Goal: Information Seeking & Learning: Learn about a topic

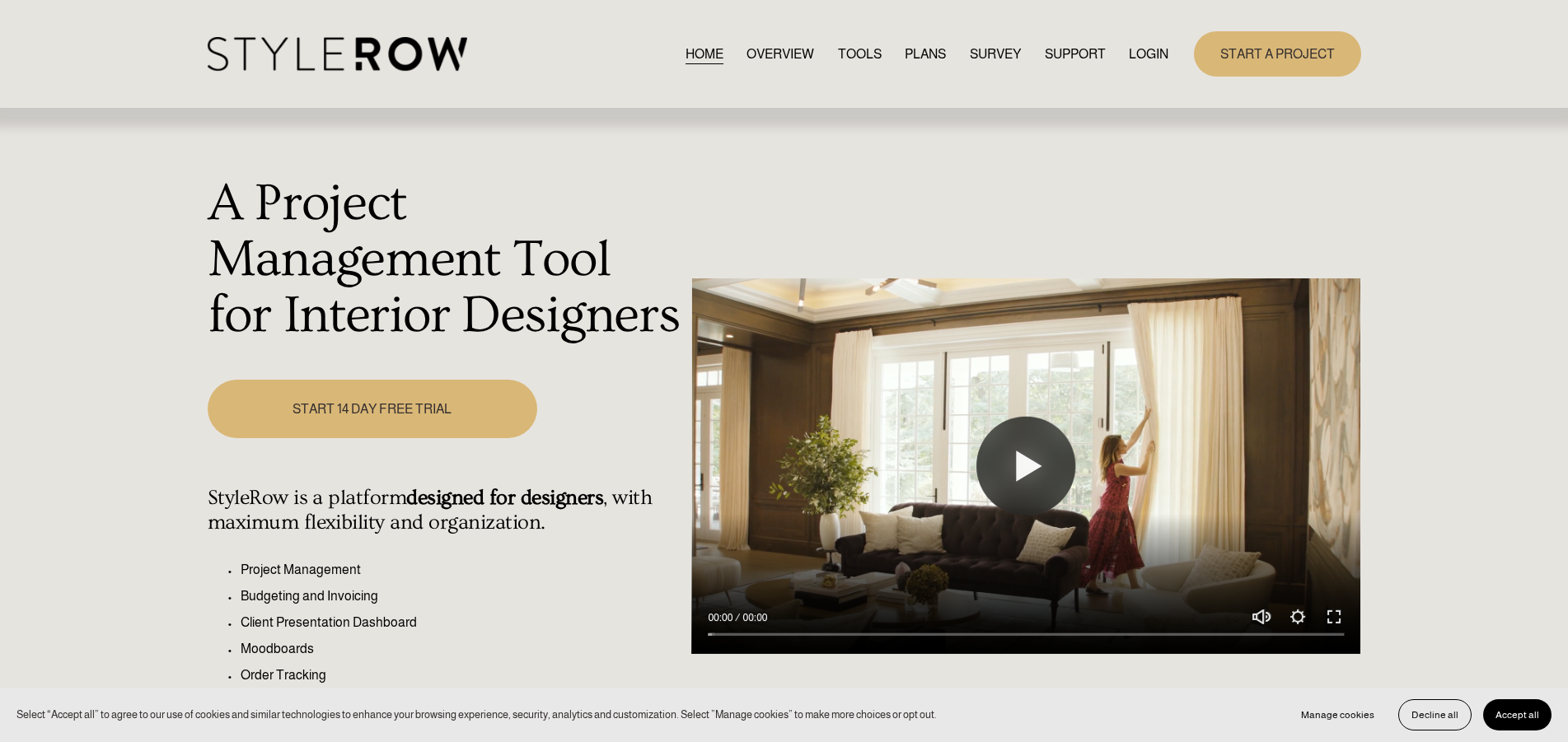
click at [1136, 60] on link "LOGIN" at bounding box center [1148, 54] width 40 height 22
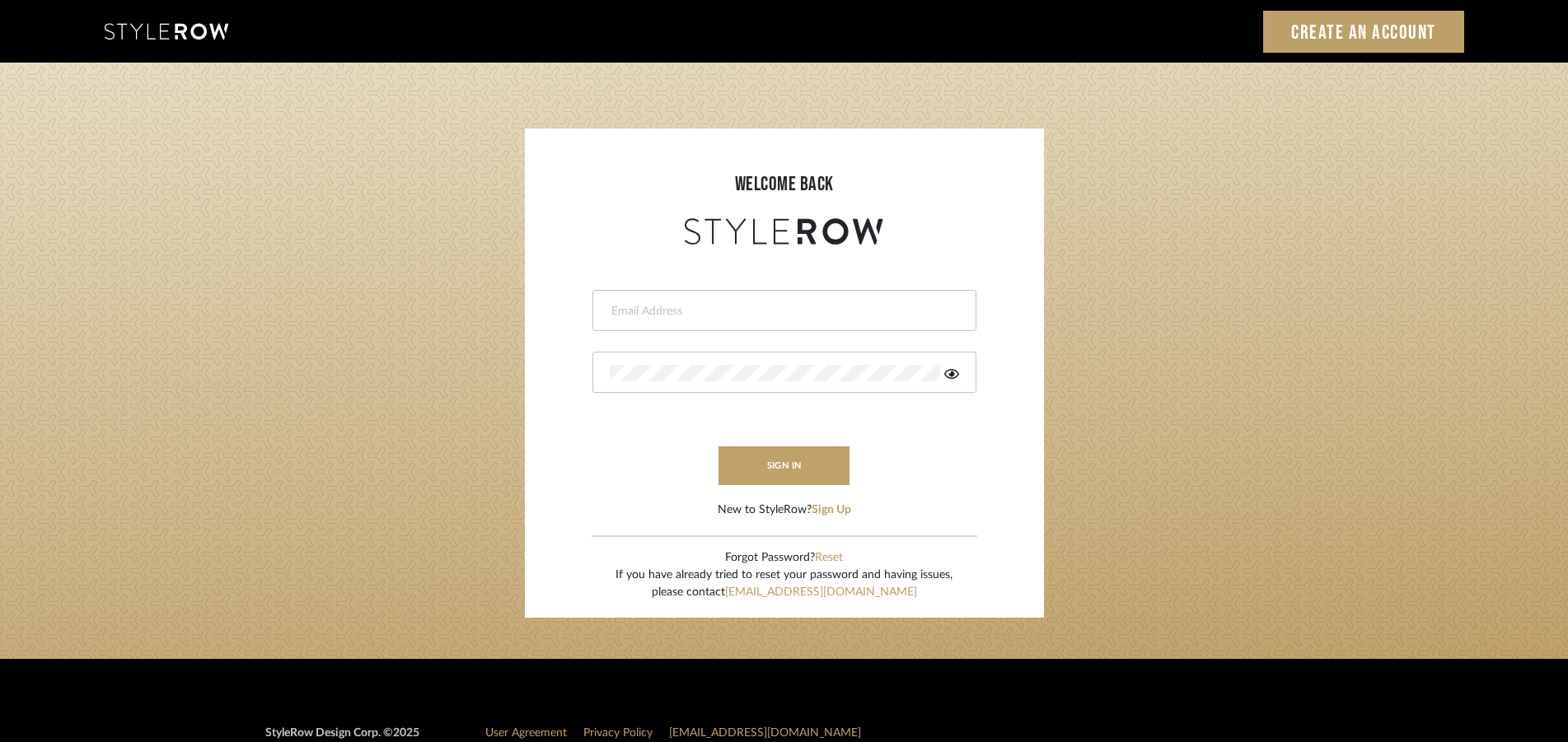
click at [780, 310] on input "email" at bounding box center [782, 311] width 346 height 17
type input "purryluv@aol.com"
click at [650, 359] on div at bounding box center [784, 372] width 384 height 41
click at [764, 459] on button "sign in" at bounding box center [784, 466] width 131 height 39
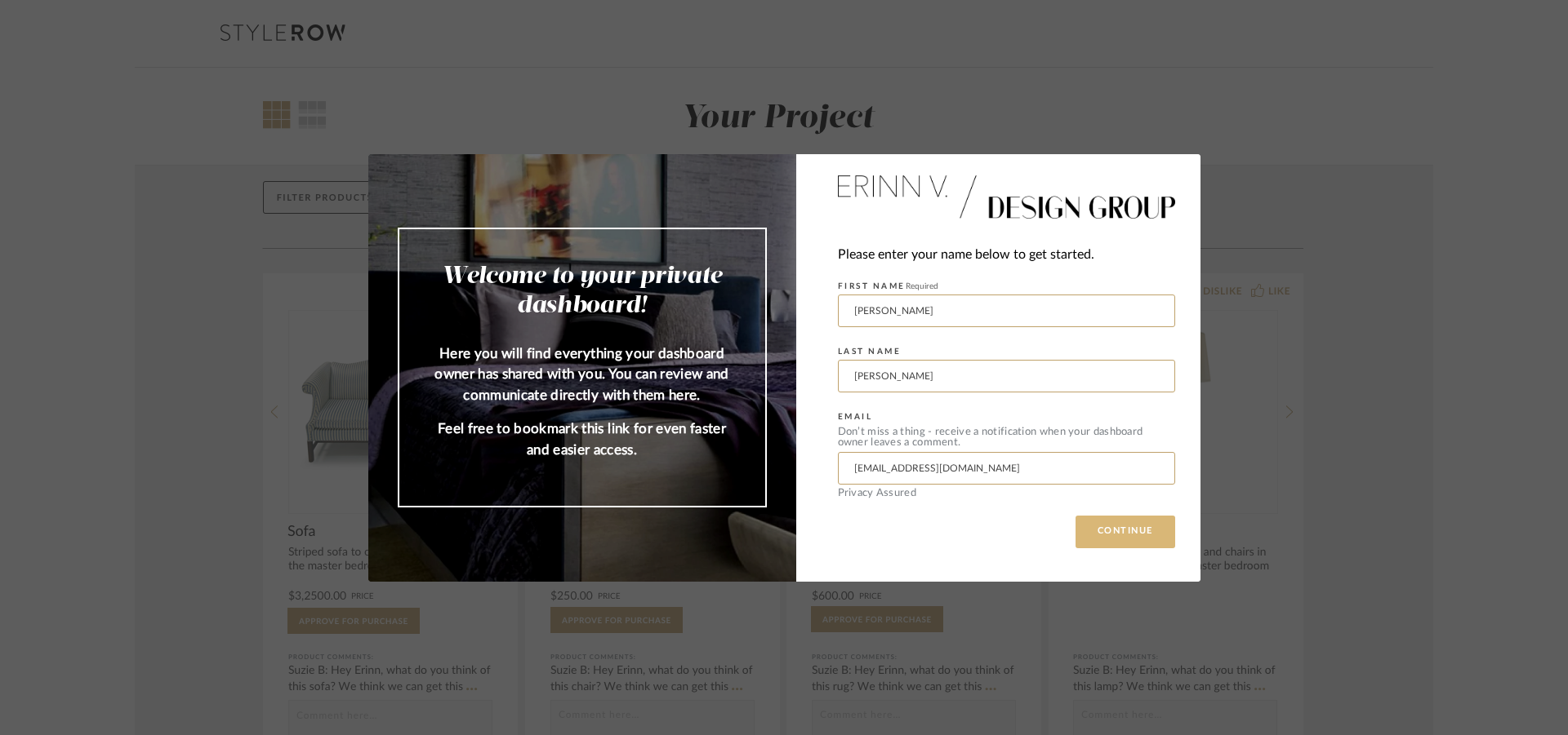
click at [1107, 540] on button "CONTINUE" at bounding box center [1124, 532] width 99 height 33
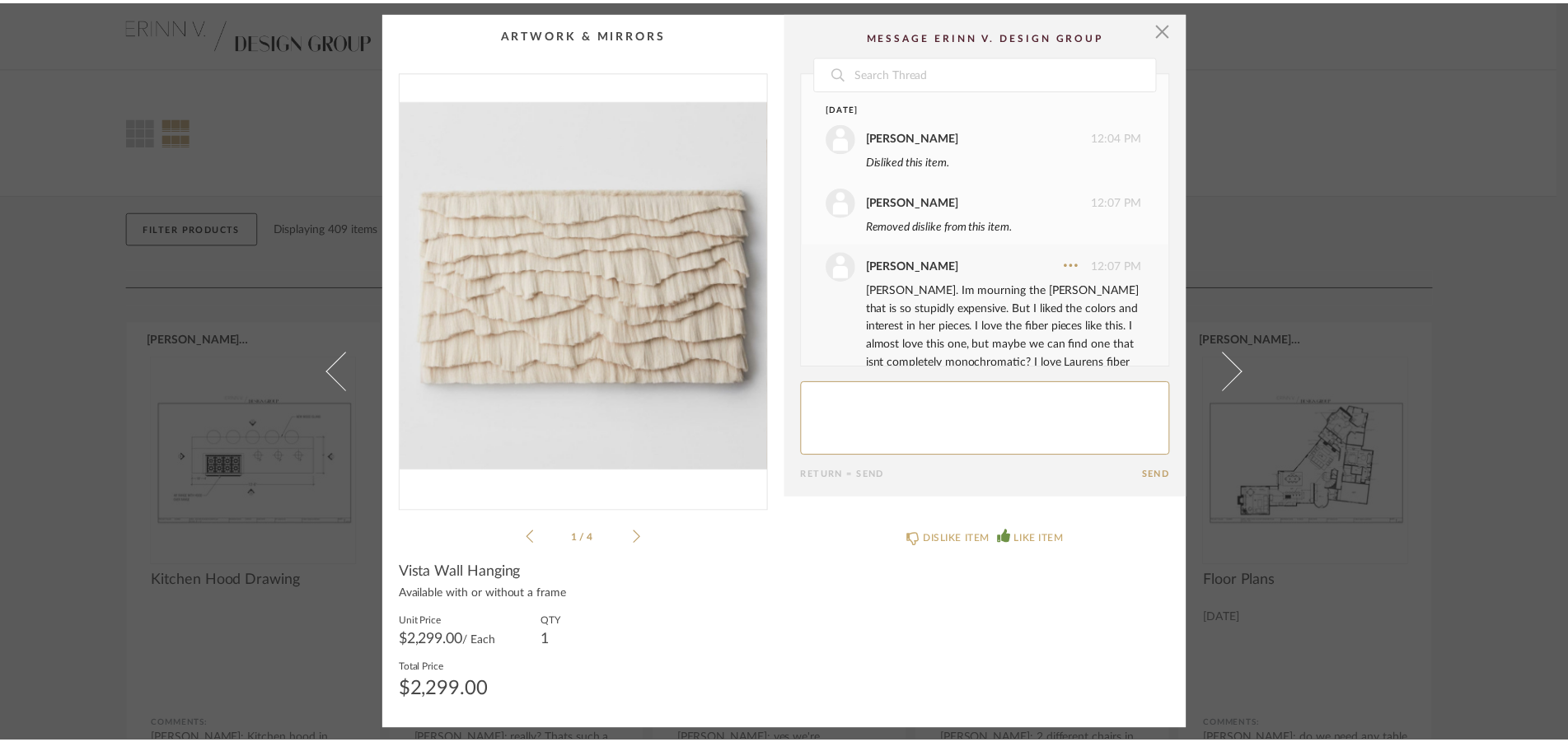
scroll to position [1373, 0]
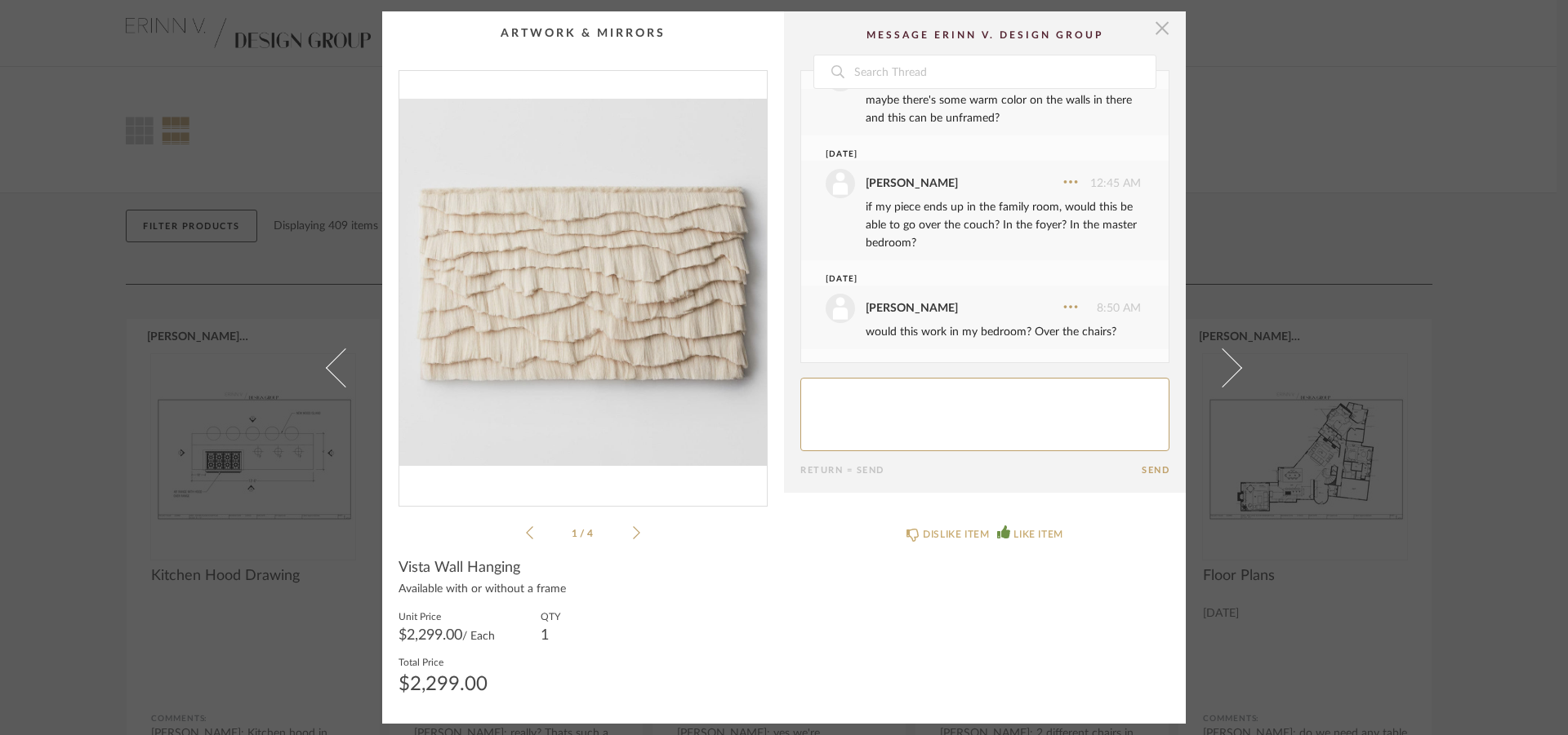
click at [1151, 32] on span "button" at bounding box center [1162, 28] width 33 height 33
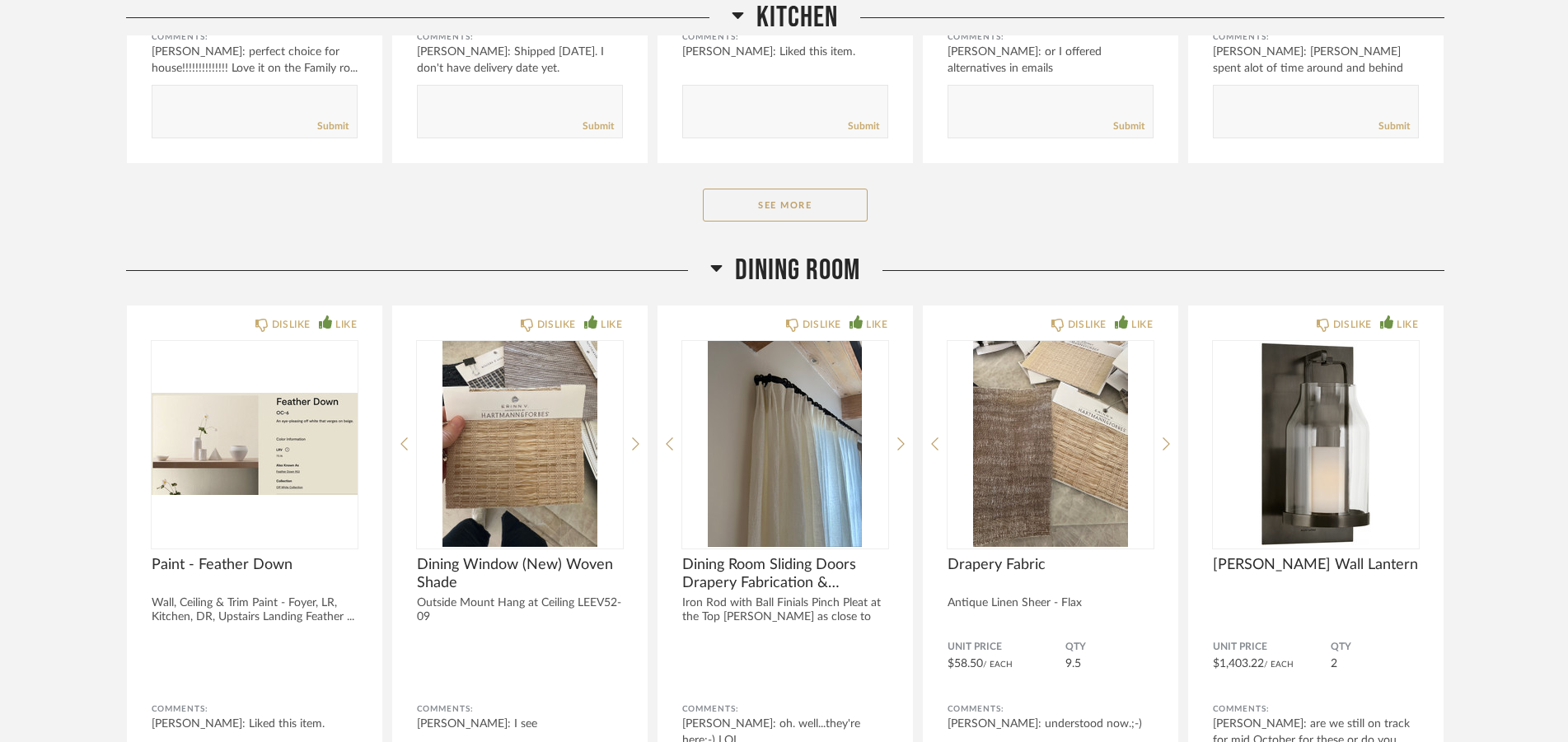
scroll to position [4286, 0]
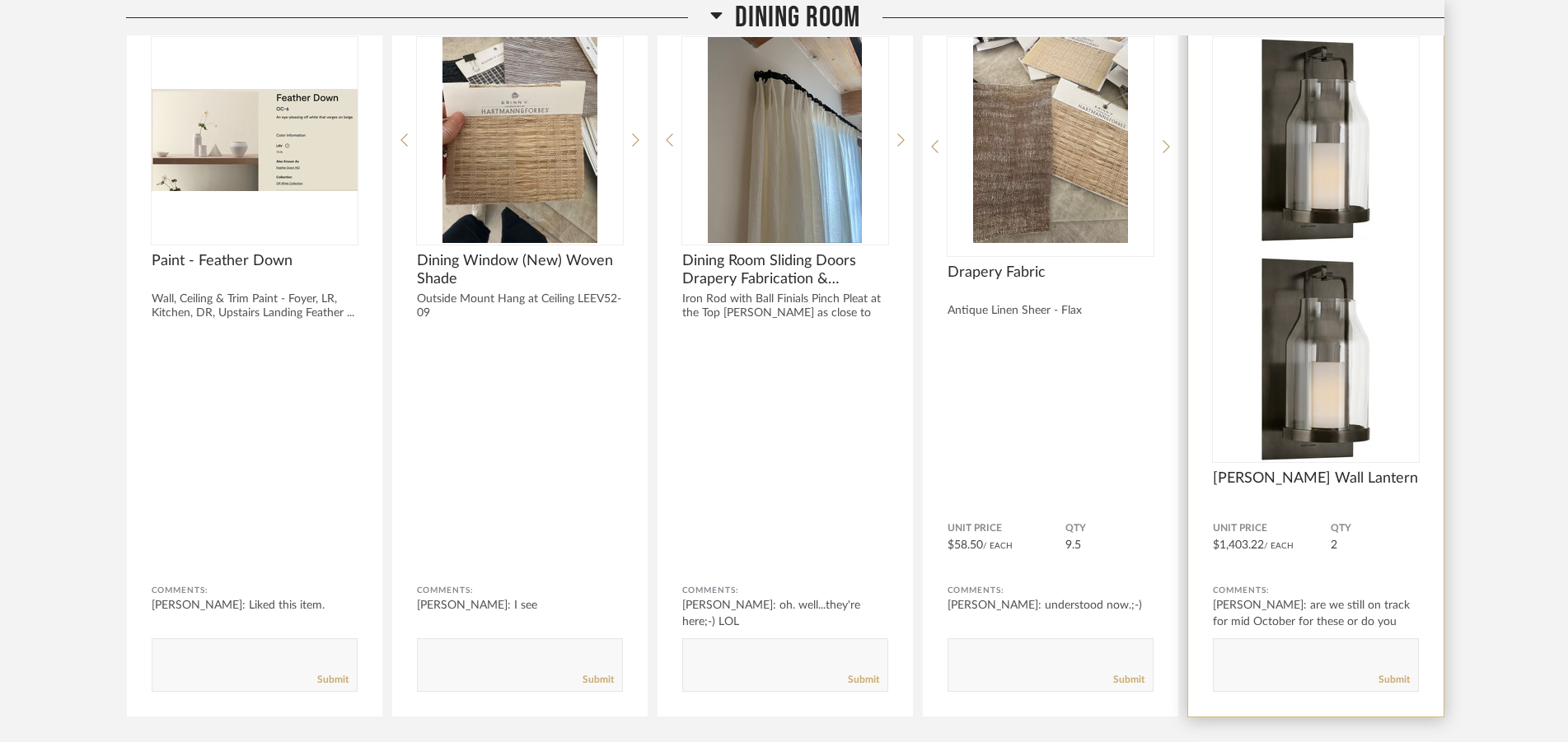
click at [1291, 256] on img at bounding box center [1317, 359] width 206 height 206
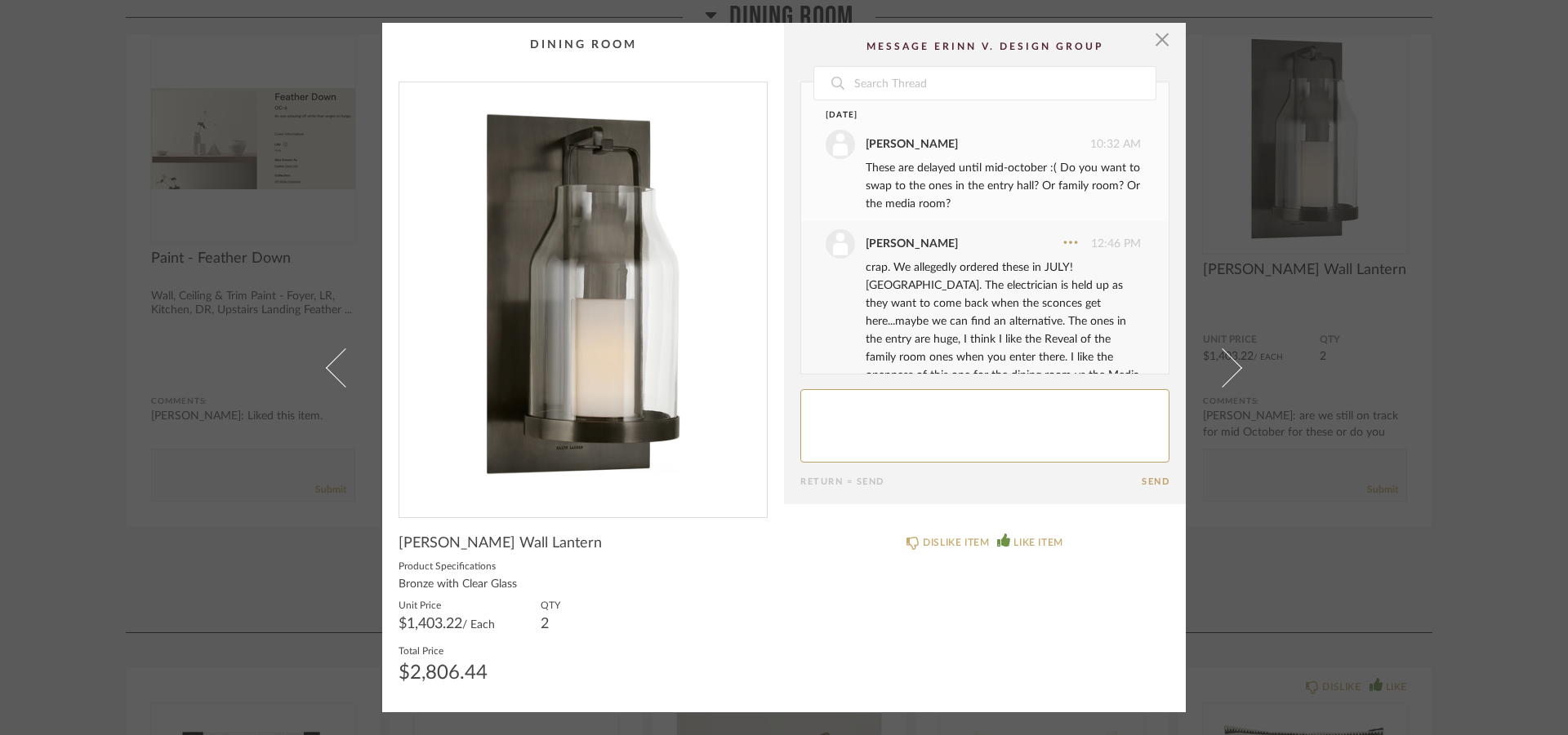
scroll to position [364, 0]
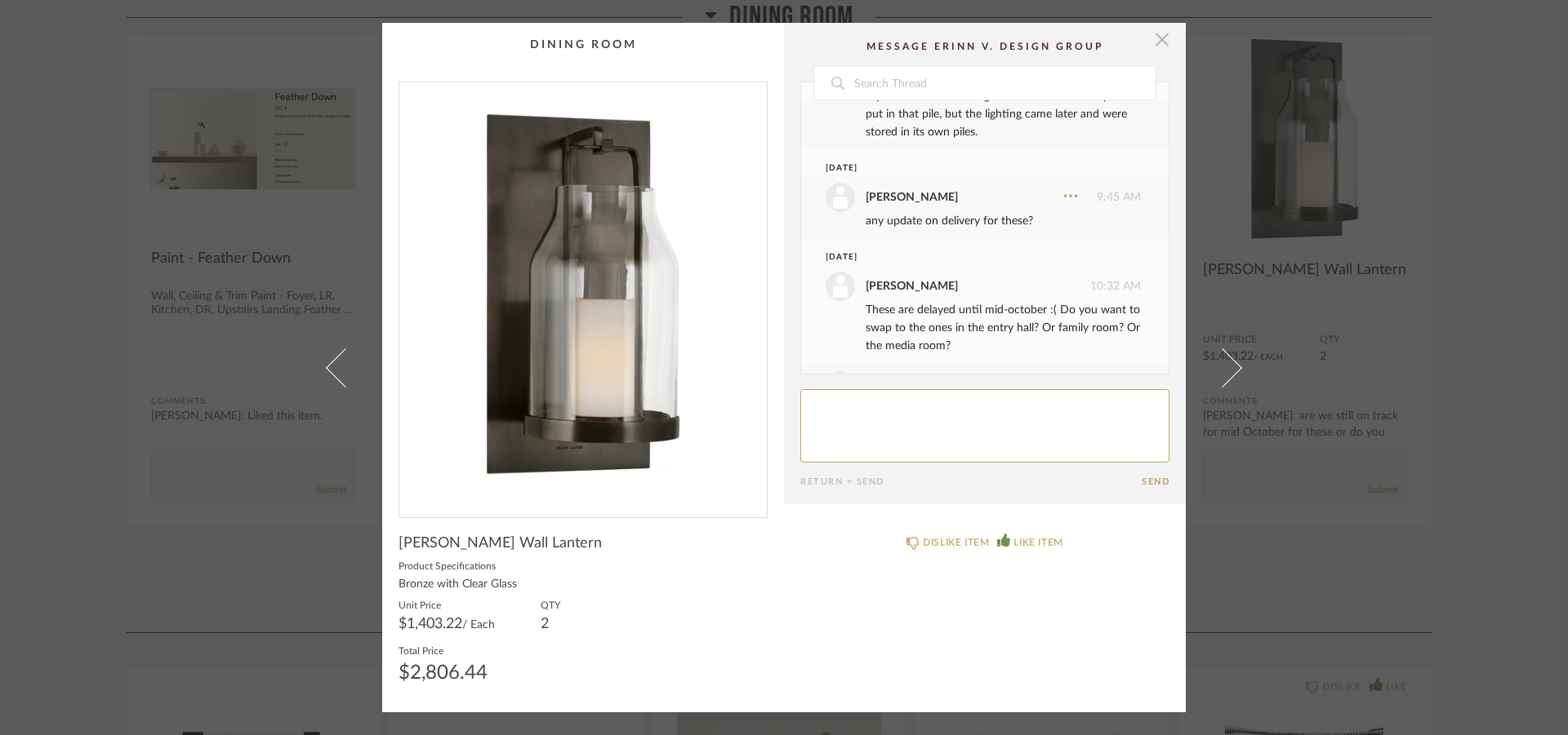
click at [1153, 42] on span "button" at bounding box center [1162, 40] width 33 height 33
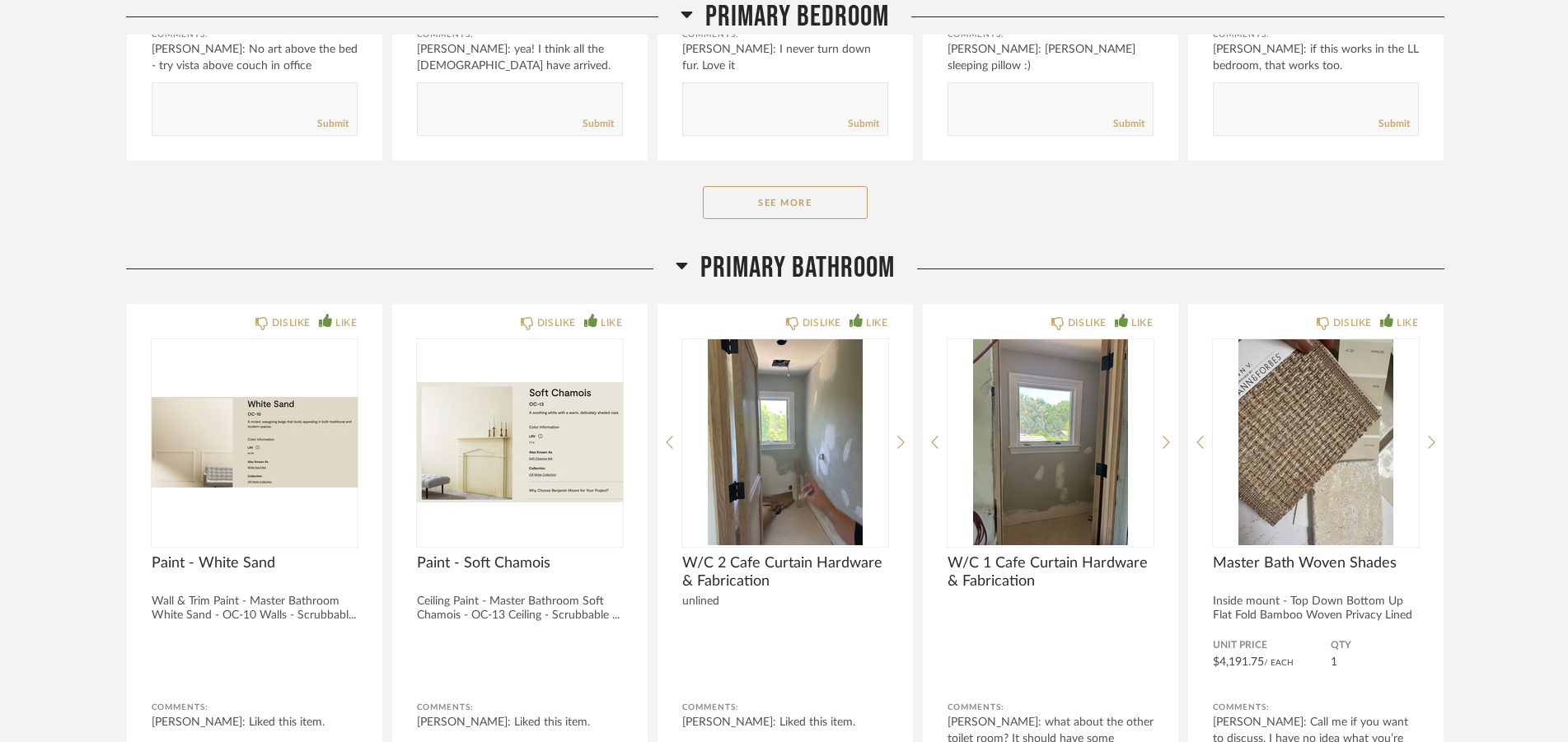
scroll to position [8825, 0]
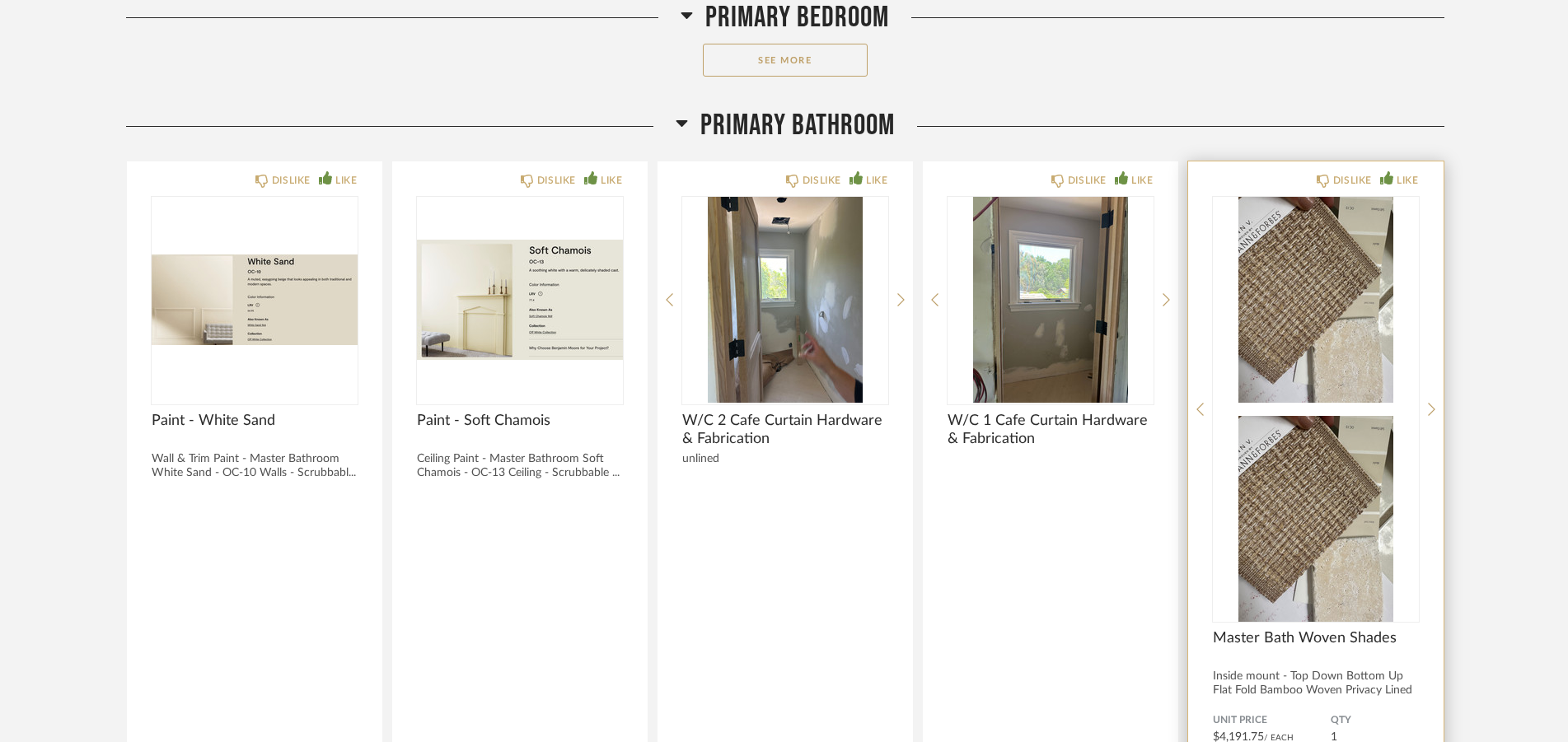
click at [1340, 416] on img at bounding box center [1317, 519] width 206 height 206
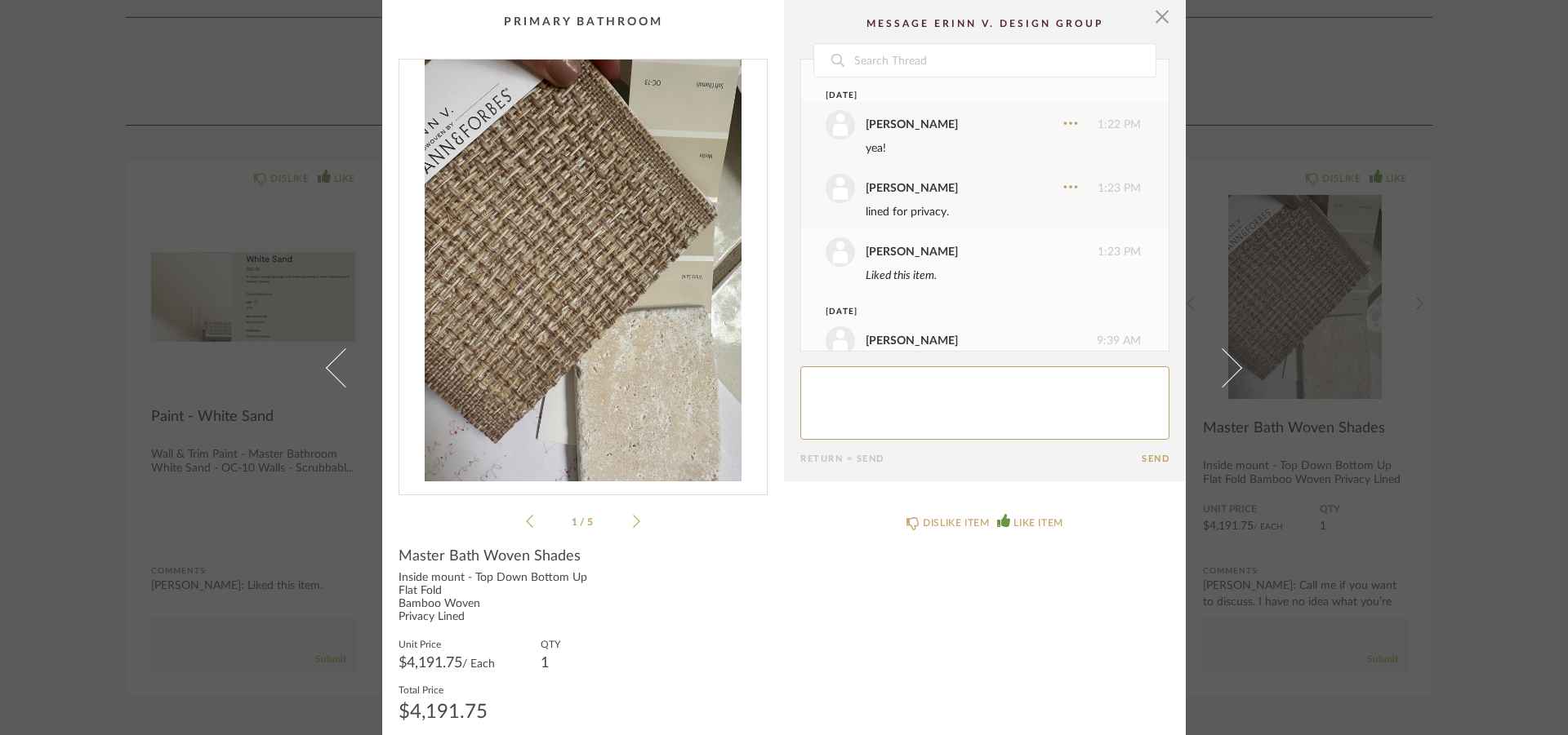
scroll to position [4617, 0]
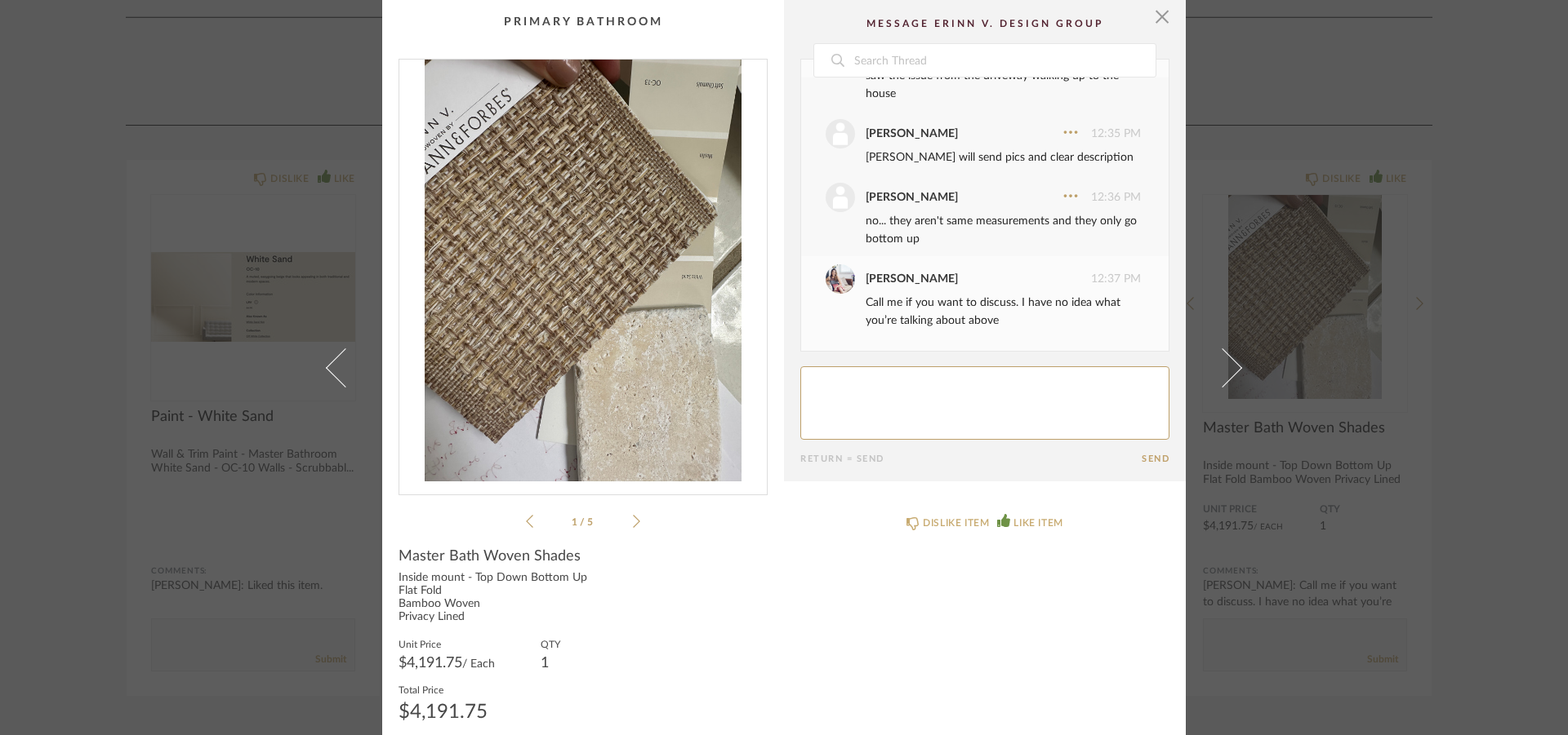
click at [633, 523] on icon at bounding box center [637, 521] width 8 height 14
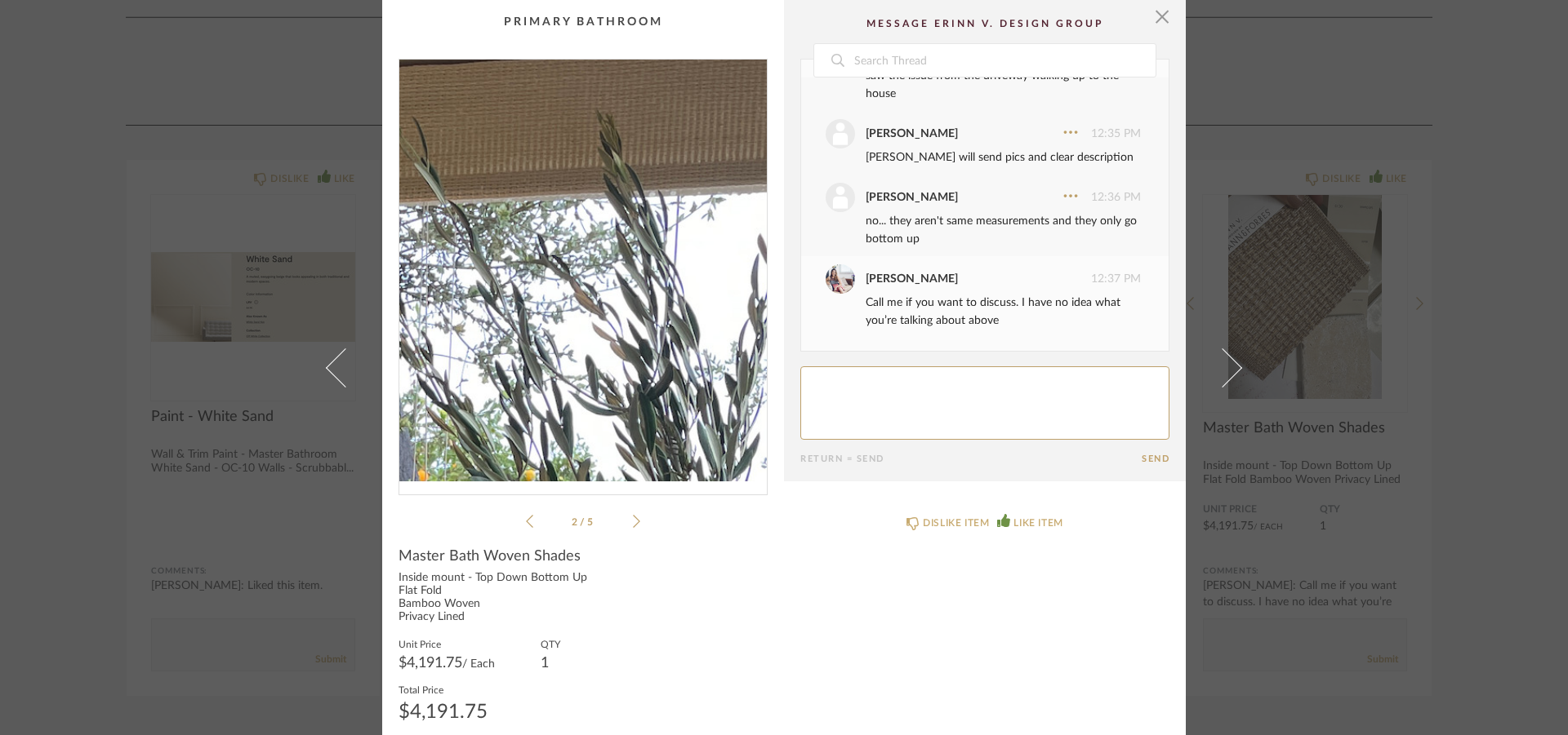
click at [568, 162] on img "1" at bounding box center [583, 270] width 368 height 422
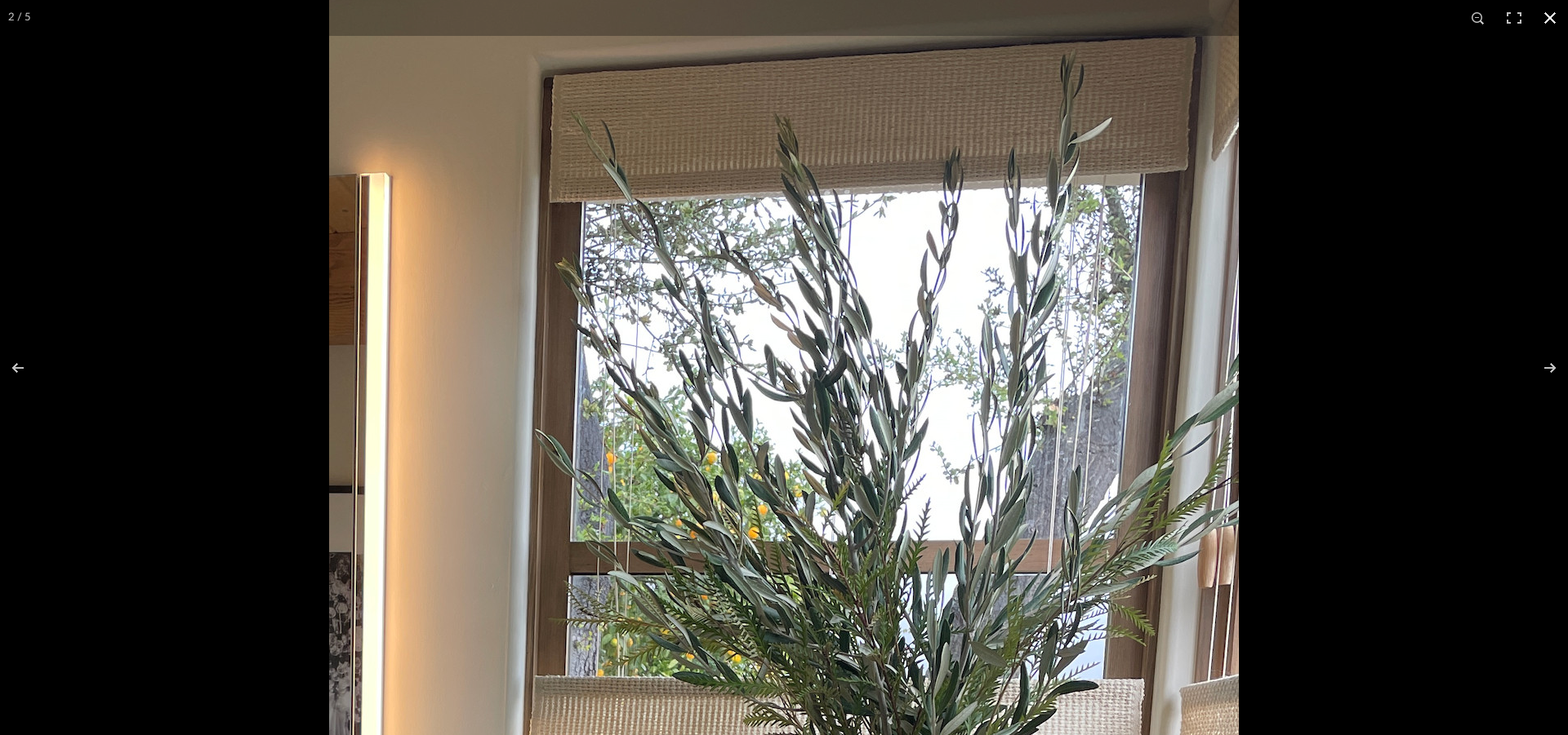
click at [1540, 18] on button at bounding box center [1549, 17] width 36 height 36
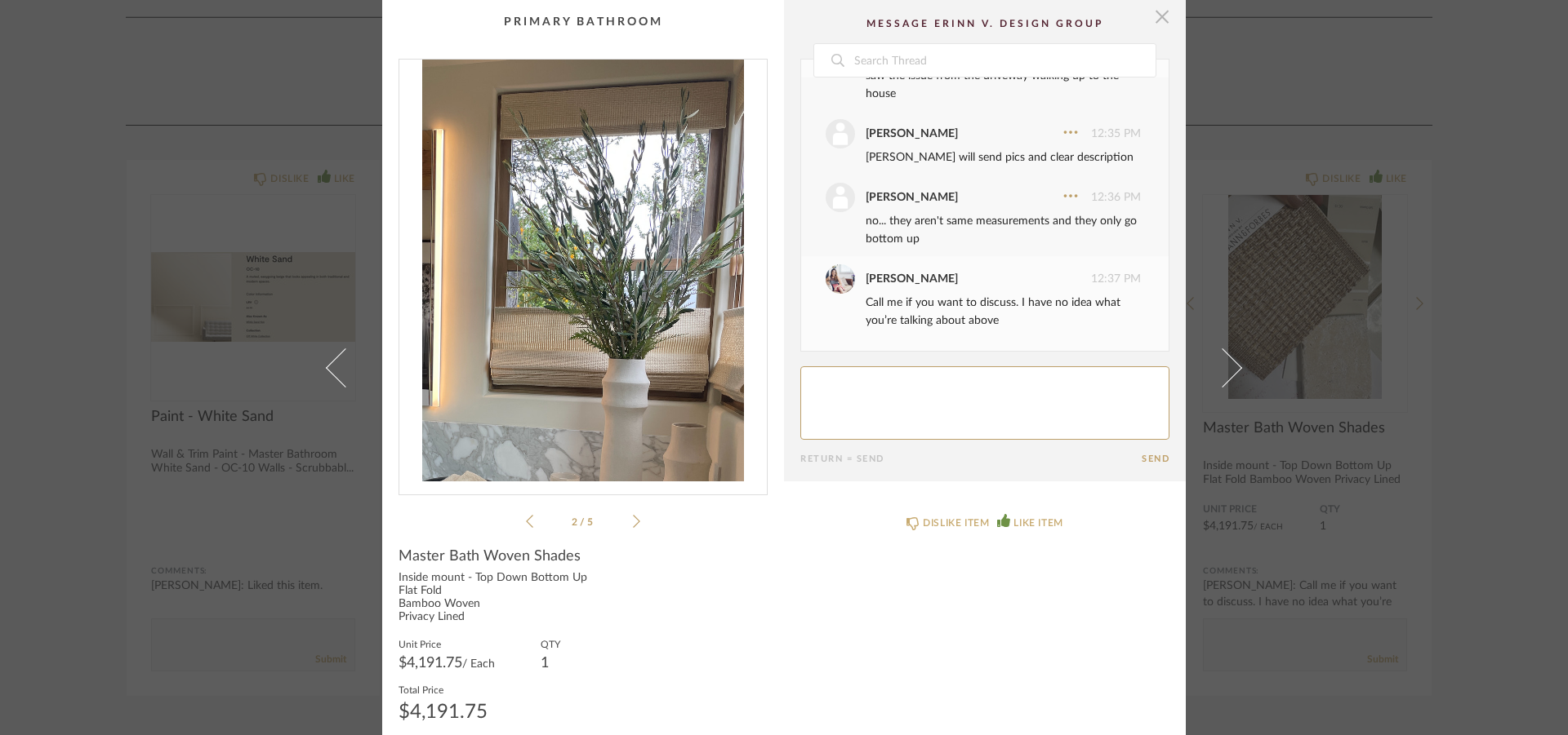
click at [1152, 11] on span "button" at bounding box center [1162, 16] width 33 height 33
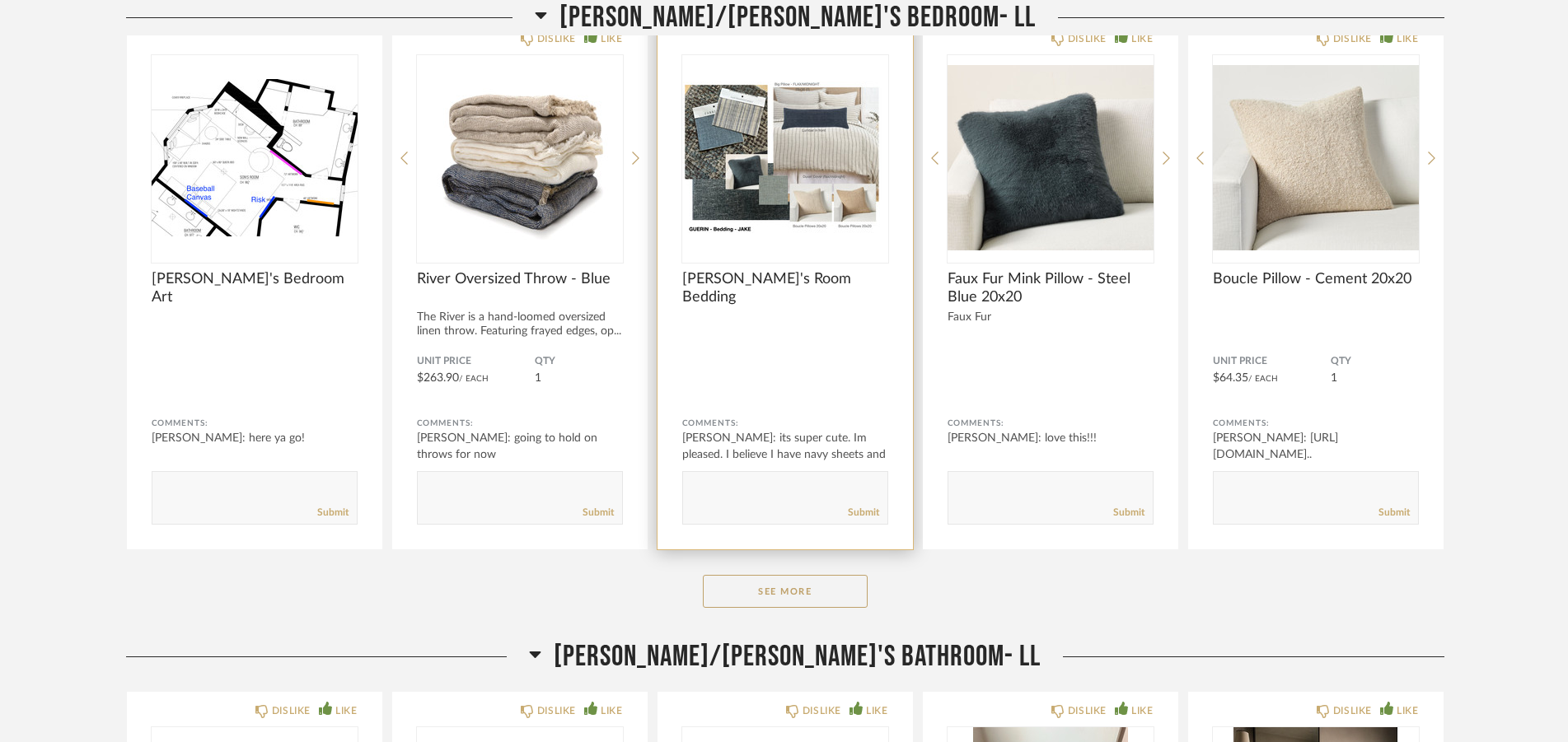
scroll to position [5631, 0]
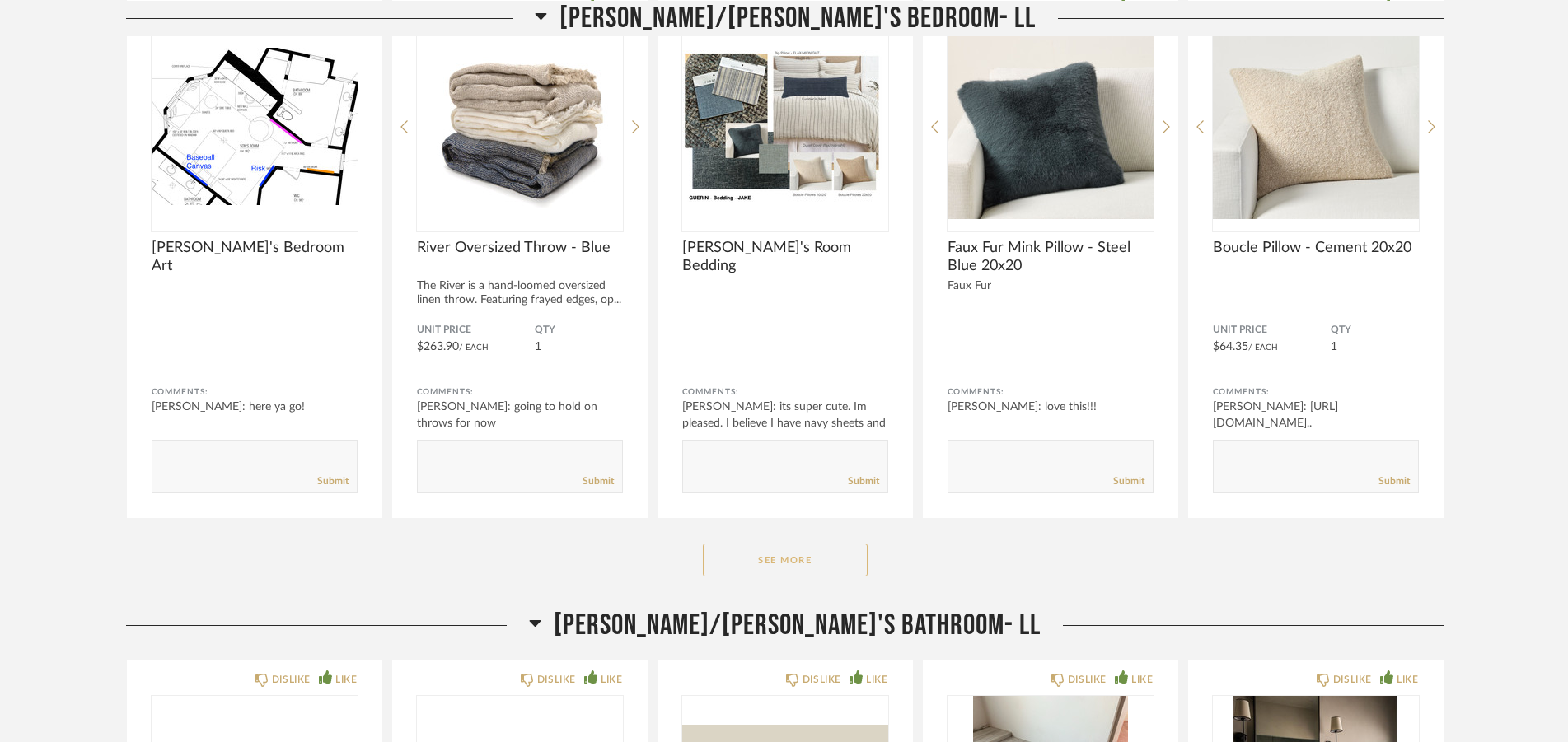
click at [816, 553] on button "See More" at bounding box center [785, 560] width 165 height 33
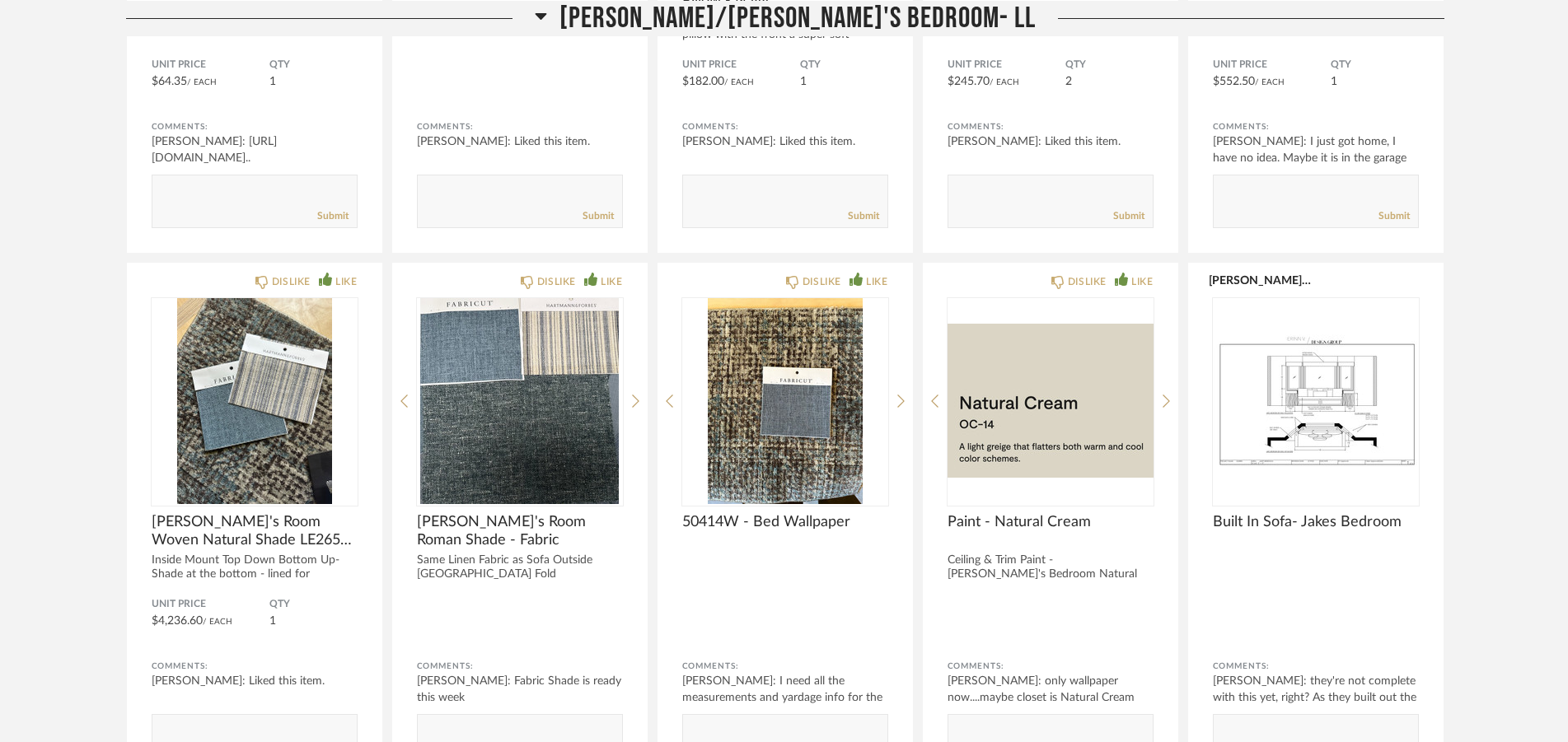
scroll to position [6472, 0]
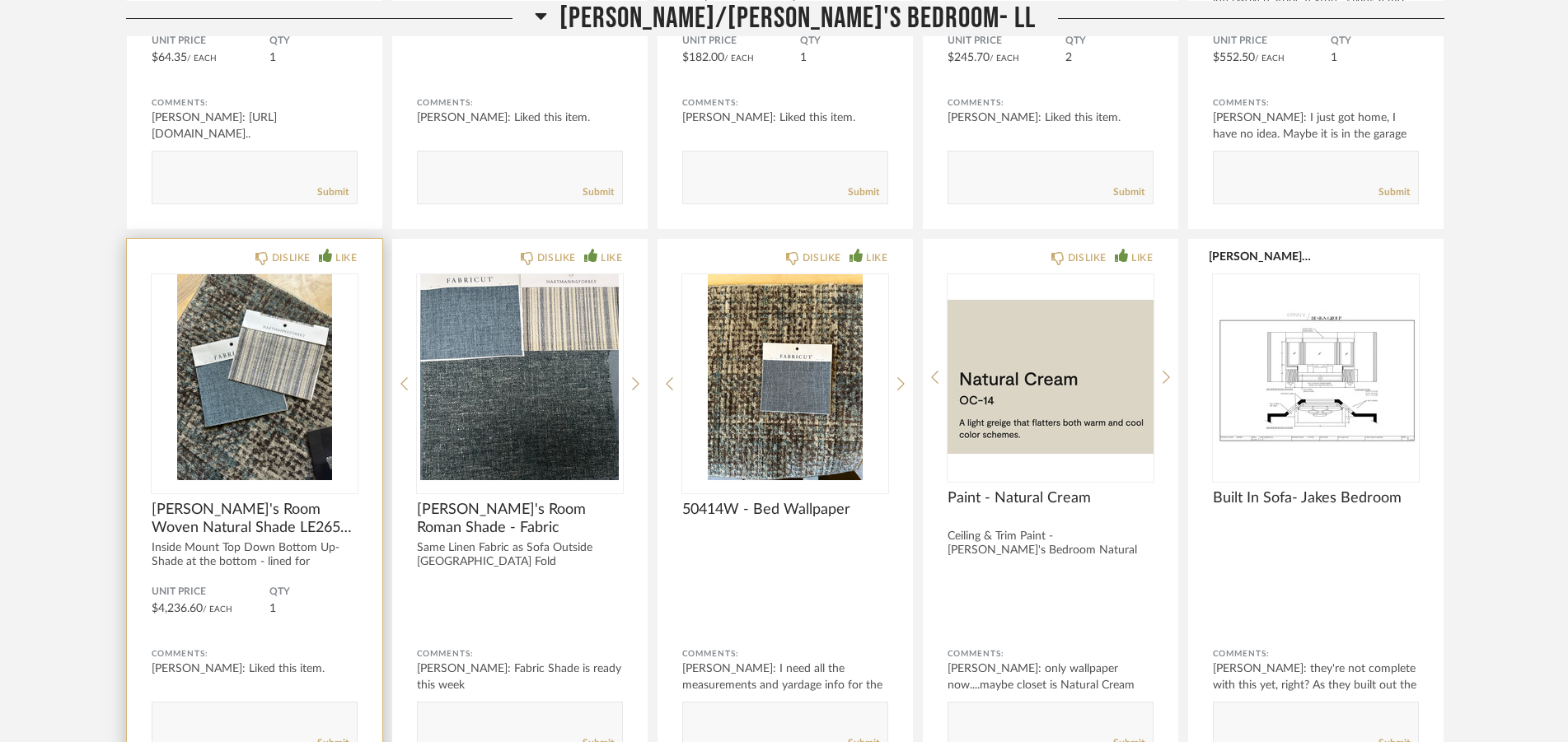
click at [252, 335] on img "0" at bounding box center [255, 378] width 206 height 206
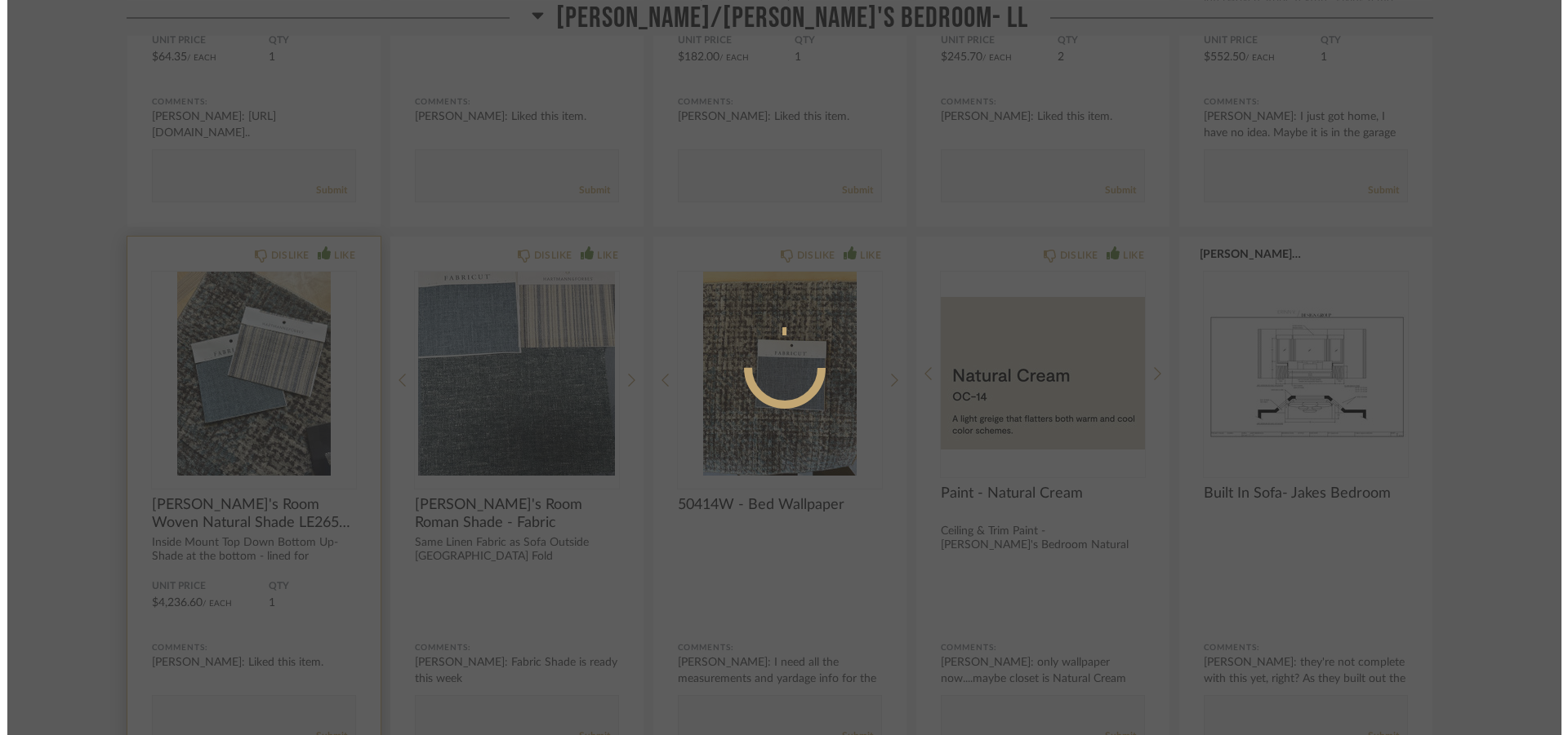
scroll to position [0, 0]
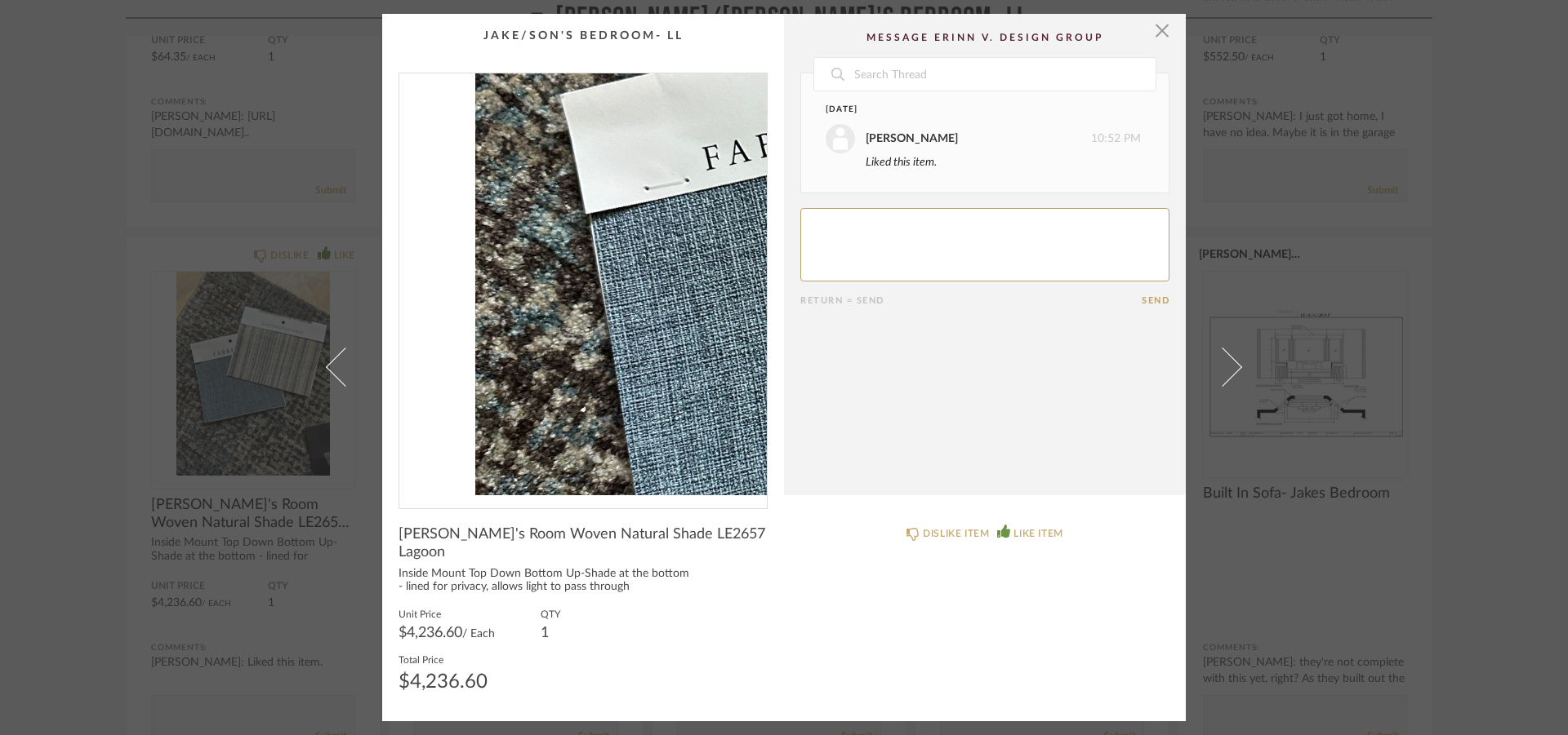
drag, startPoint x: 390, startPoint y: 67, endPoint x: 427, endPoint y: 295, distance: 231.0
click at [427, 295] on cpp-summary-thumbnail at bounding box center [583, 261] width 401 height 496
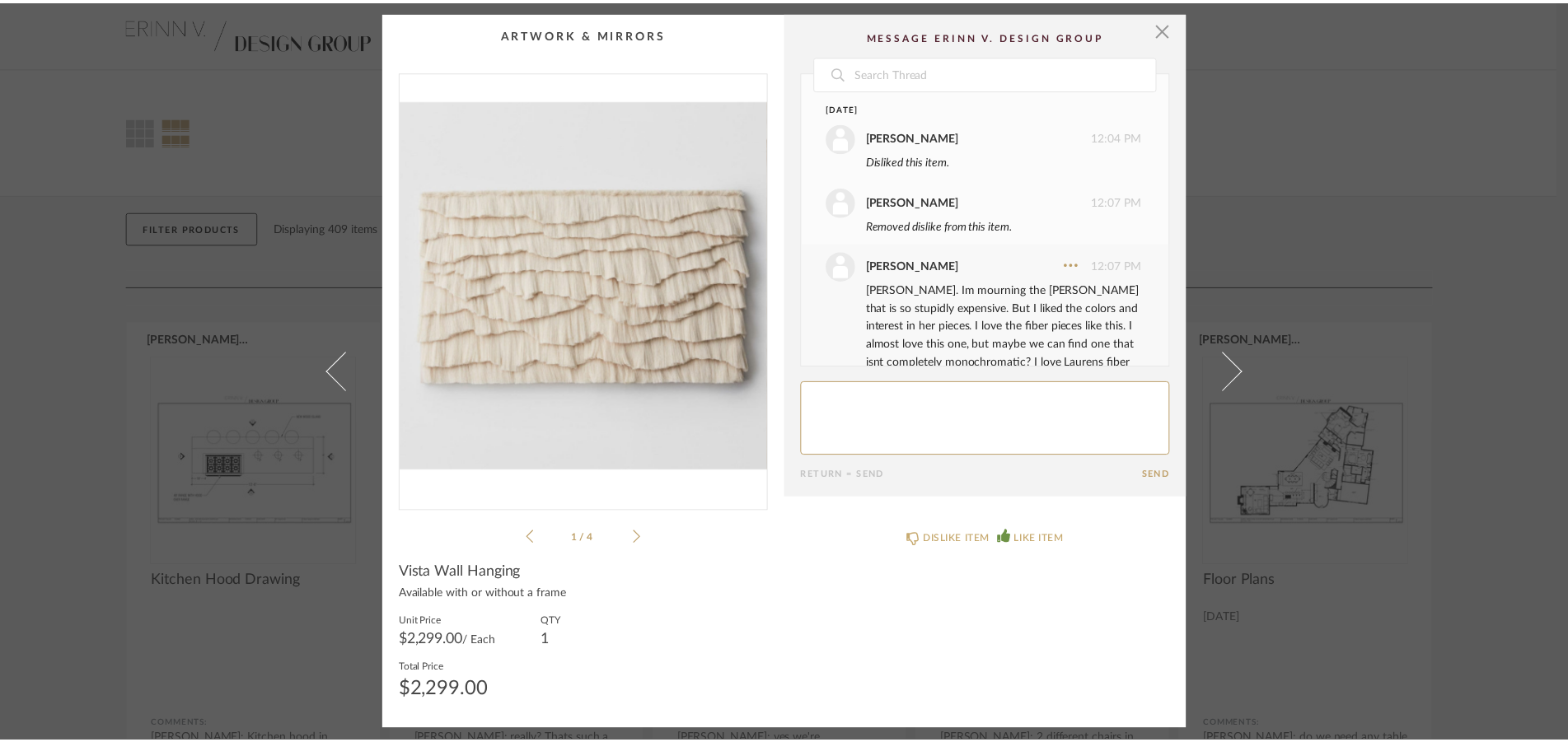
scroll to position [1373, 0]
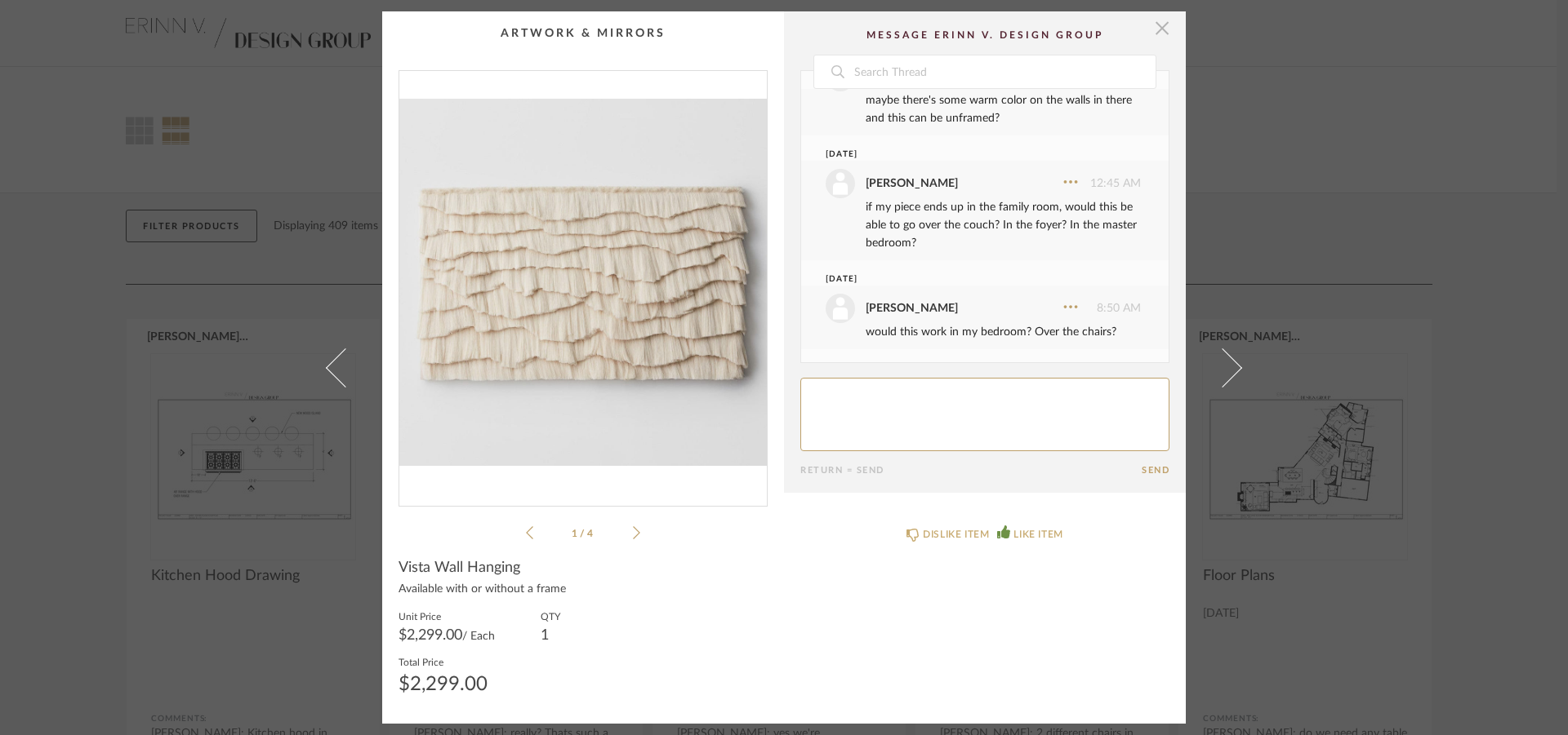
click at [1149, 33] on span "button" at bounding box center [1162, 28] width 33 height 33
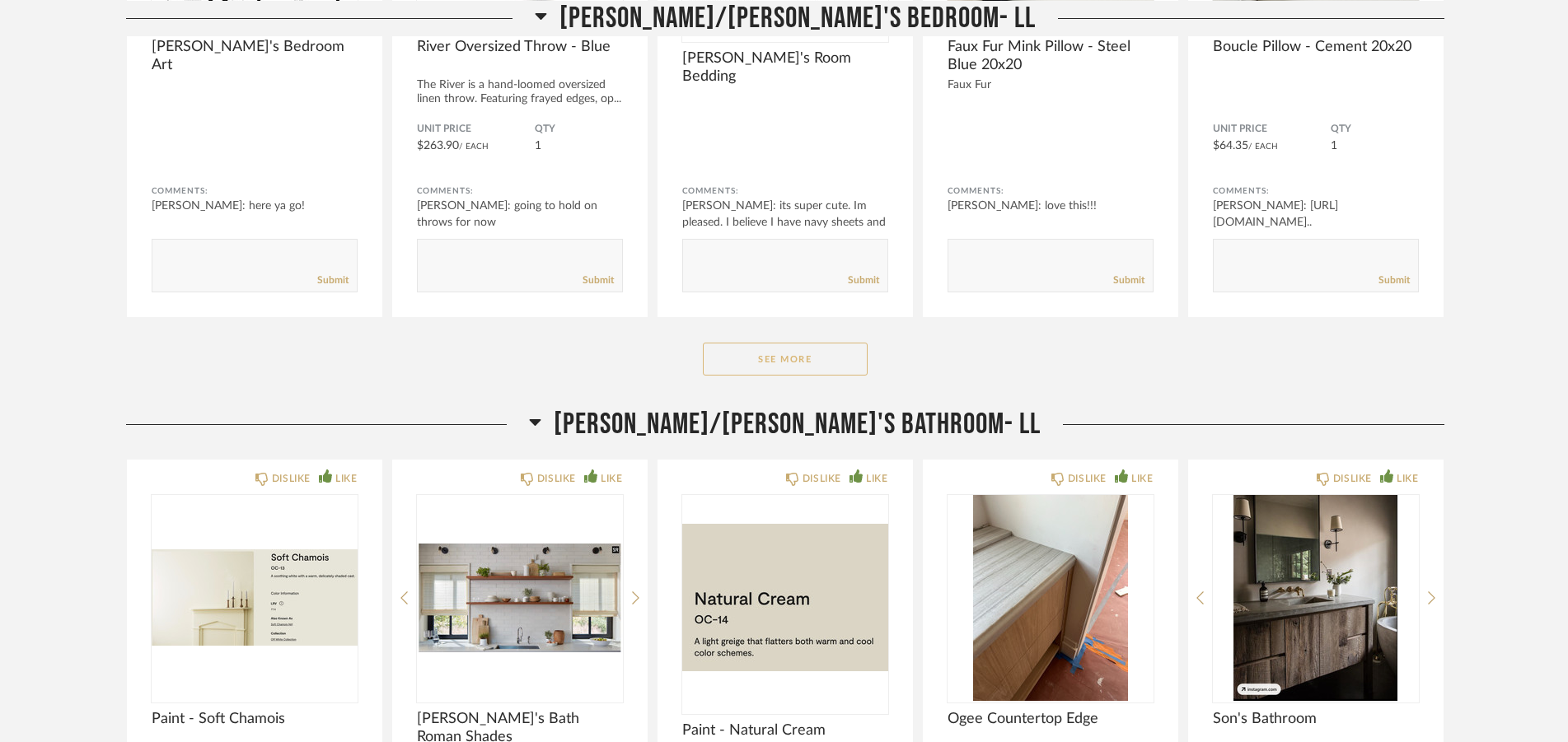
scroll to position [5800, 0]
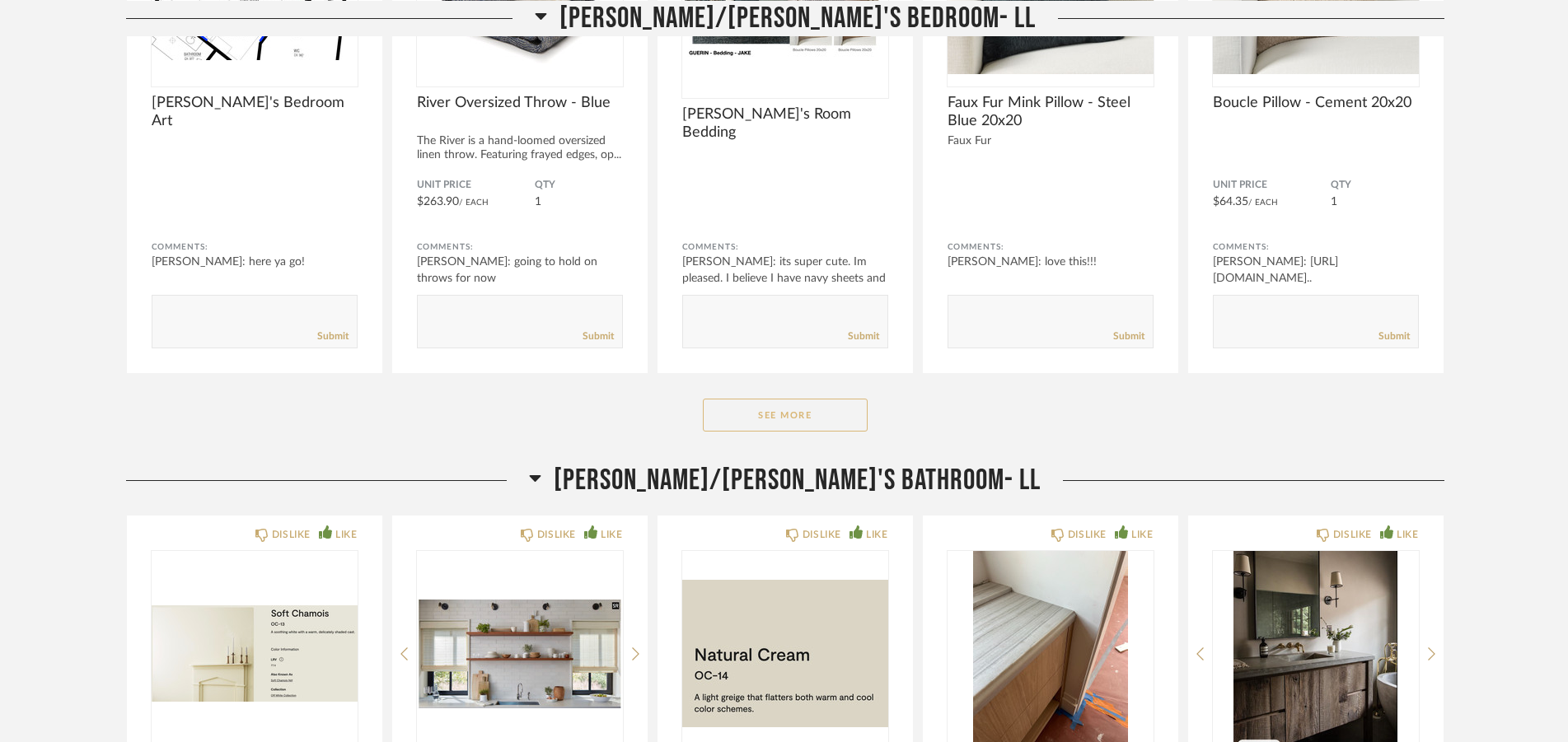
click at [749, 420] on button "See More" at bounding box center [785, 416] width 165 height 33
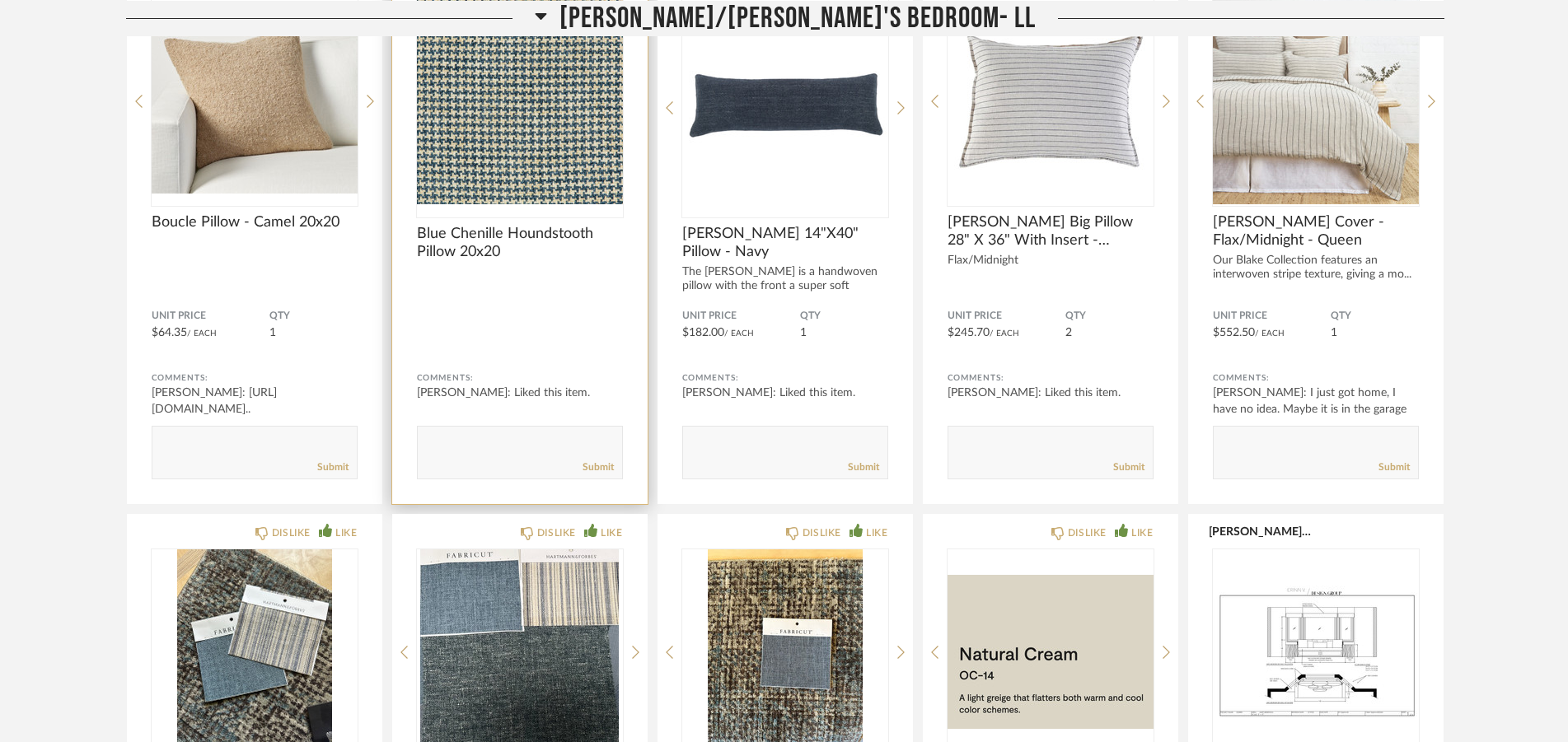
scroll to position [6555, 0]
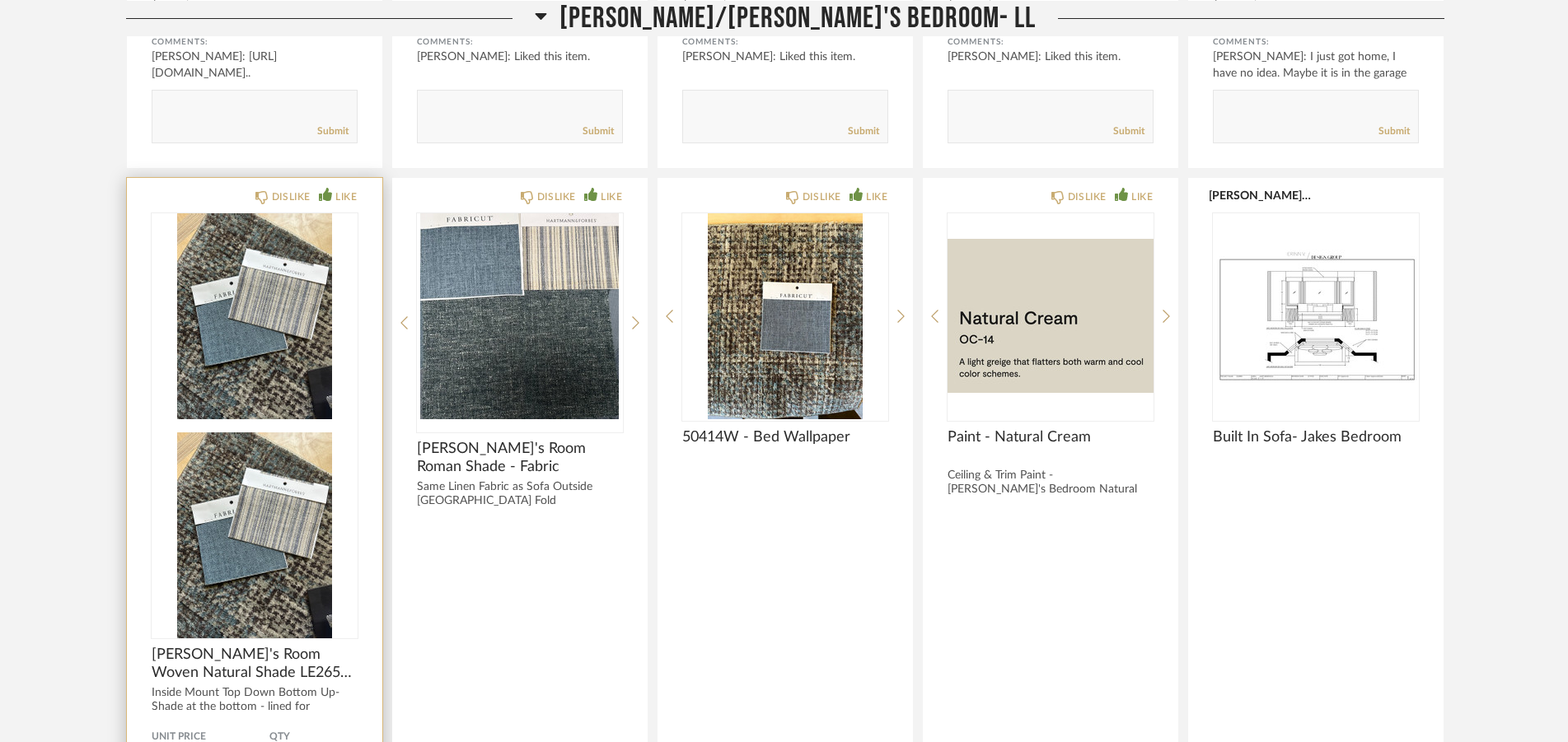
click at [253, 432] on img at bounding box center [255, 536] width 206 height 206
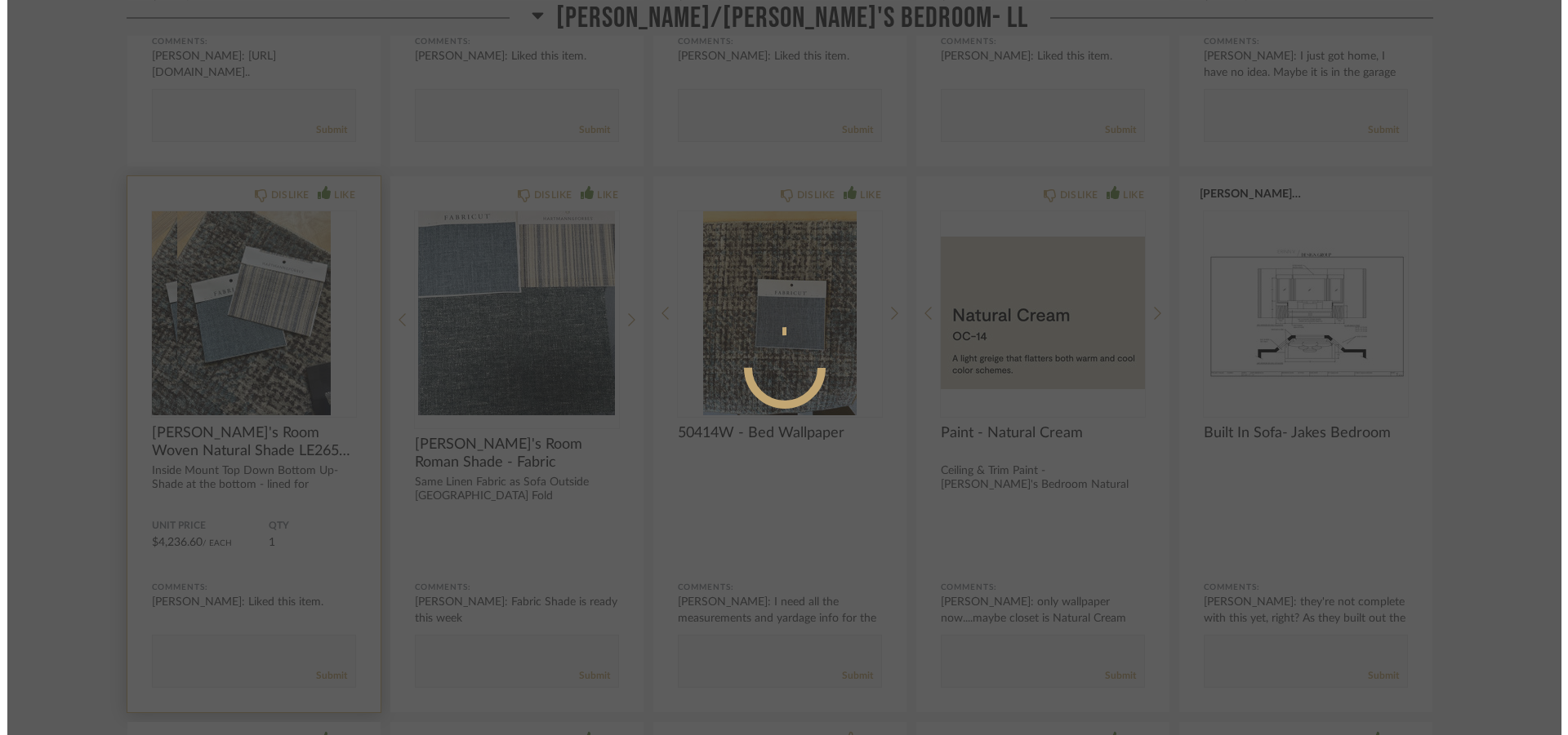
scroll to position [0, 0]
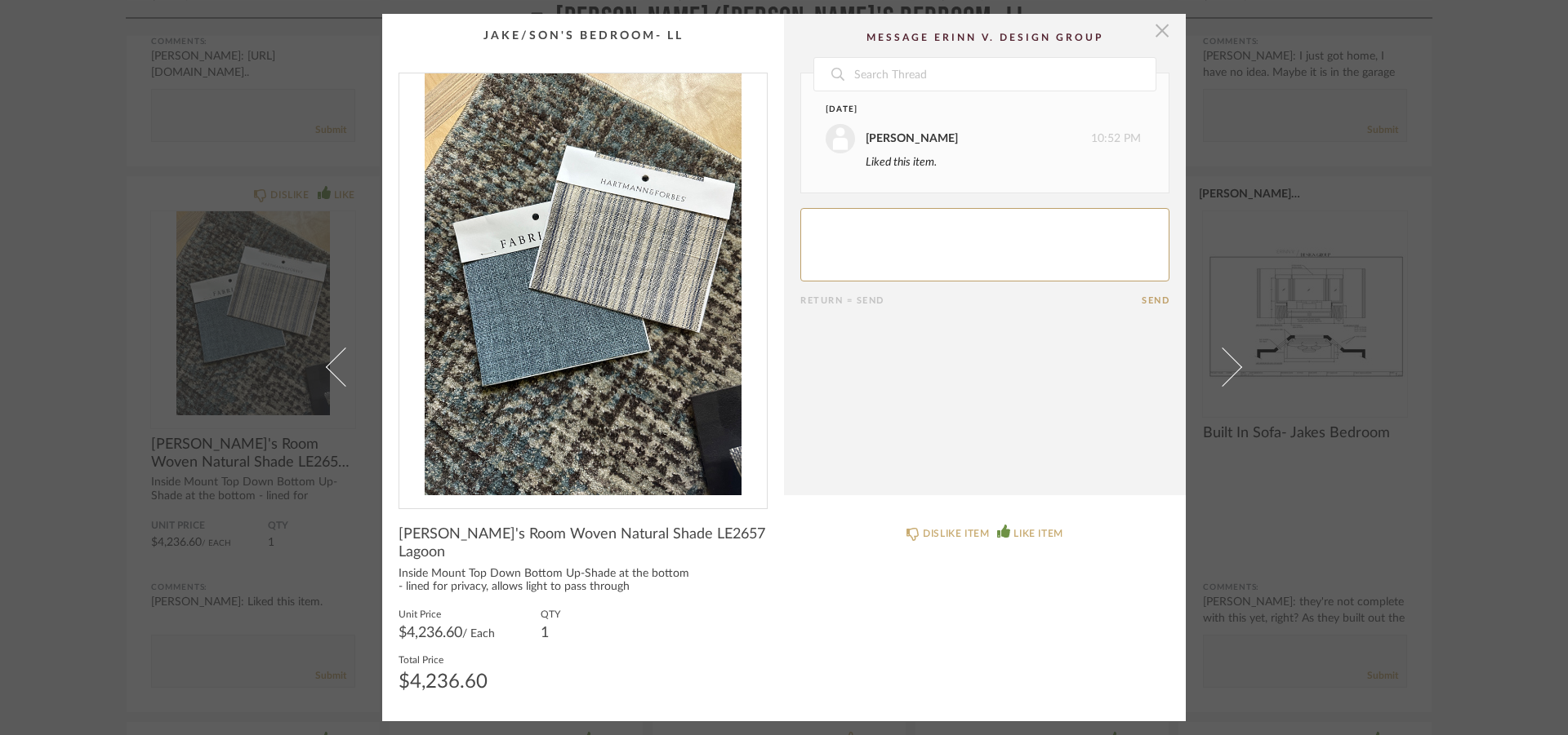
click at [1155, 39] on span "button" at bounding box center [1162, 30] width 33 height 33
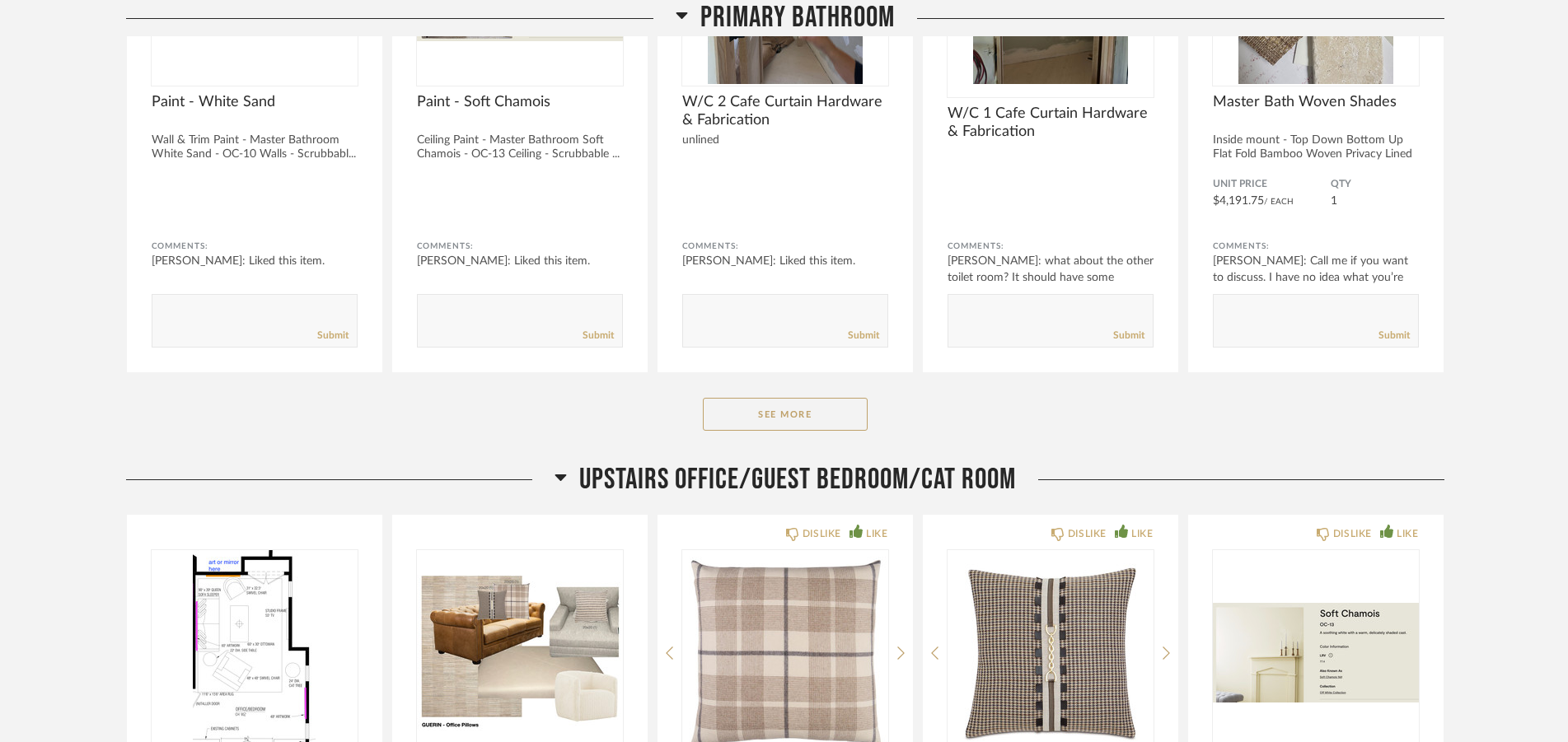
scroll to position [11094, 0]
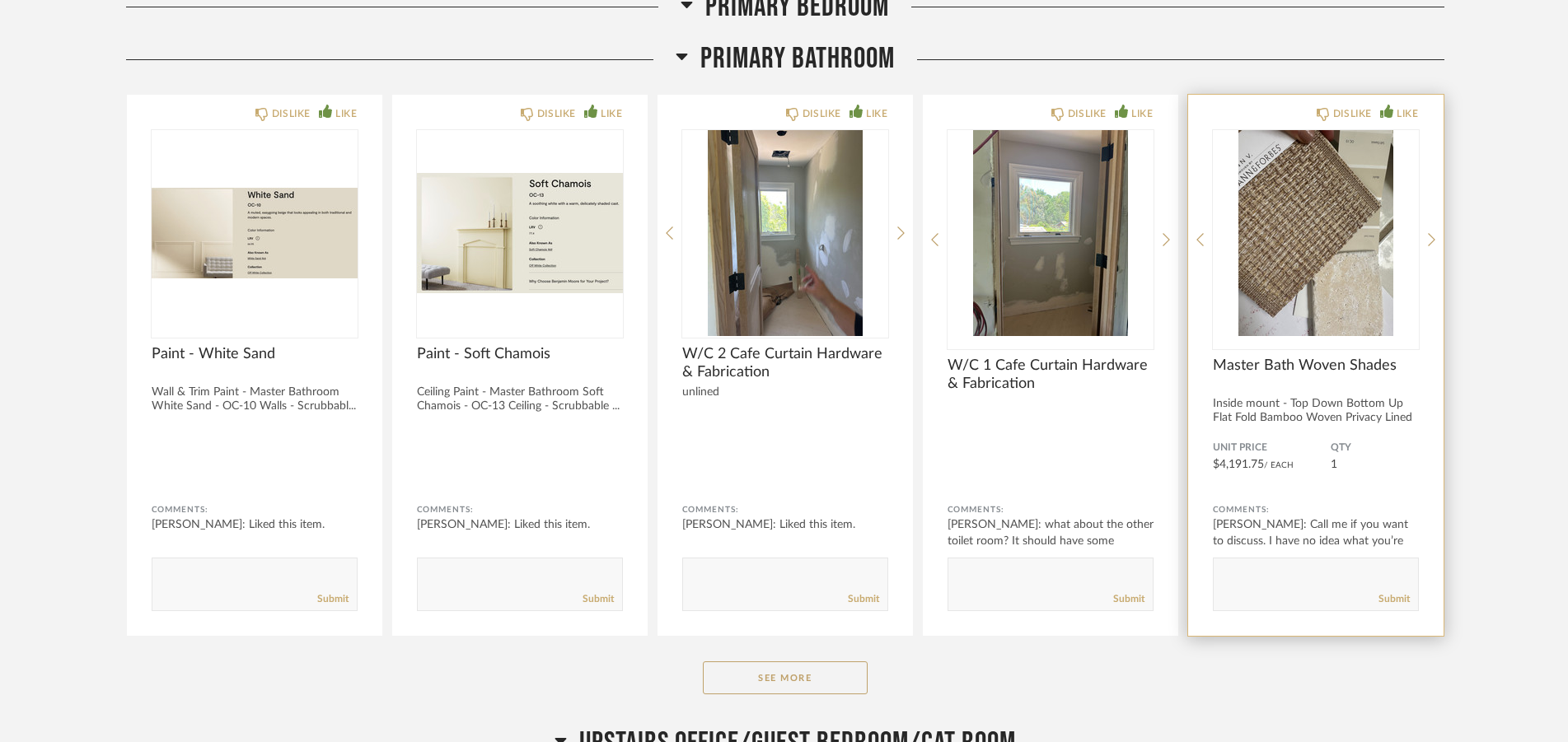
click at [1337, 201] on img "0" at bounding box center [1317, 234] width 206 height 206
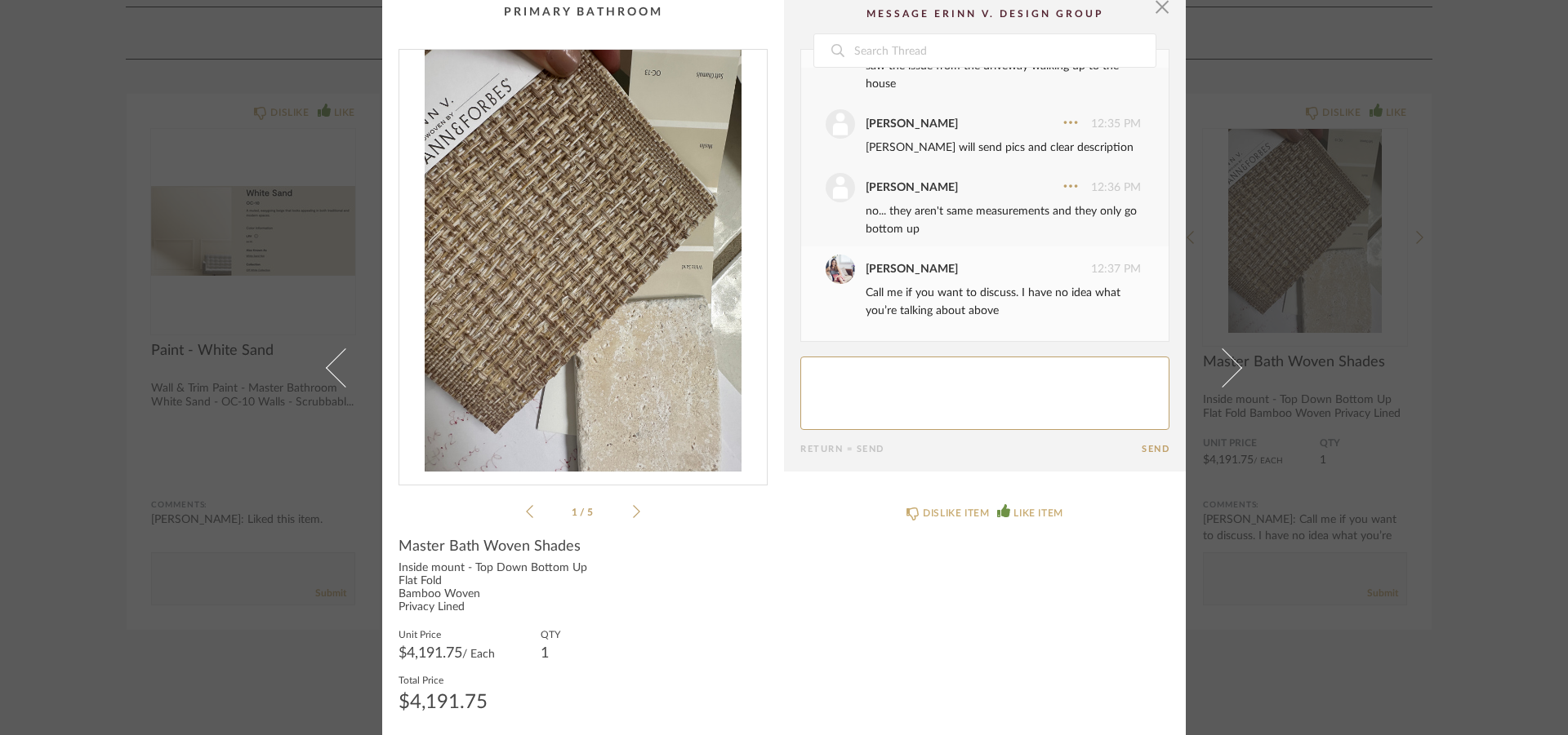
scroll to position [16, 0]
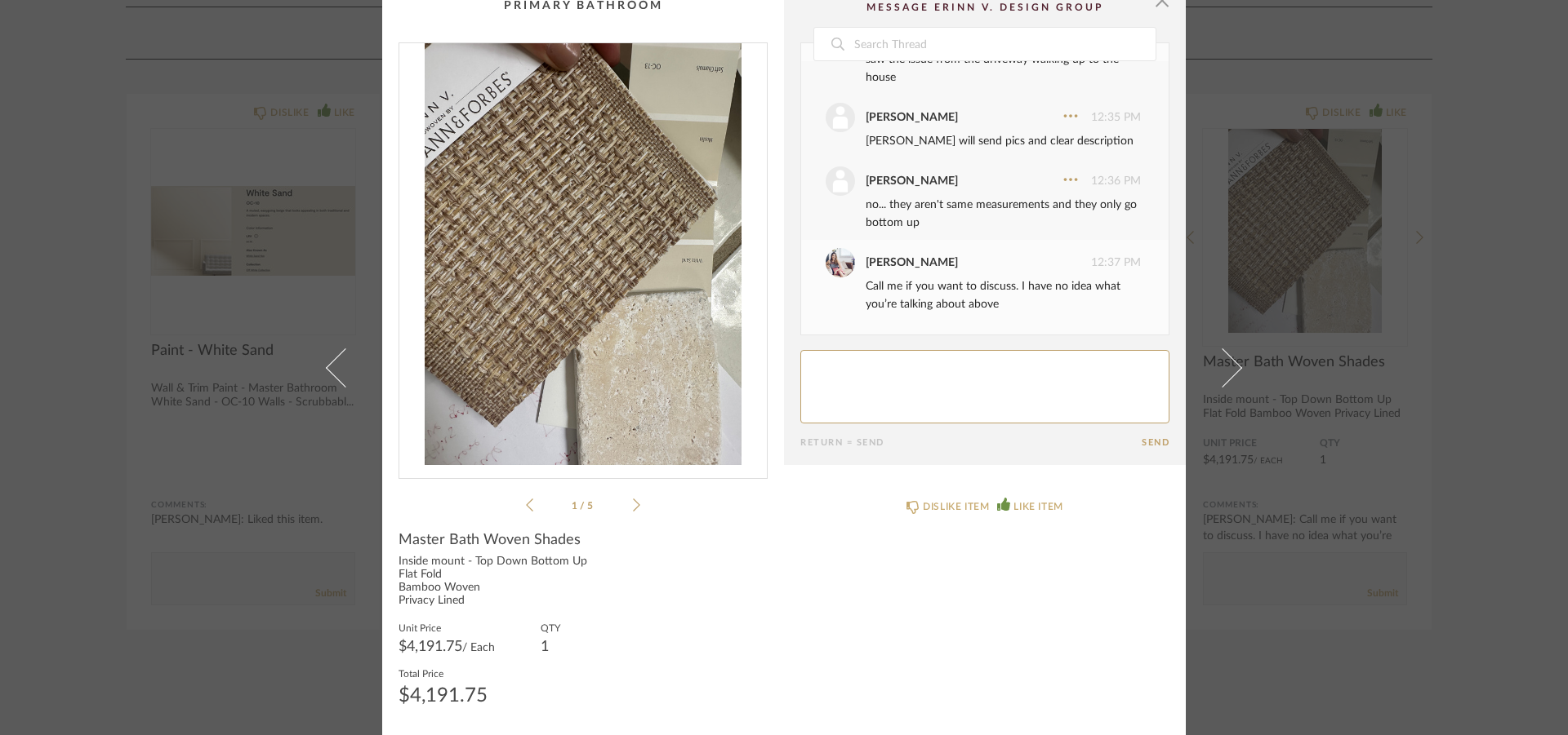
click at [633, 504] on icon at bounding box center [637, 504] width 8 height 14
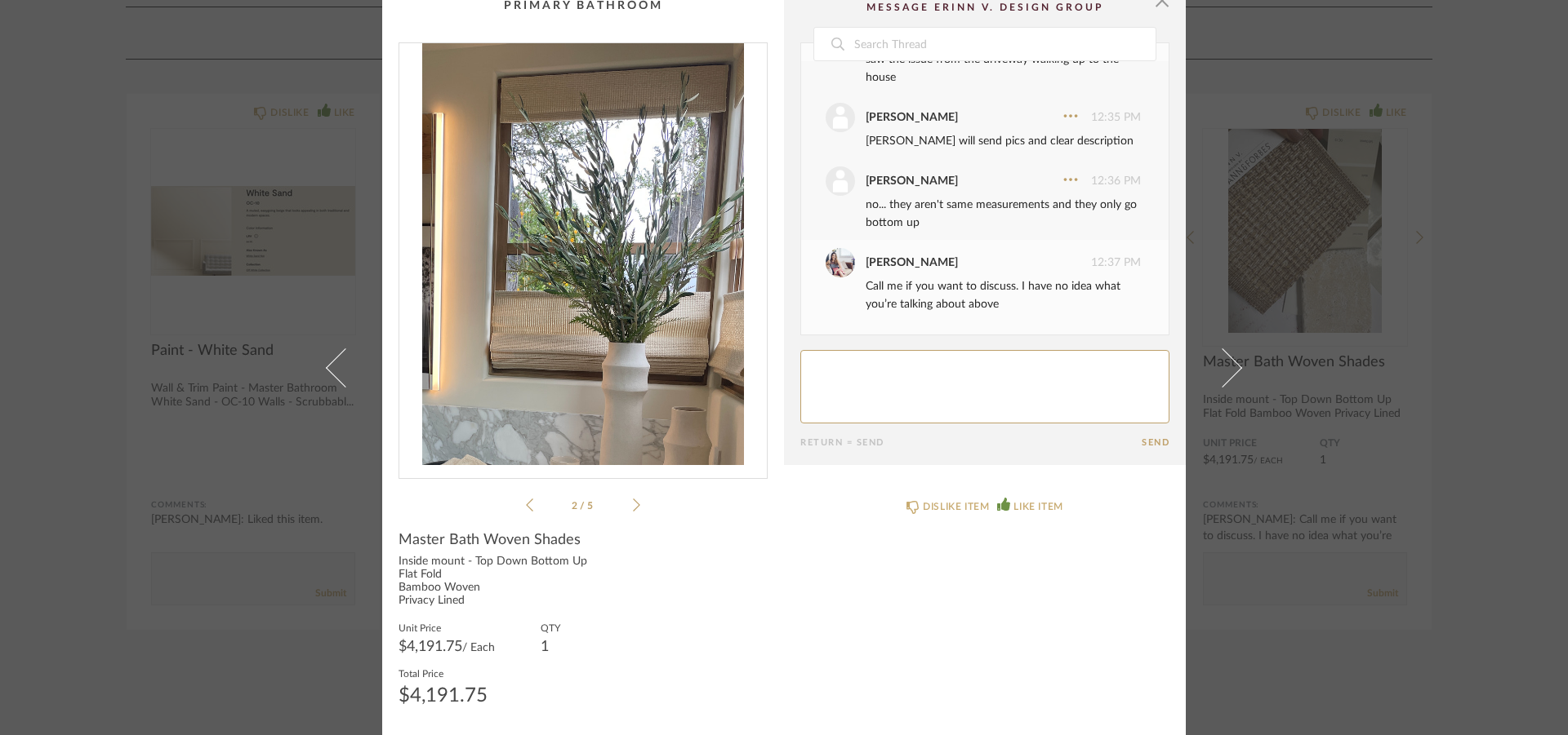
click at [633, 504] on icon at bounding box center [637, 504] width 8 height 14
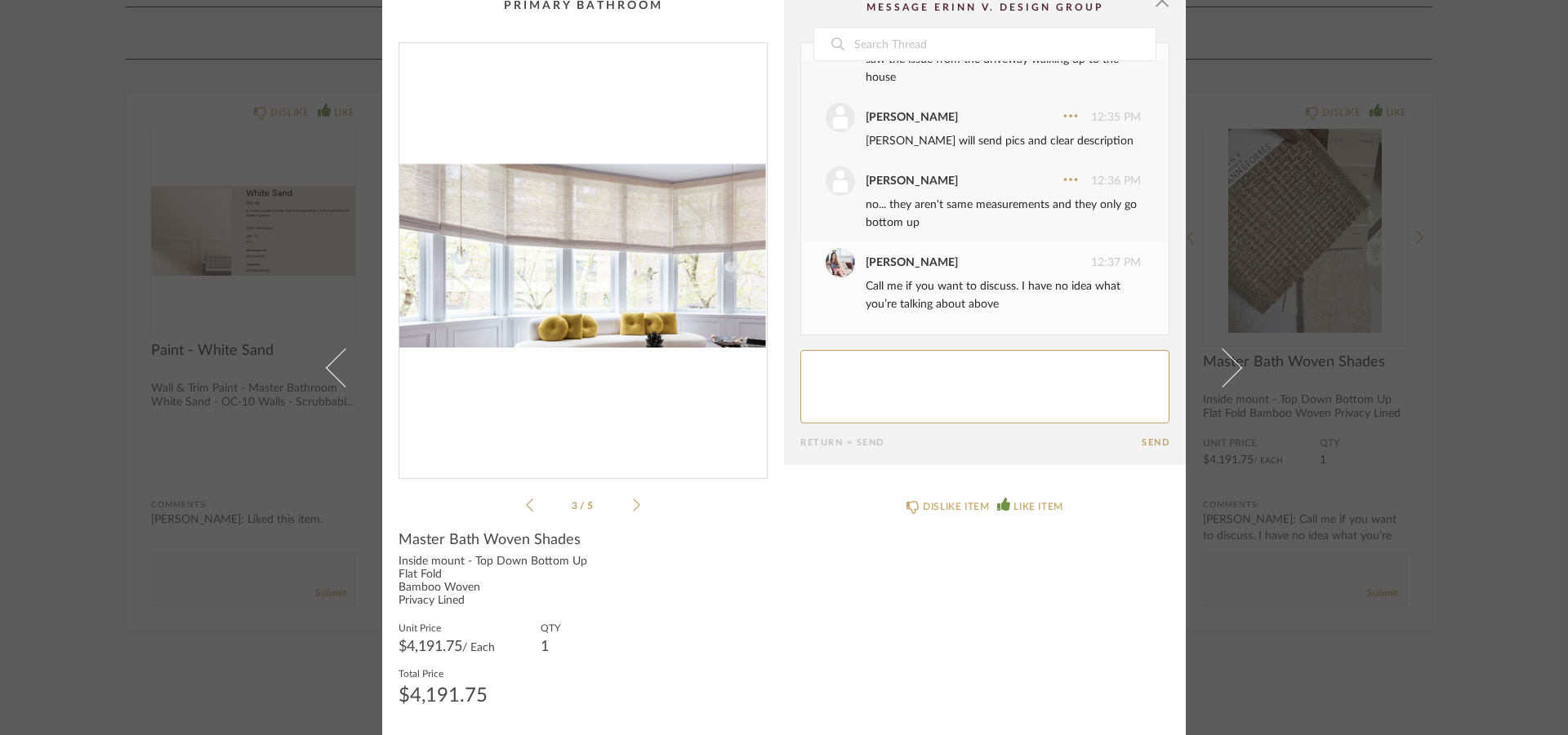
click at [633, 504] on icon at bounding box center [637, 504] width 8 height 14
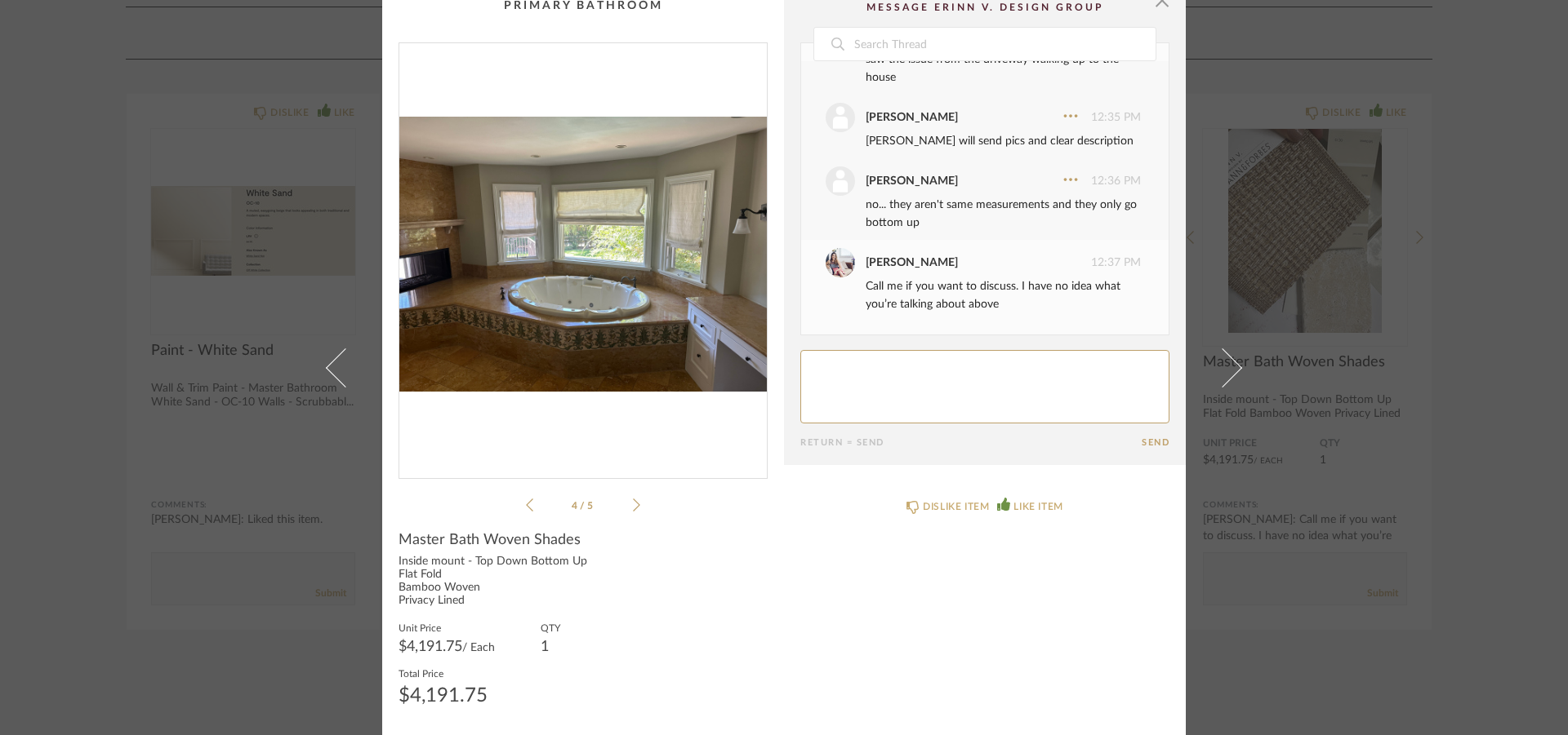
click at [633, 504] on icon at bounding box center [637, 504] width 8 height 14
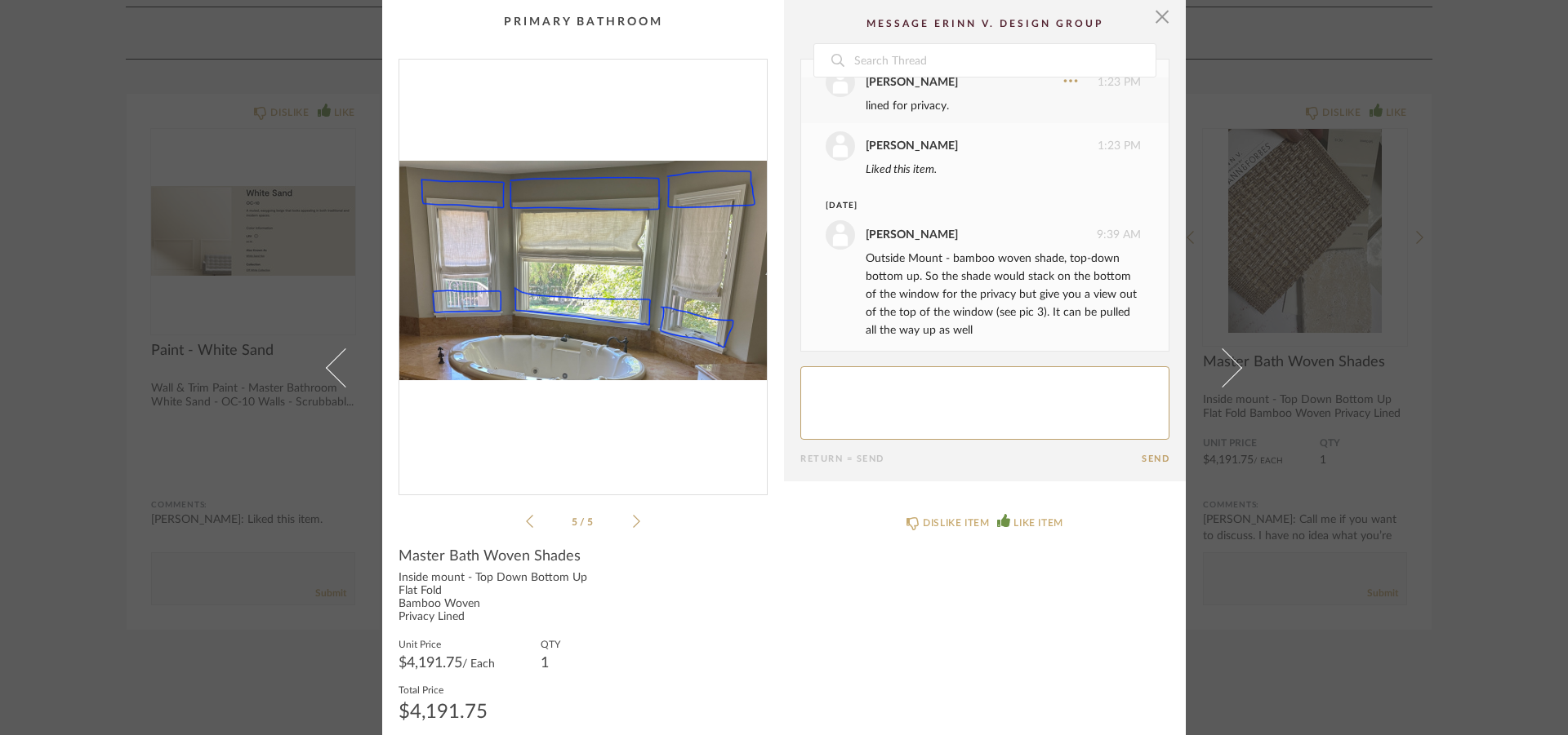
scroll to position [156, 0]
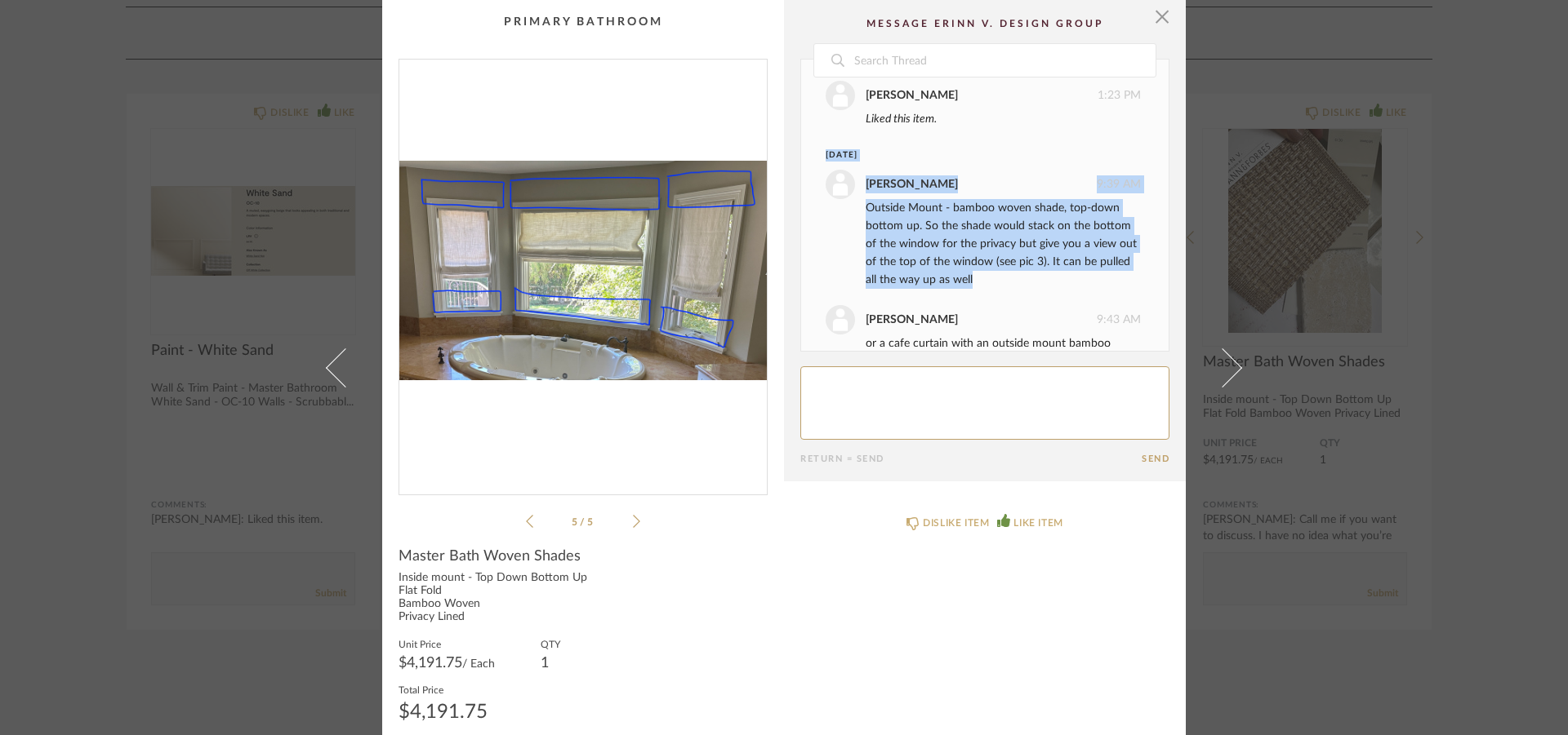
drag, startPoint x: 817, startPoint y: 149, endPoint x: 1008, endPoint y: 290, distance: 237.4
copy div "May 8th Sheridan Johnson 9:39 AM Outside Mount - bamboo woven shade, top-down b…"
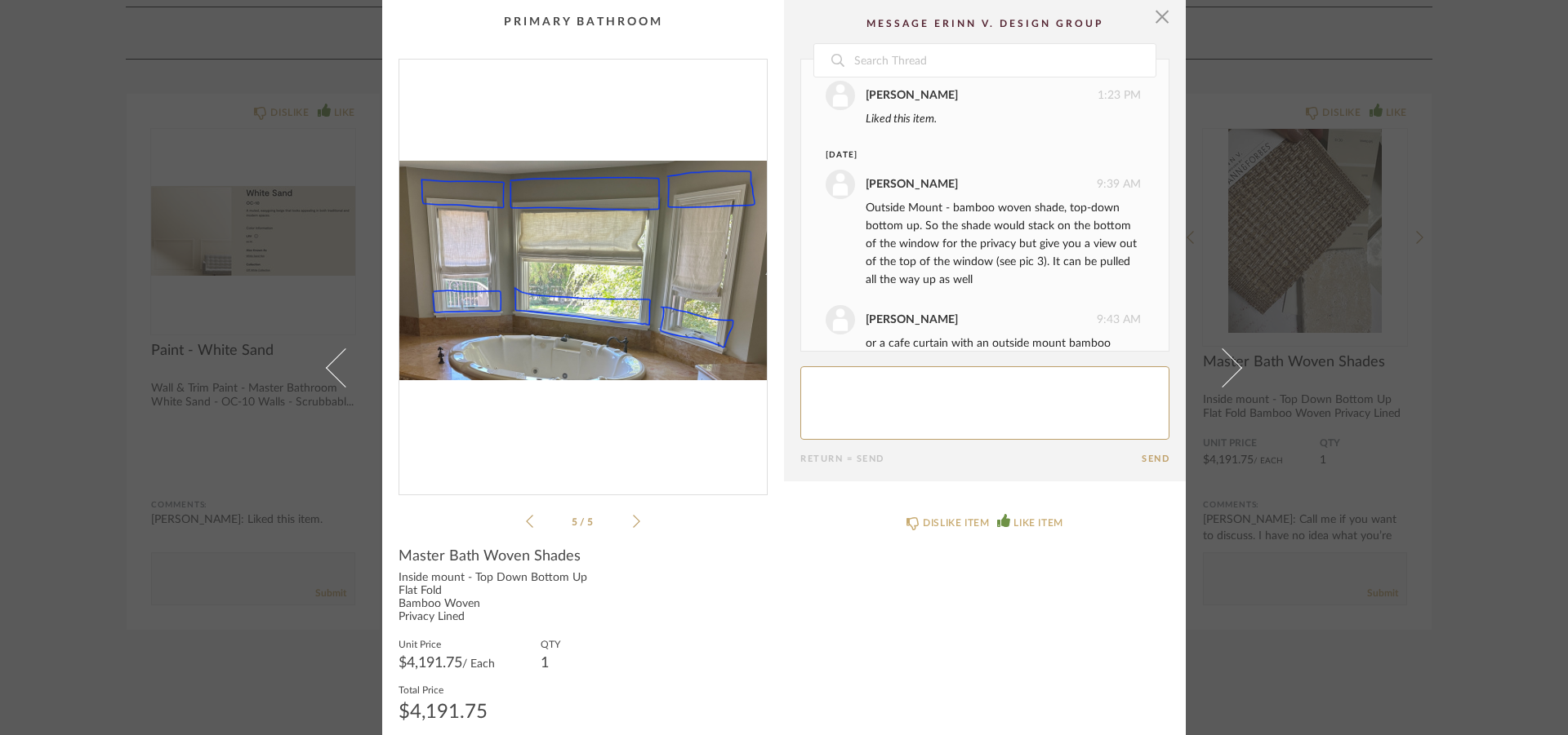
click at [793, 536] on div "DISLIKE ITEM LIKE ITEM" at bounding box center [984, 616] width 401 height 236
click at [633, 519] on icon at bounding box center [637, 521] width 8 height 14
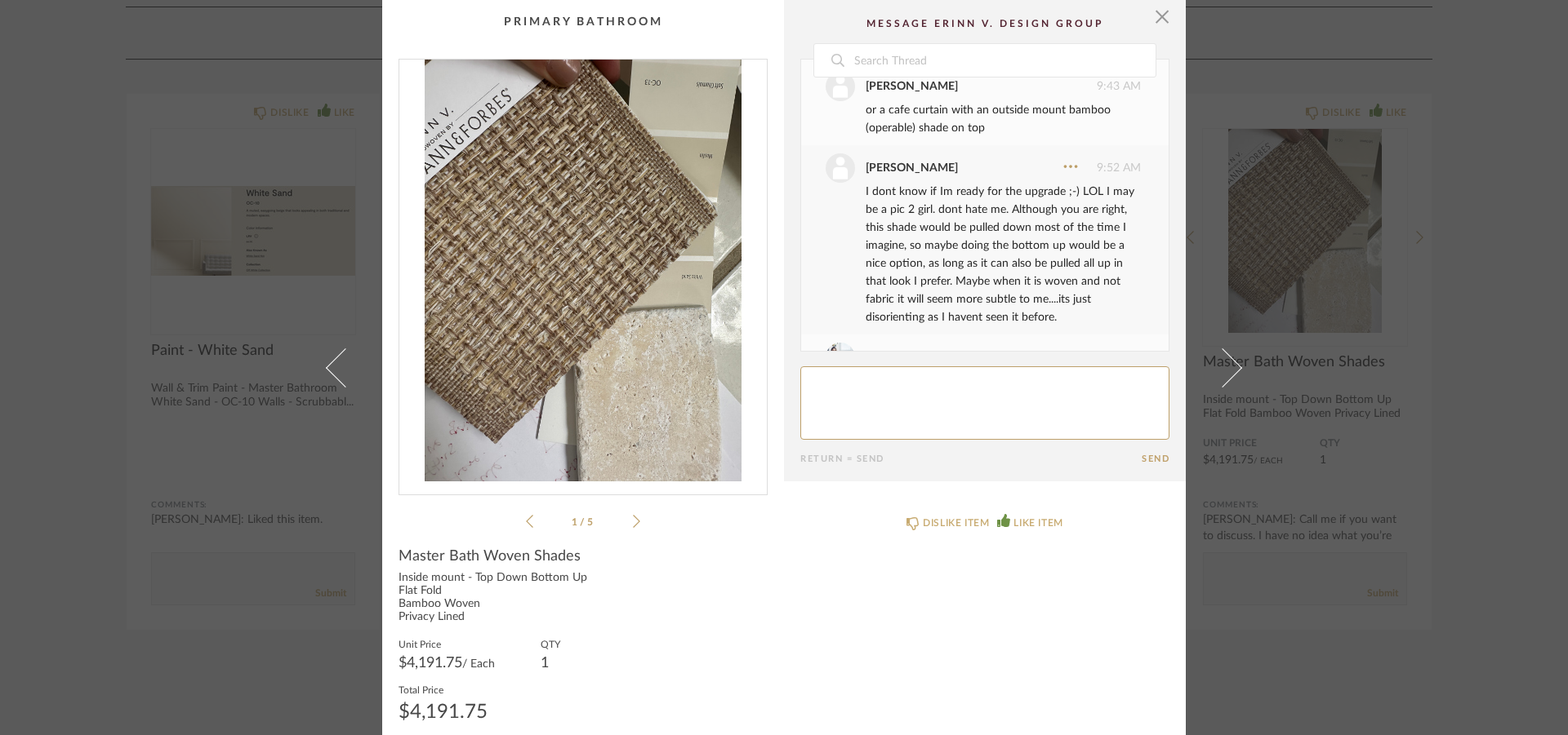
scroll to position [392, 0]
click at [633, 521] on icon at bounding box center [637, 521] width 8 height 14
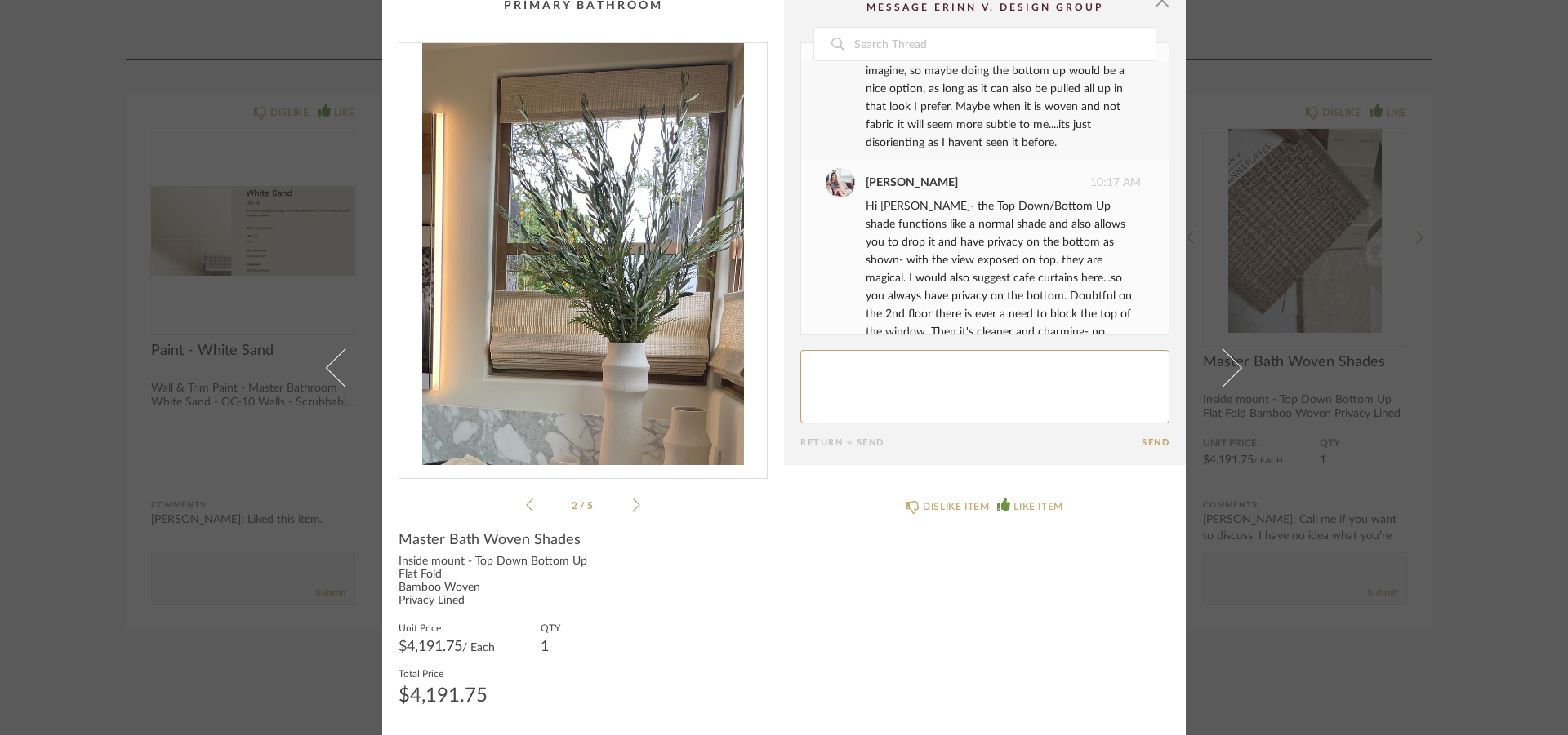
scroll to position [627, 0]
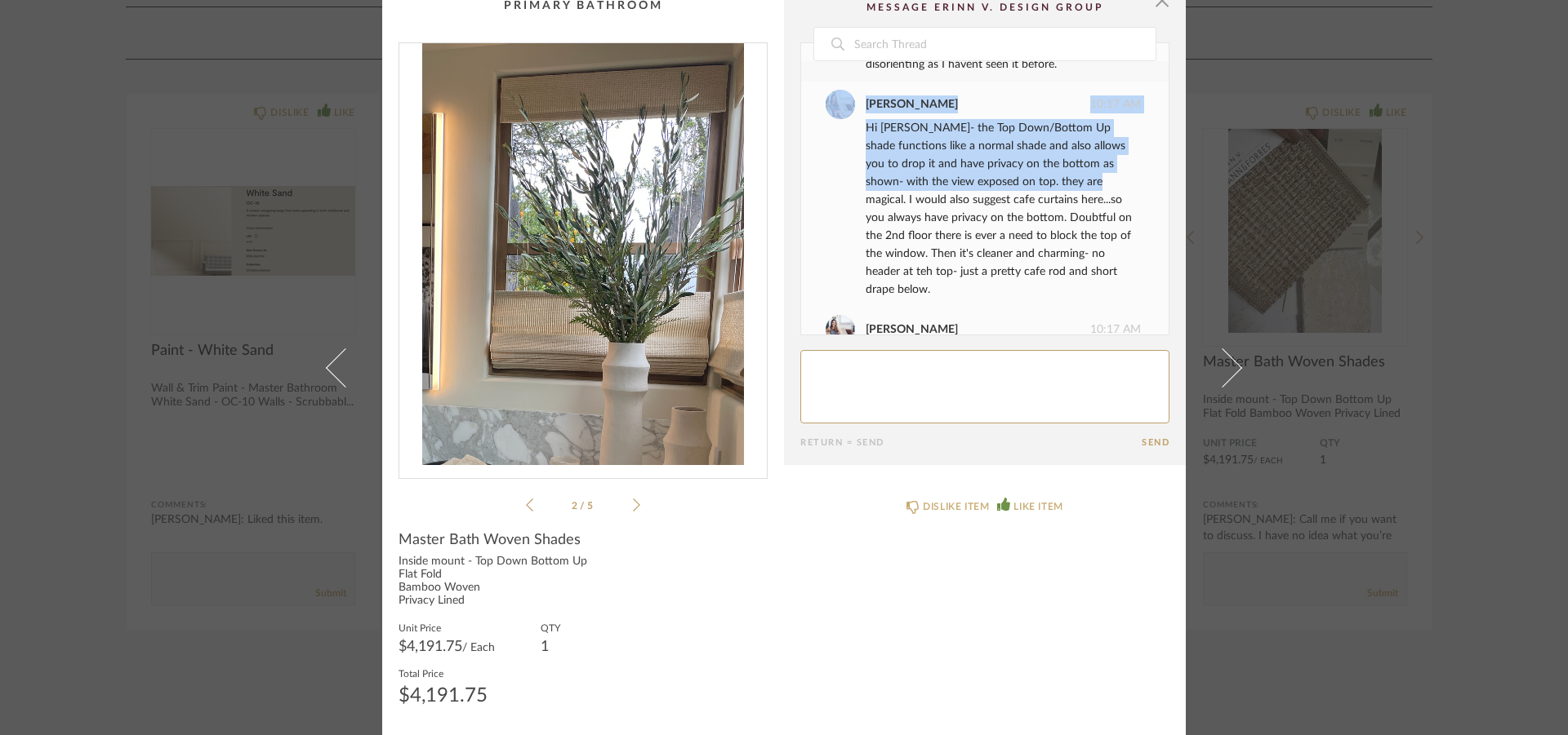
drag, startPoint x: 858, startPoint y: 96, endPoint x: 1054, endPoint y: 180, distance: 213.2
click at [1054, 180] on div "Erinn Valencich 10:17 AM Hi Lisa- the Top Down/Bottom Up shade functions like a…" at bounding box center [983, 194] width 316 height 209
copy div "Erinn Valencich 10:17 AM Hi Lisa- the Top Down/Bottom Up shade functions like a…"
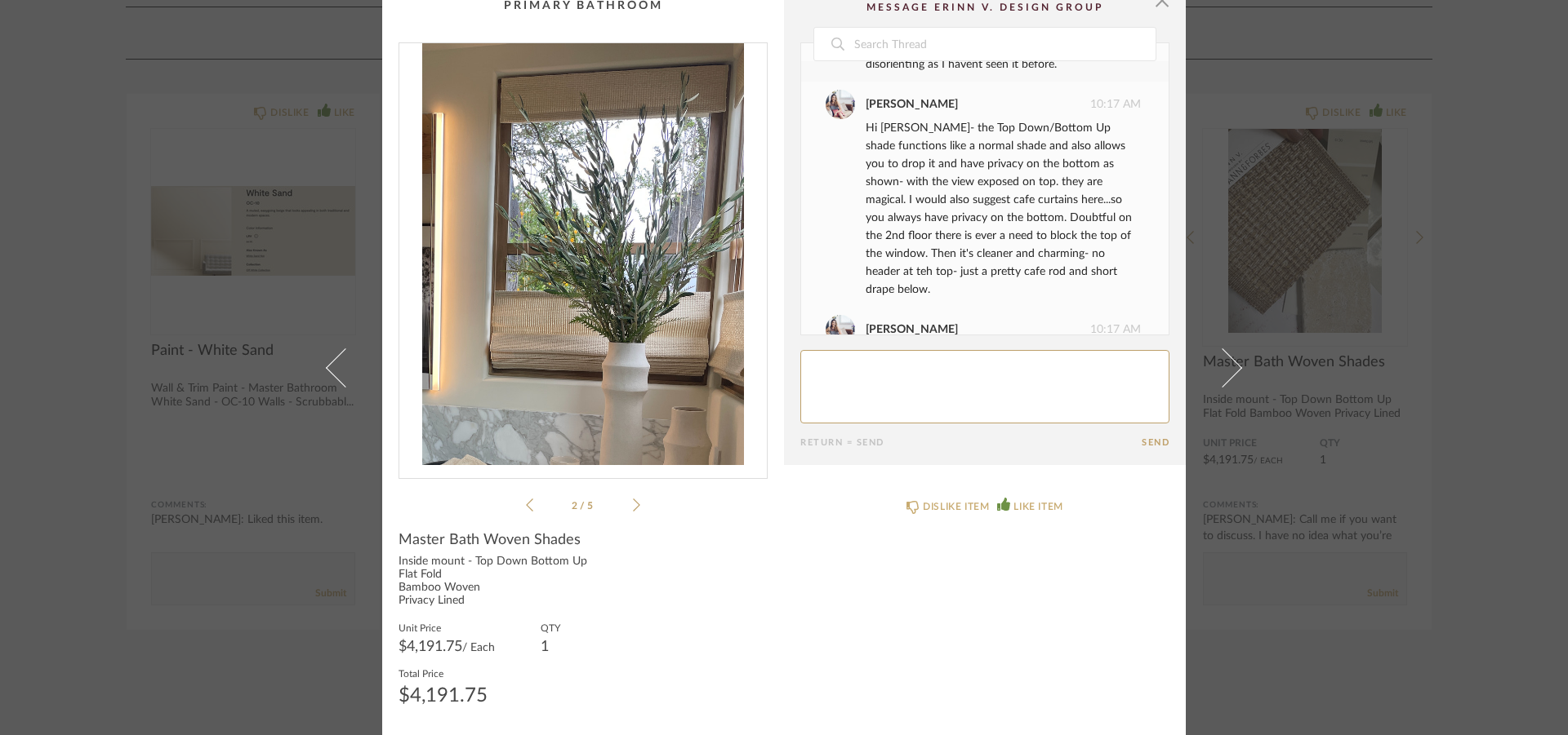
click at [933, 230] on div "Hi [PERSON_NAME]- the Top Down/Bottom Up shade functions like a normal shade an…" at bounding box center [1003, 209] width 275 height 179
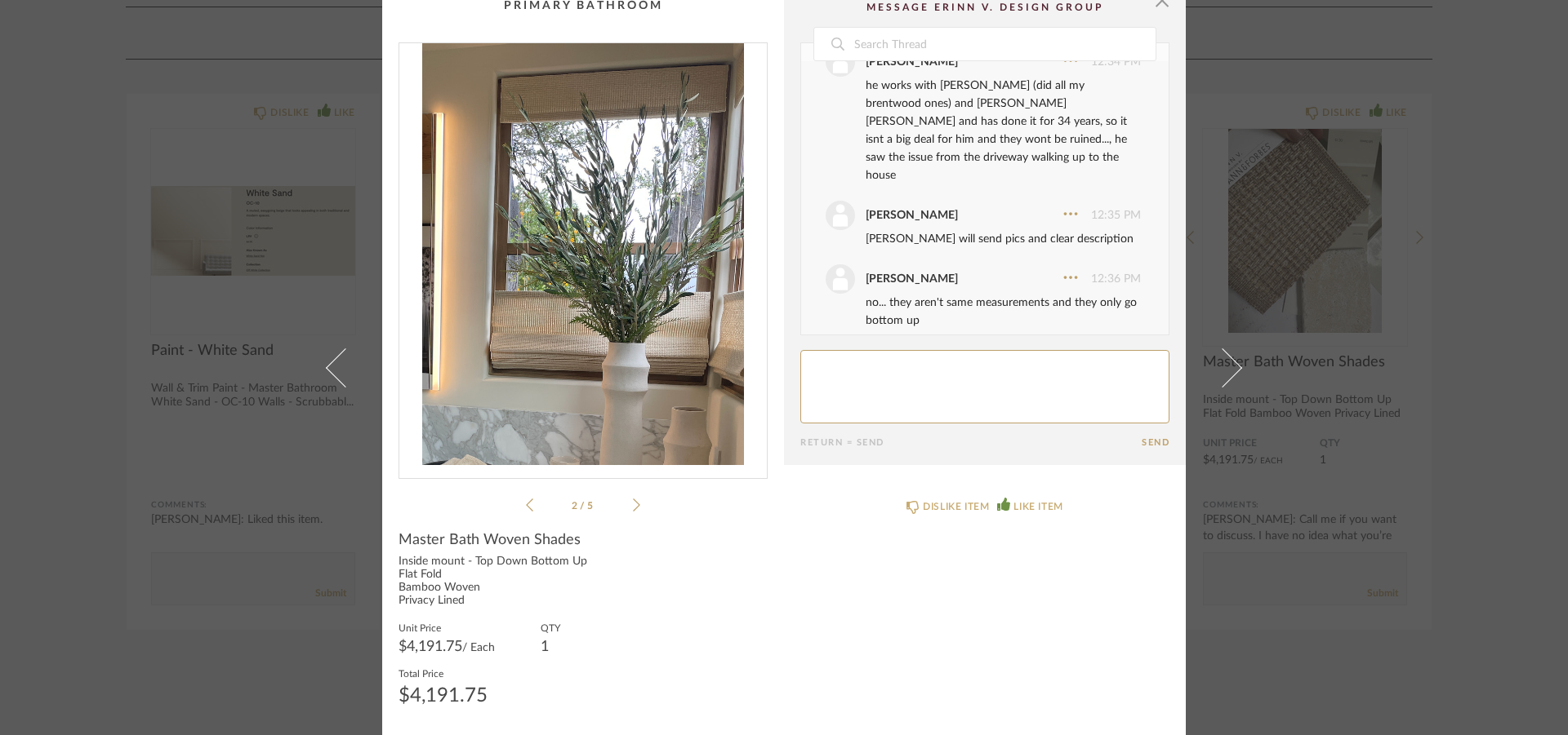
scroll to position [4545, 0]
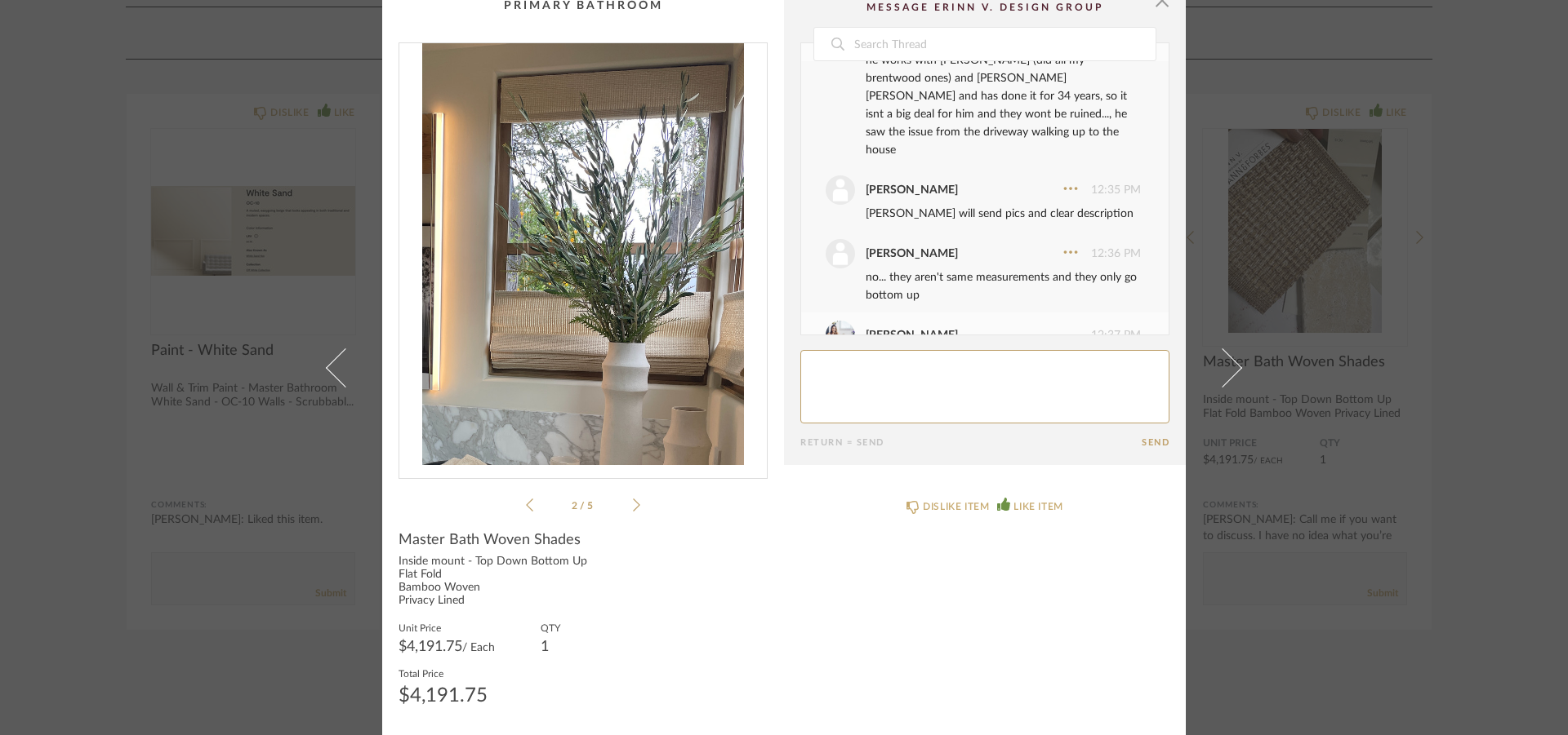
click at [633, 503] on icon at bounding box center [637, 504] width 8 height 14
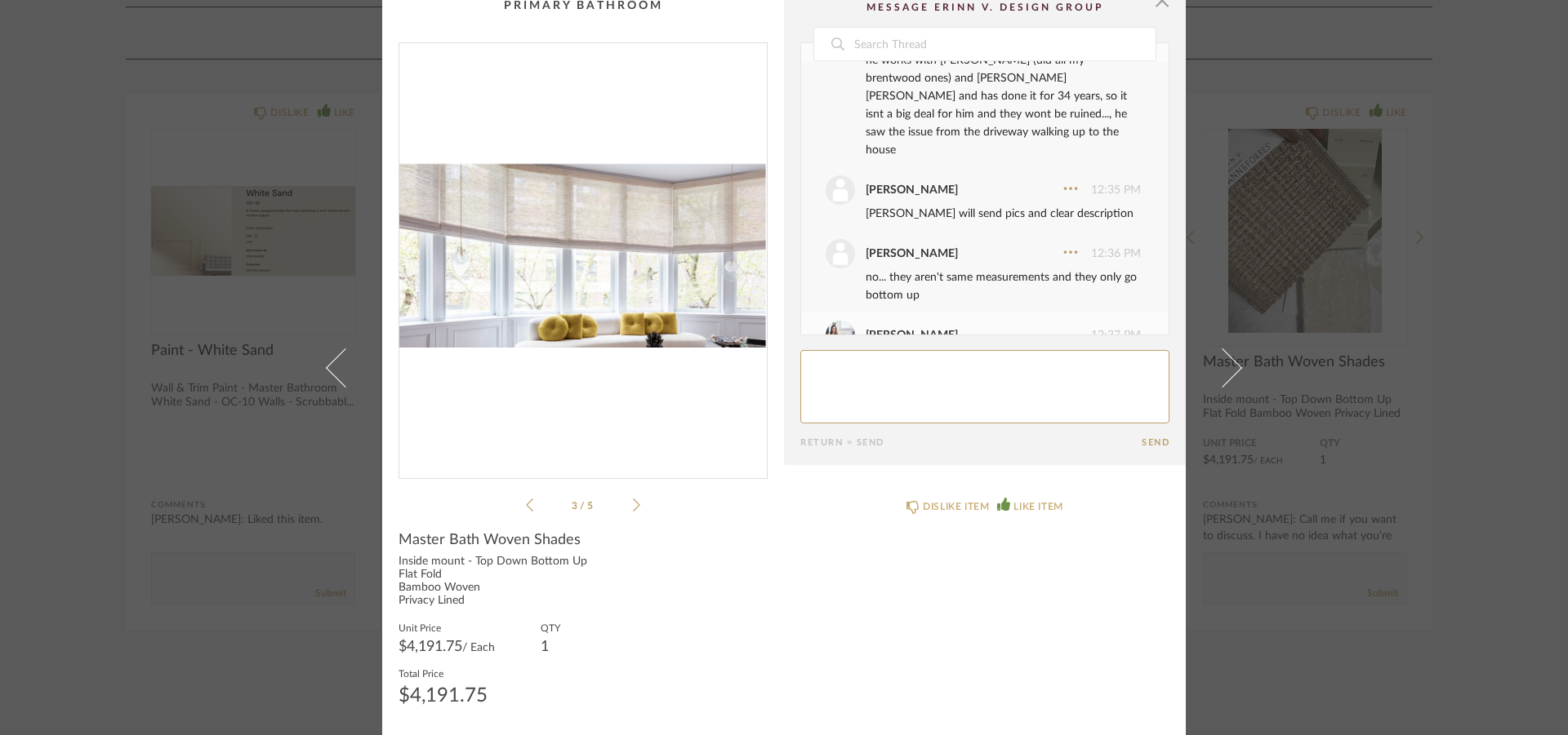
click at [633, 503] on icon at bounding box center [637, 504] width 8 height 14
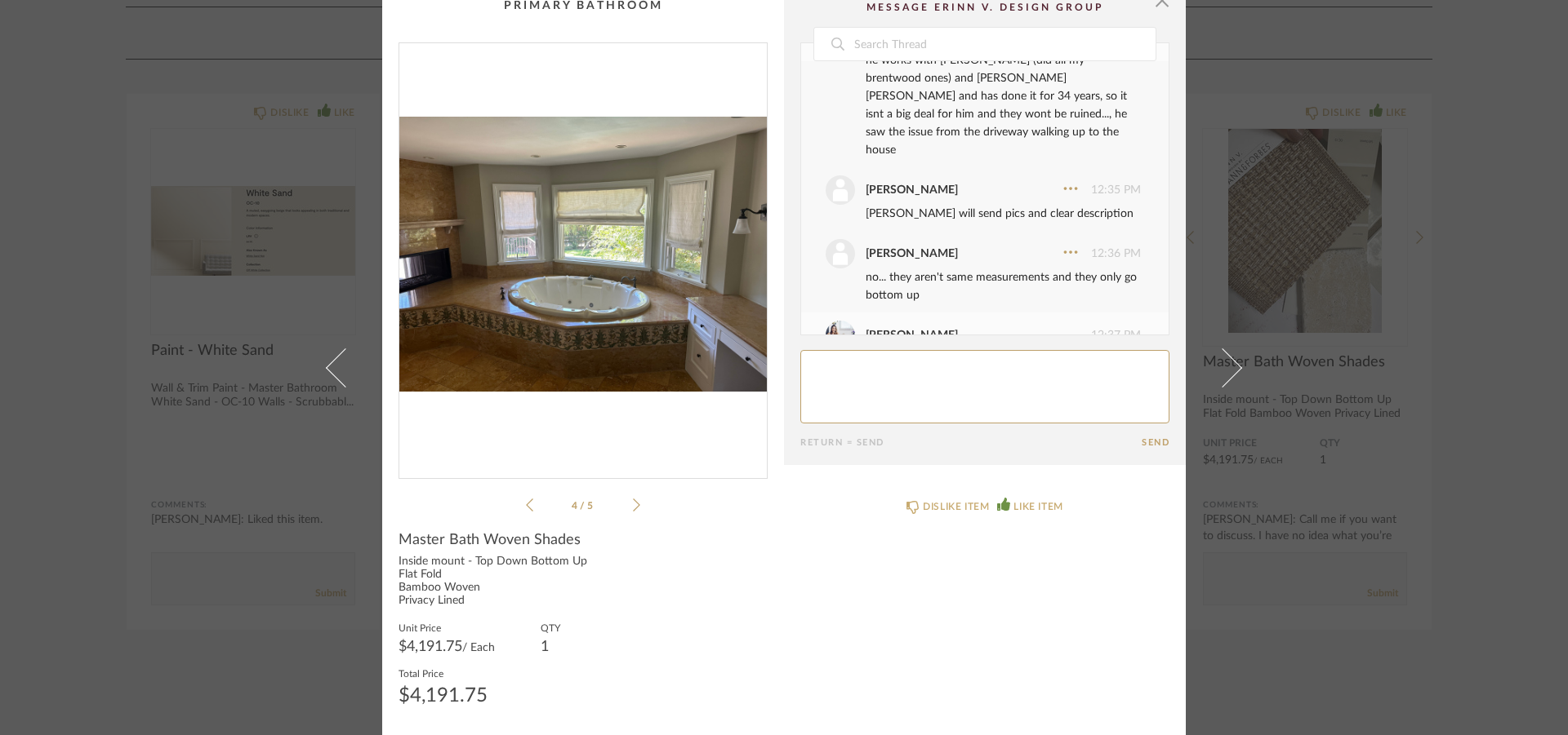
scroll to position [4617, 0]
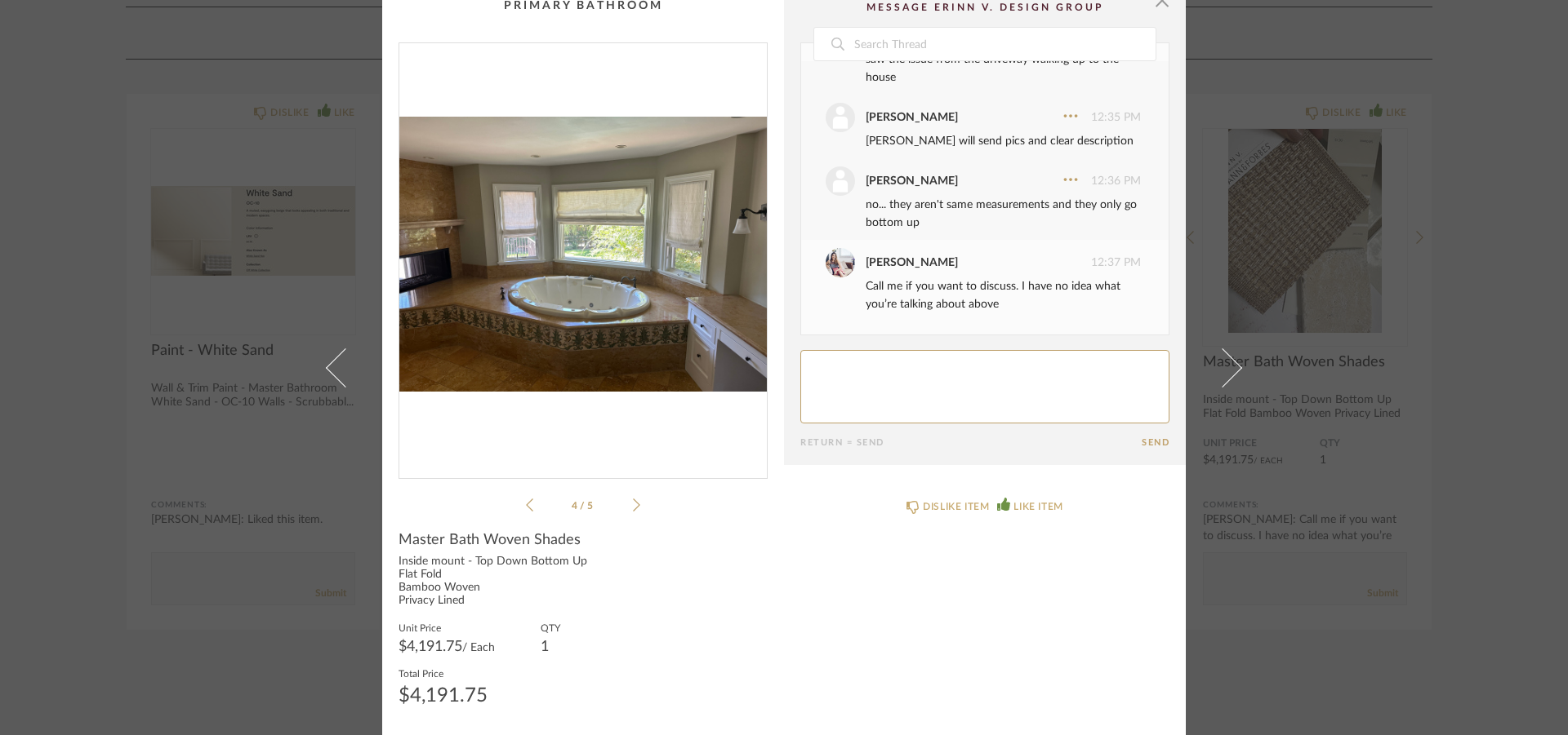
click at [633, 502] on icon at bounding box center [637, 504] width 8 height 14
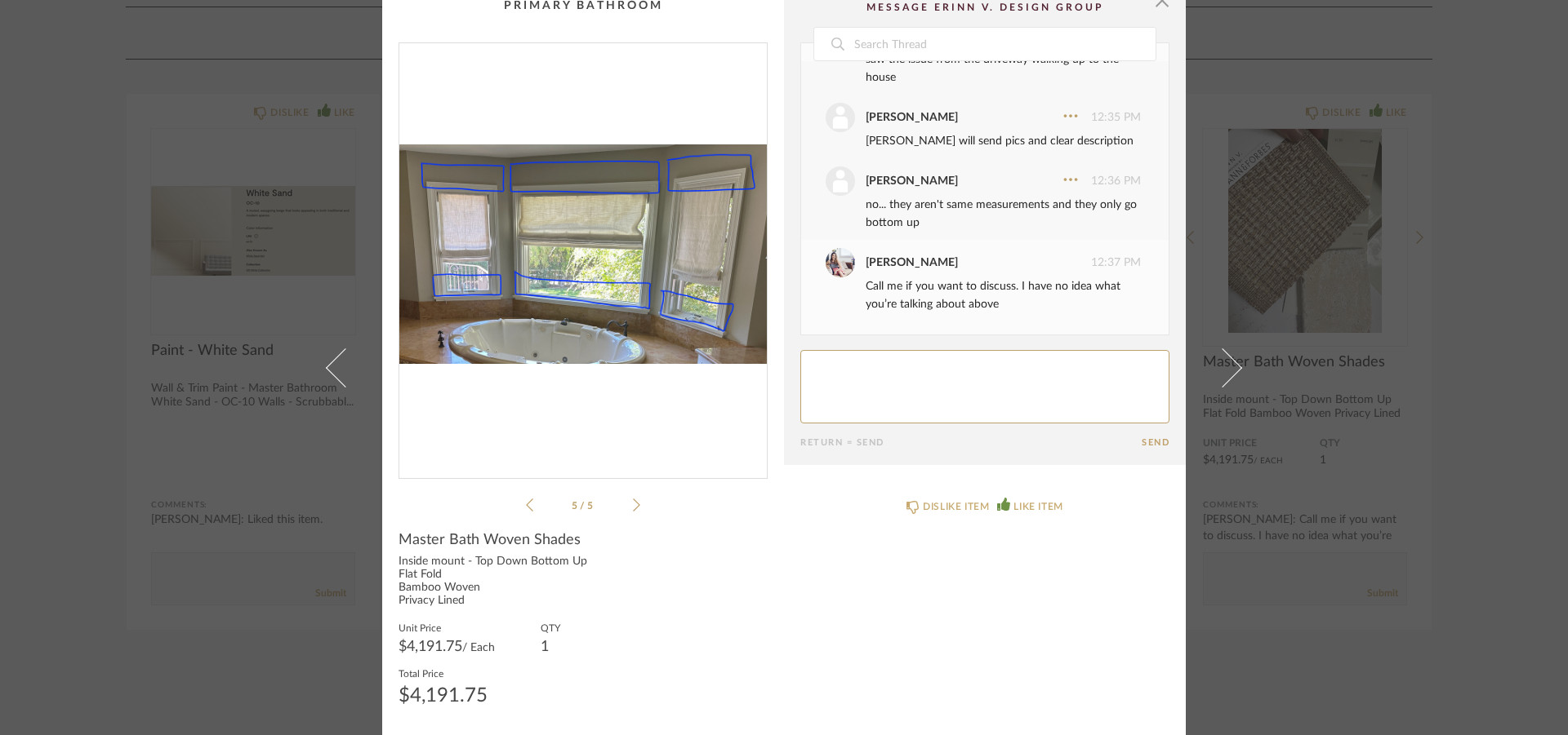
click at [633, 502] on icon at bounding box center [637, 504] width 8 height 14
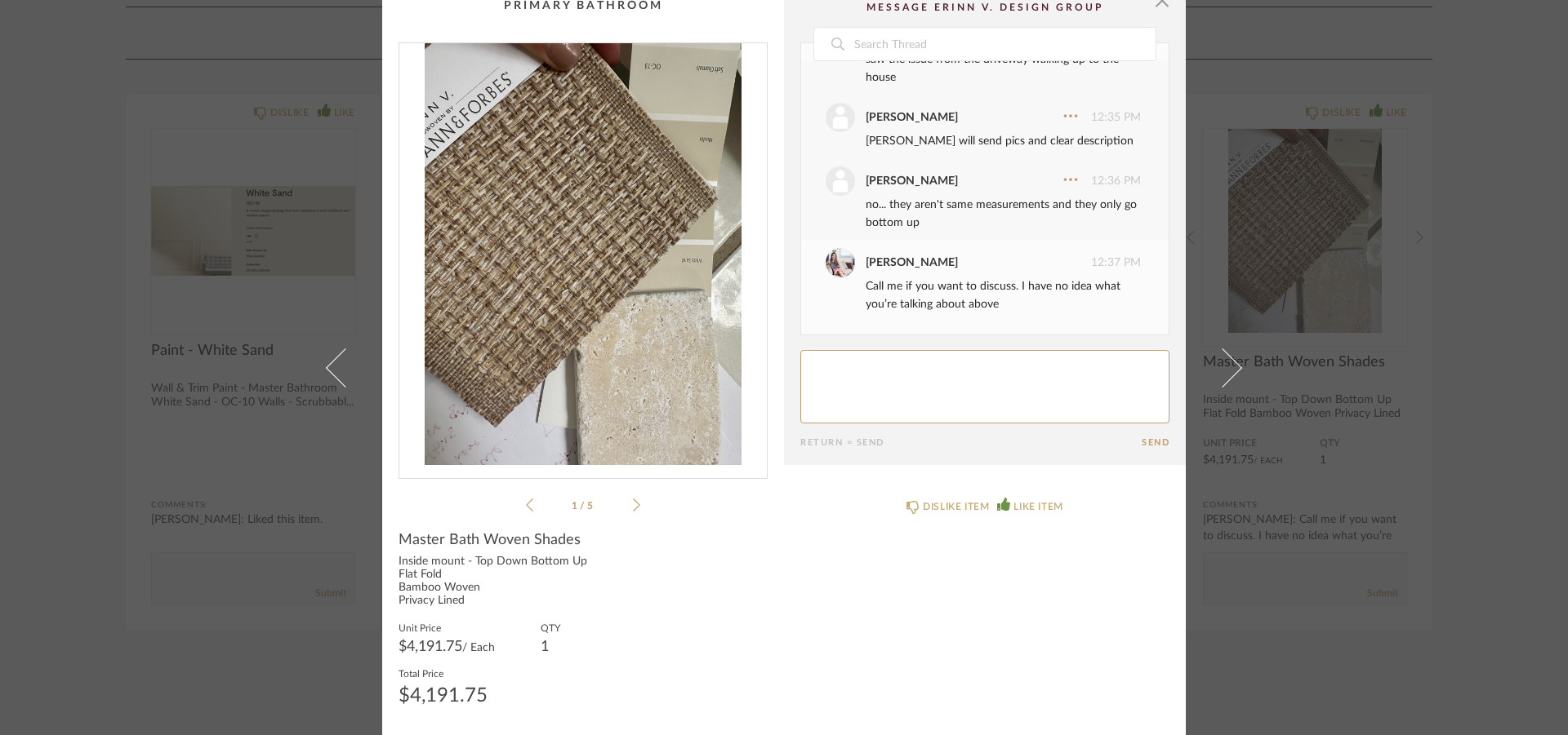
click at [633, 502] on icon at bounding box center [637, 504] width 8 height 14
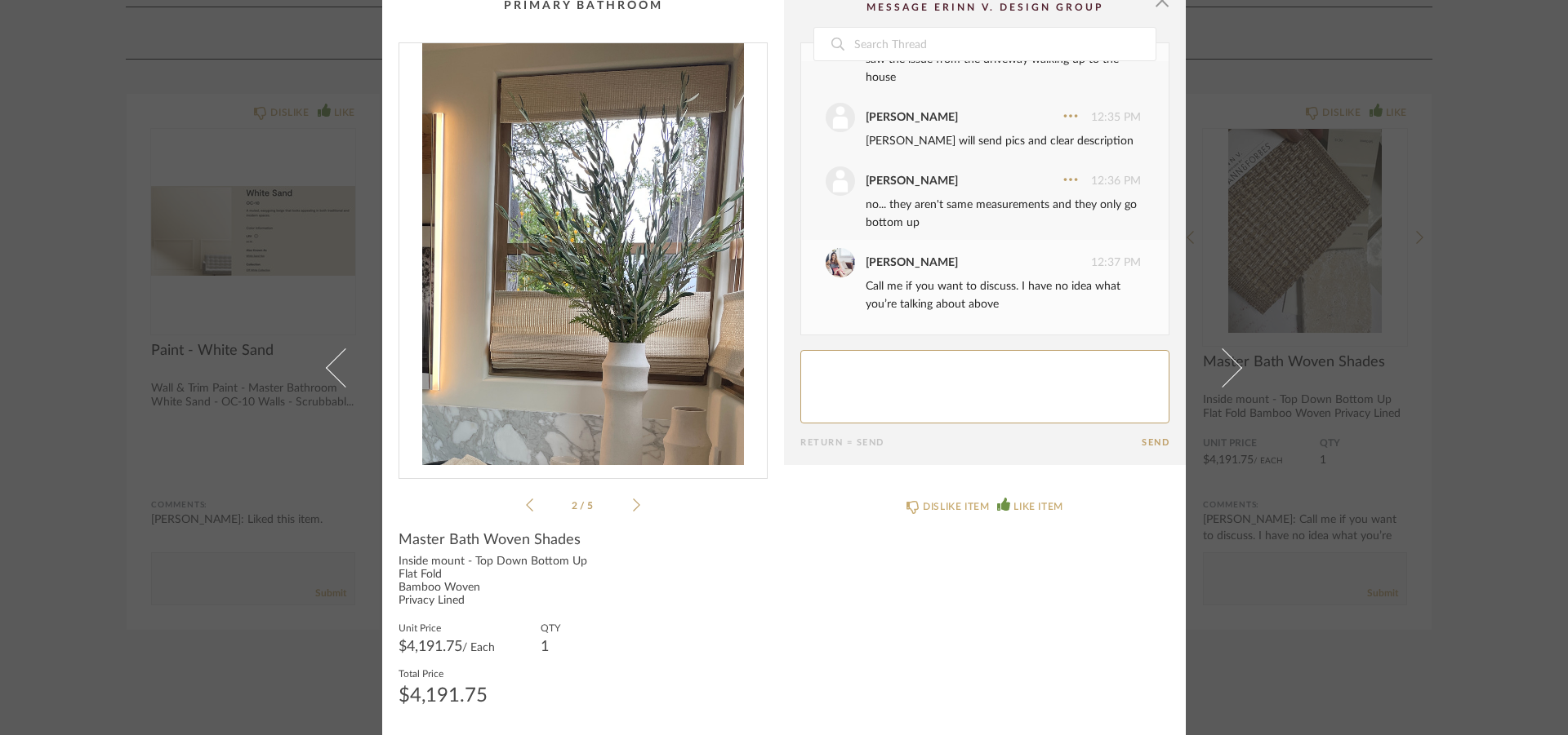
drag, startPoint x: 406, startPoint y: 22, endPoint x: 488, endPoint y: 696, distance: 679.0
click at [488, 696] on div "× 2 / 5 Date May 5th lisa guerin 1:22 PM yea! lisa guerin 1:23 PM lined for pri…" at bounding box center [784, 359] width 804 height 751
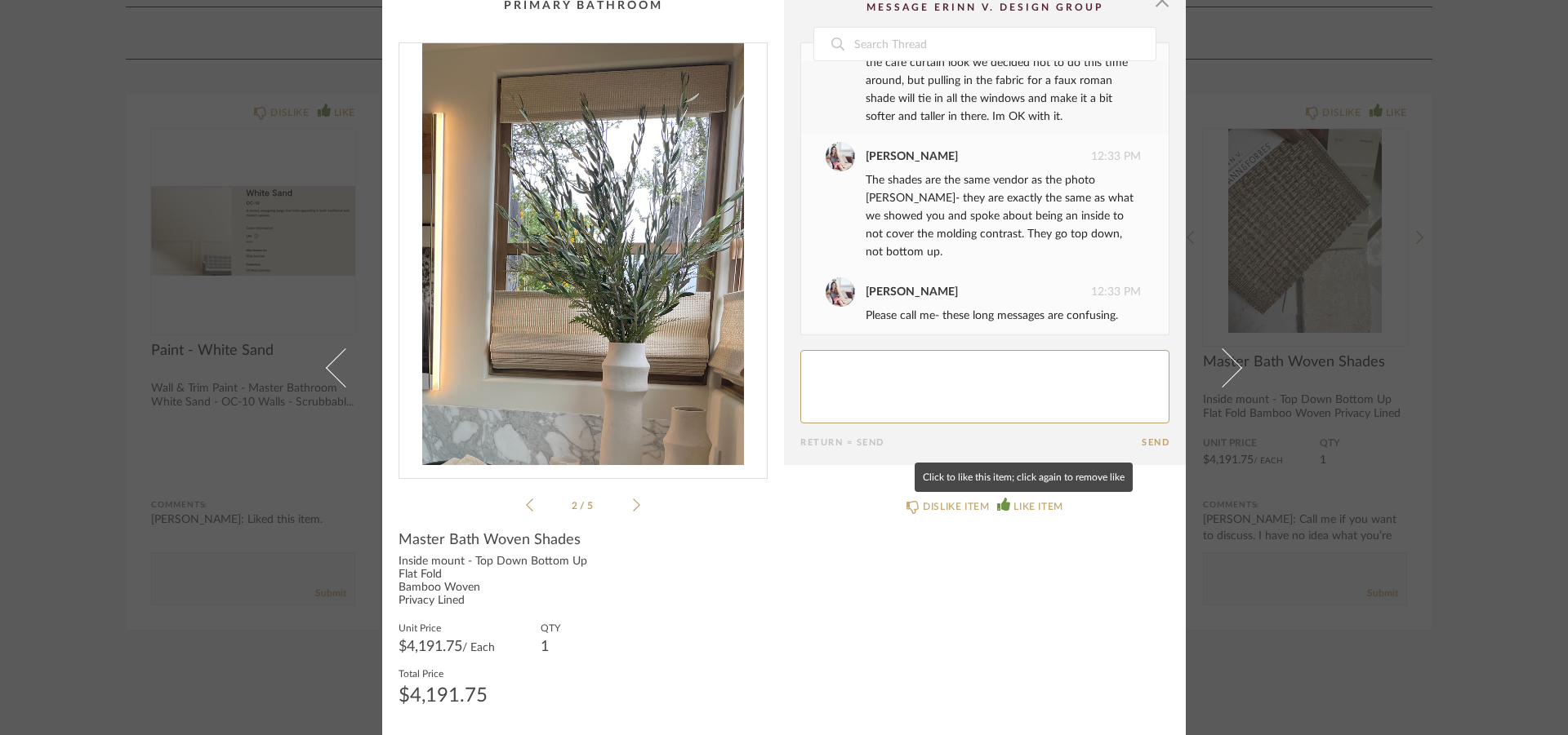
scroll to position [0, 0]
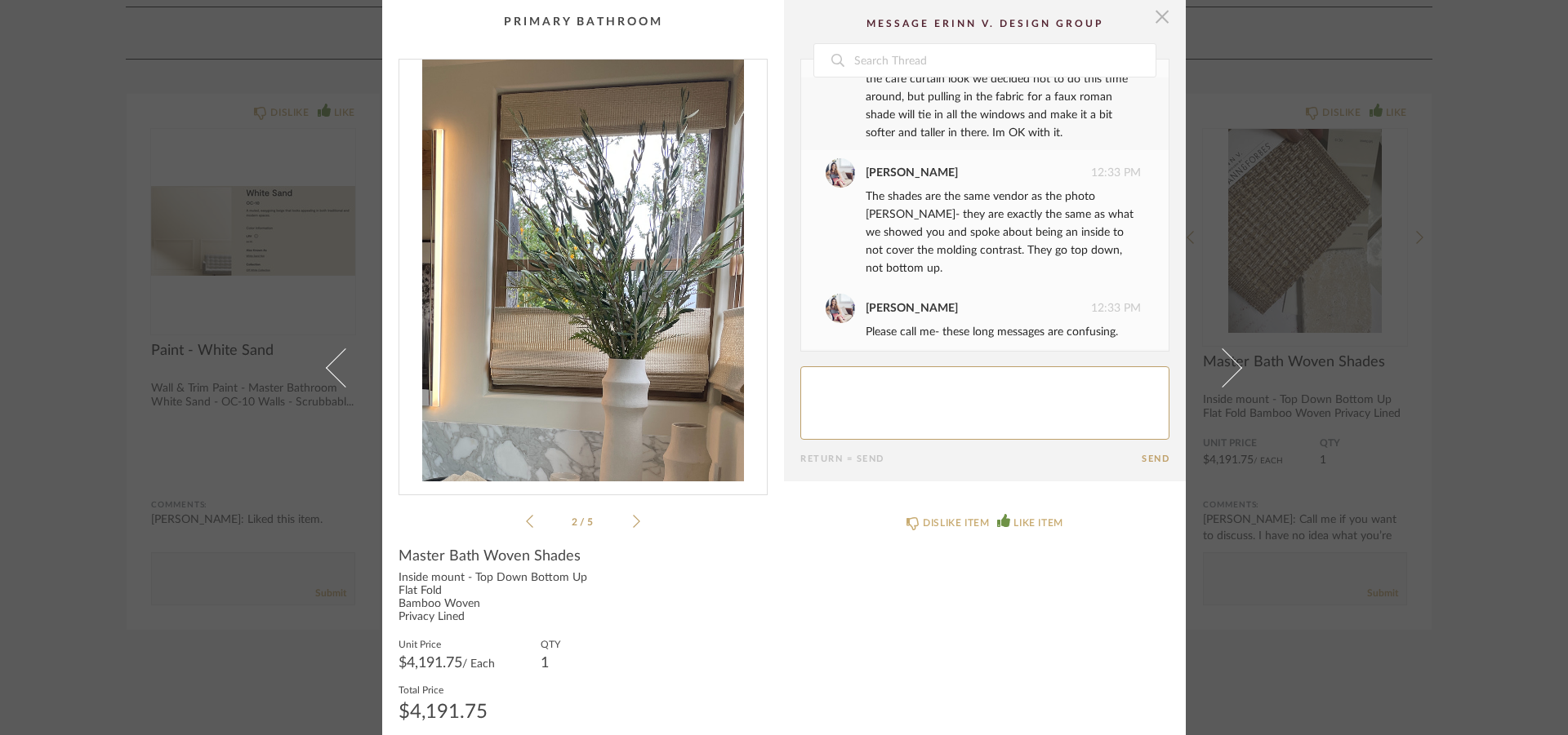
click at [1156, 8] on span "button" at bounding box center [1162, 16] width 33 height 33
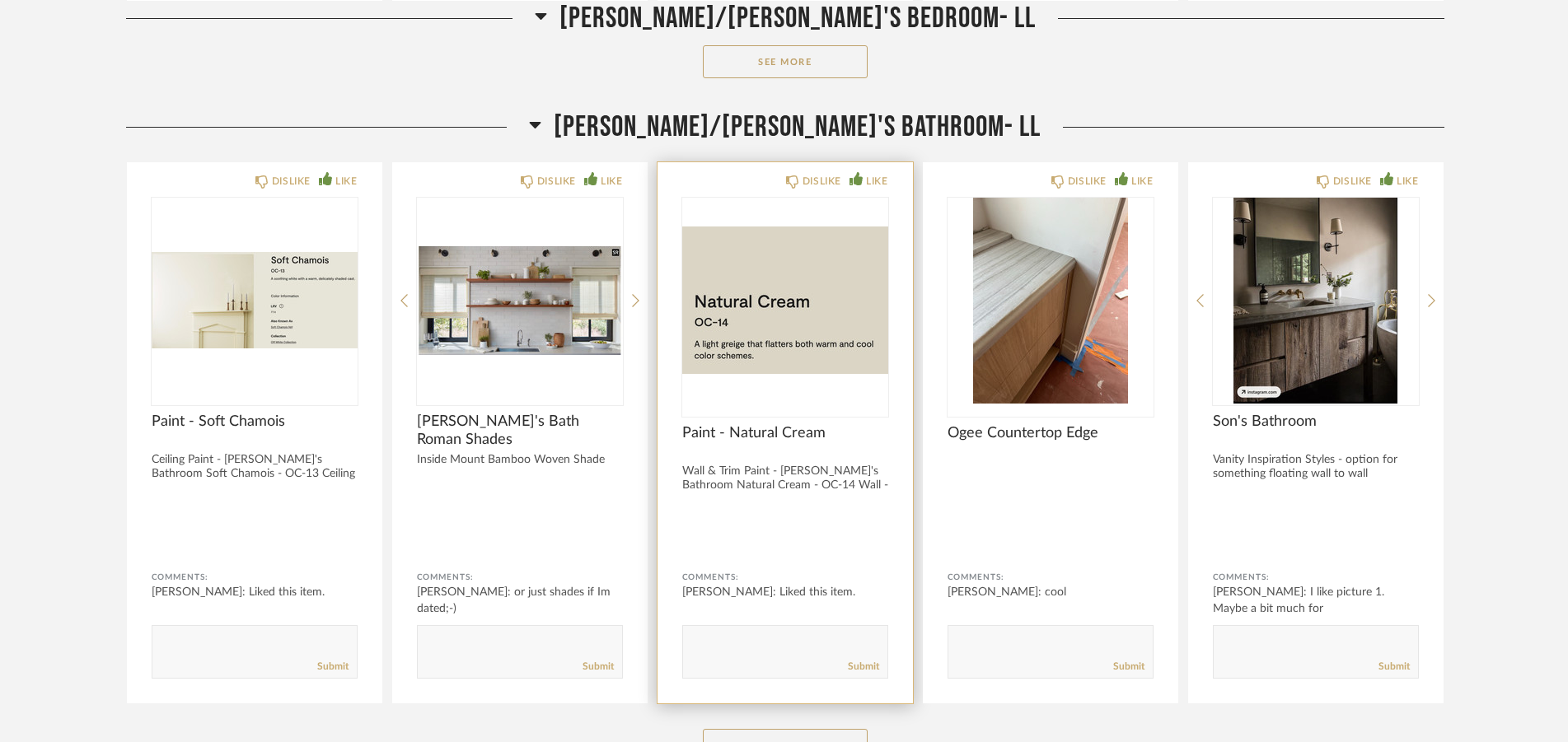
scroll to position [7985, 0]
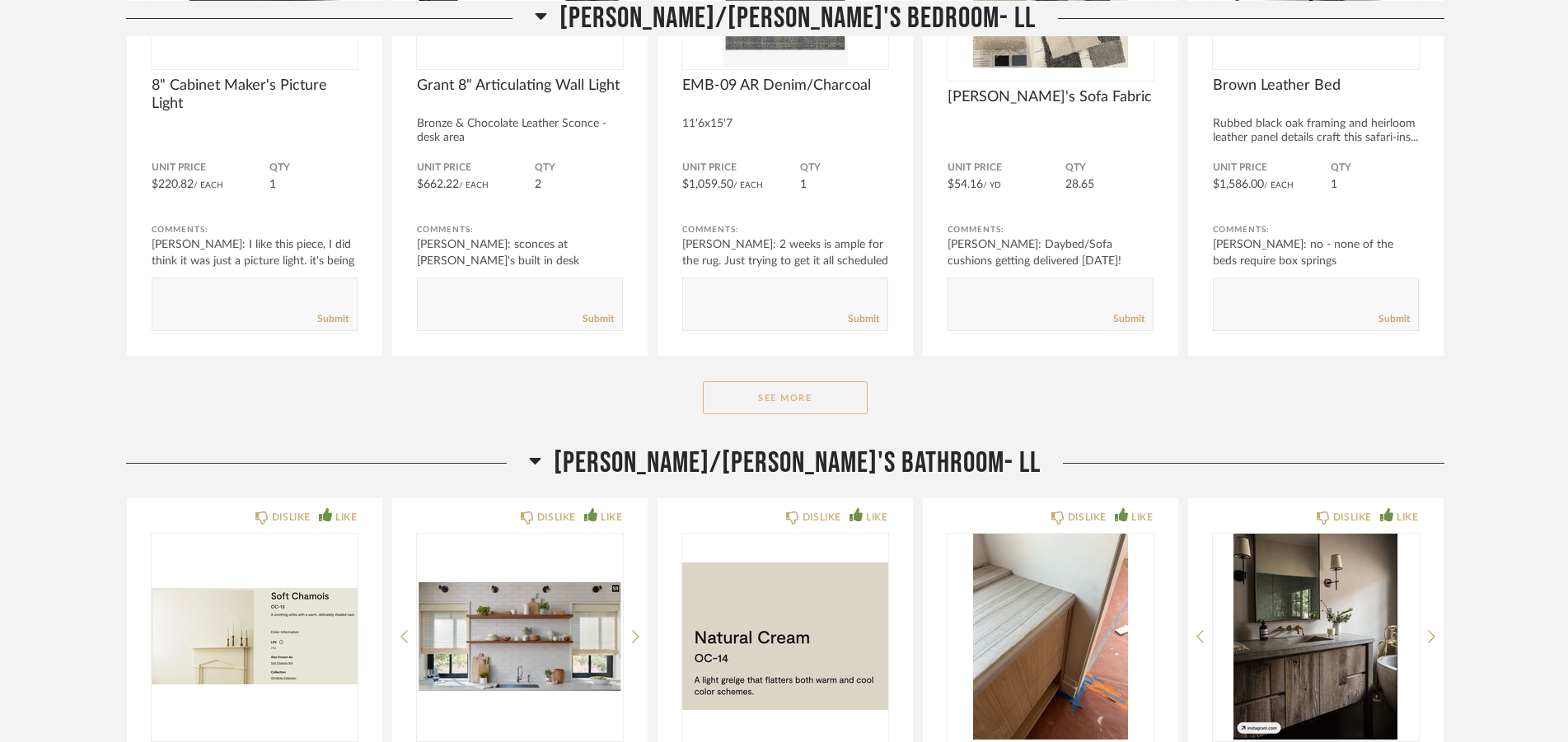
click at [799, 398] on button "See More" at bounding box center [785, 398] width 165 height 33
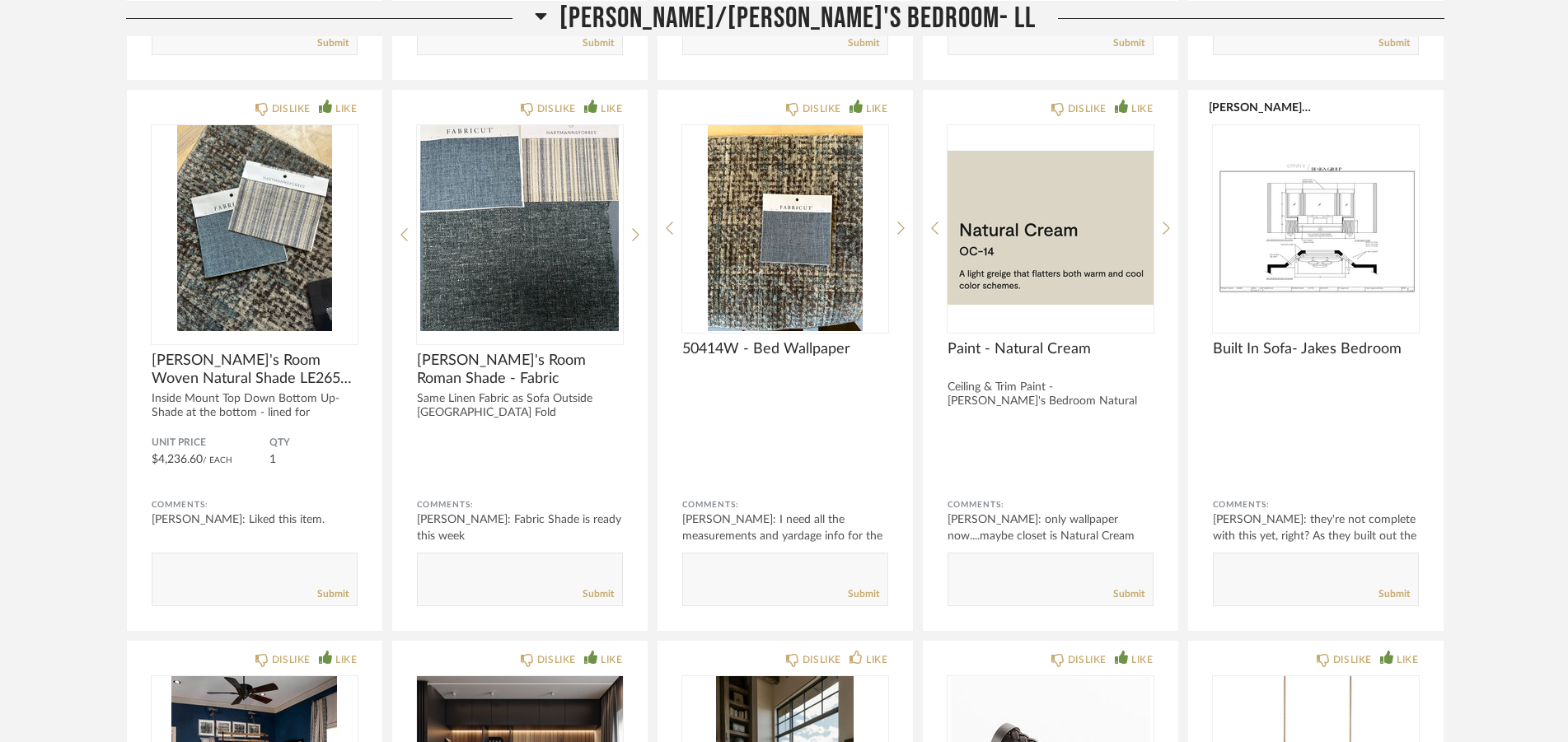
scroll to position [6640, 0]
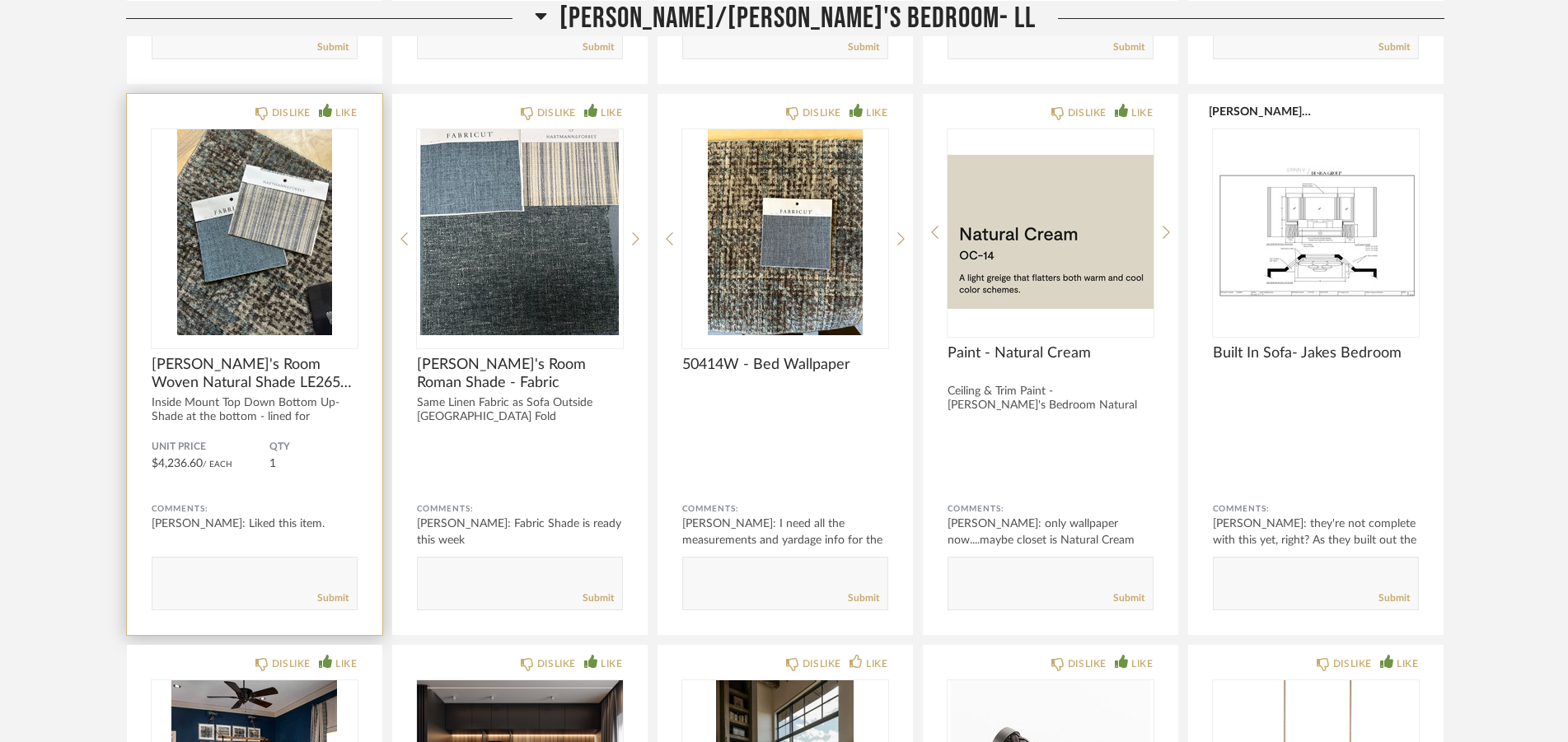
click at [319, 237] on img "0" at bounding box center [255, 233] width 206 height 206
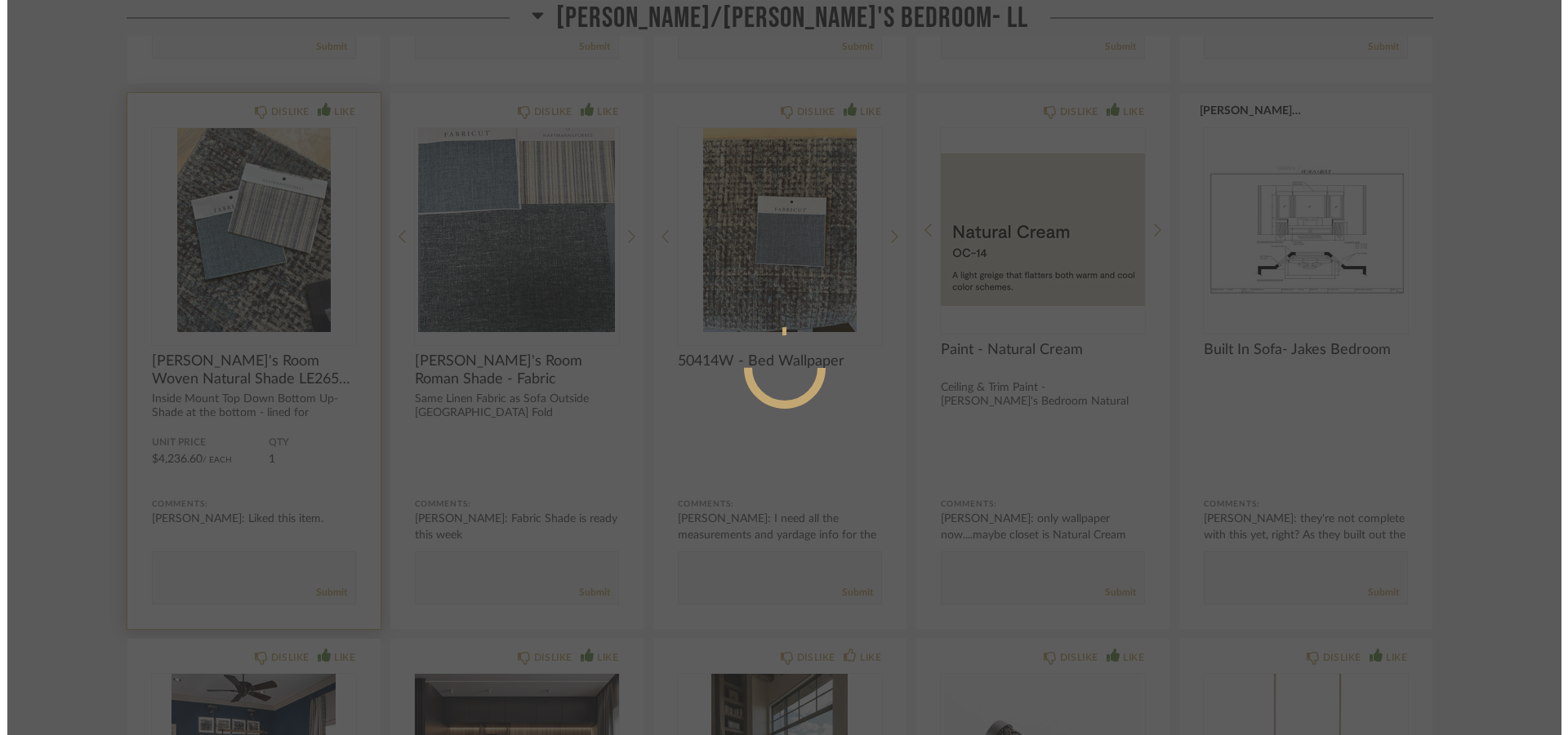
scroll to position [0, 0]
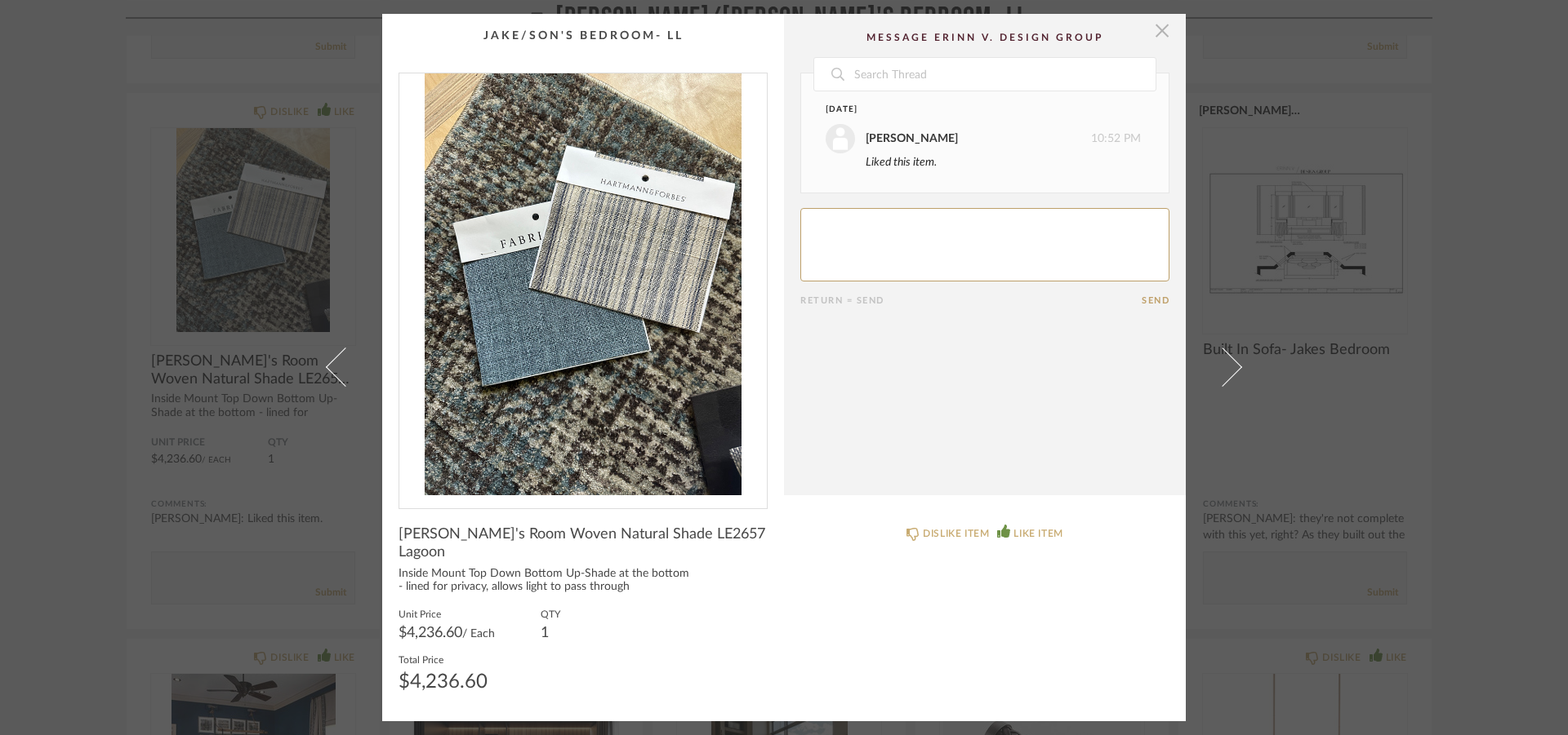
click at [1154, 45] on span "button" at bounding box center [1162, 30] width 33 height 33
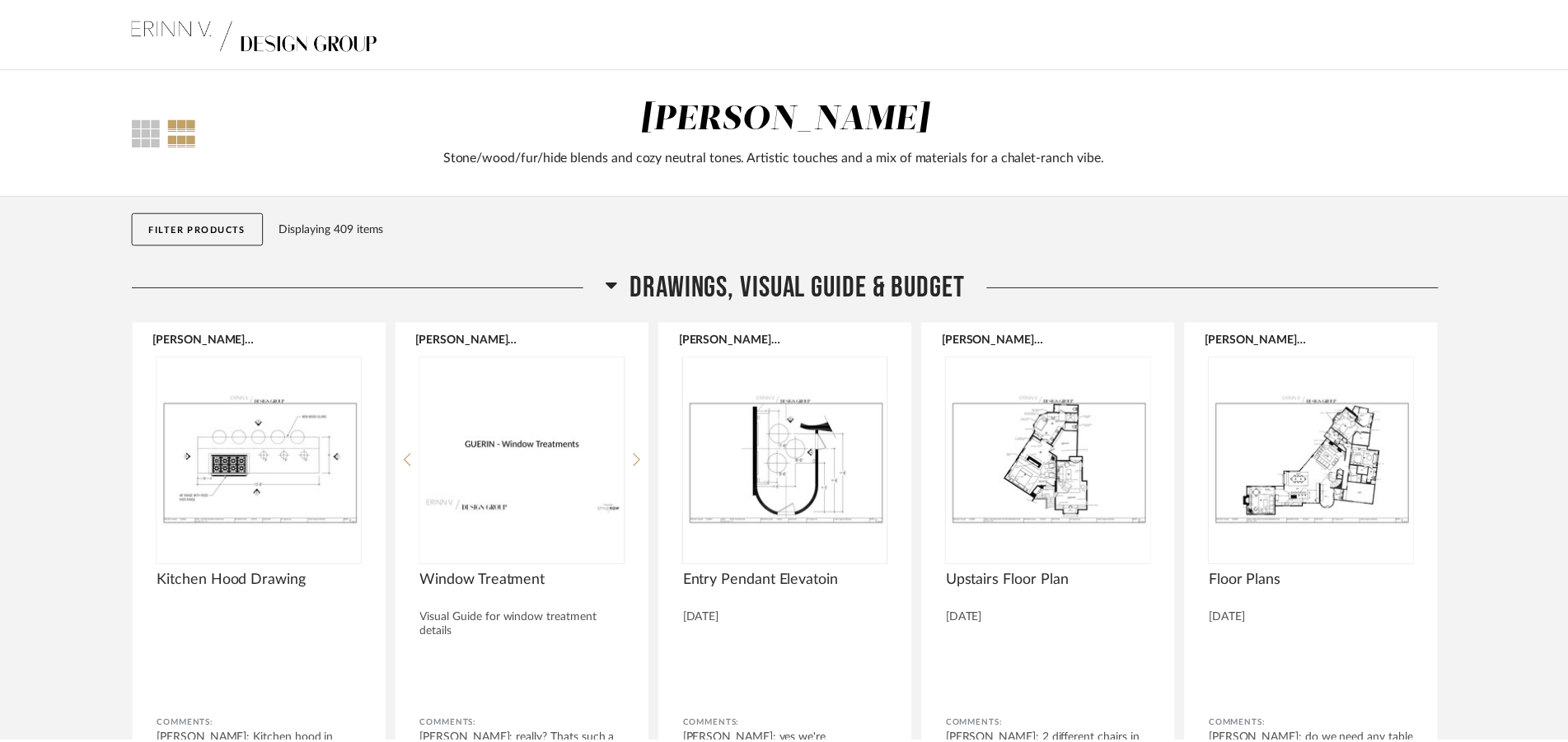
scroll to position [6640, 0]
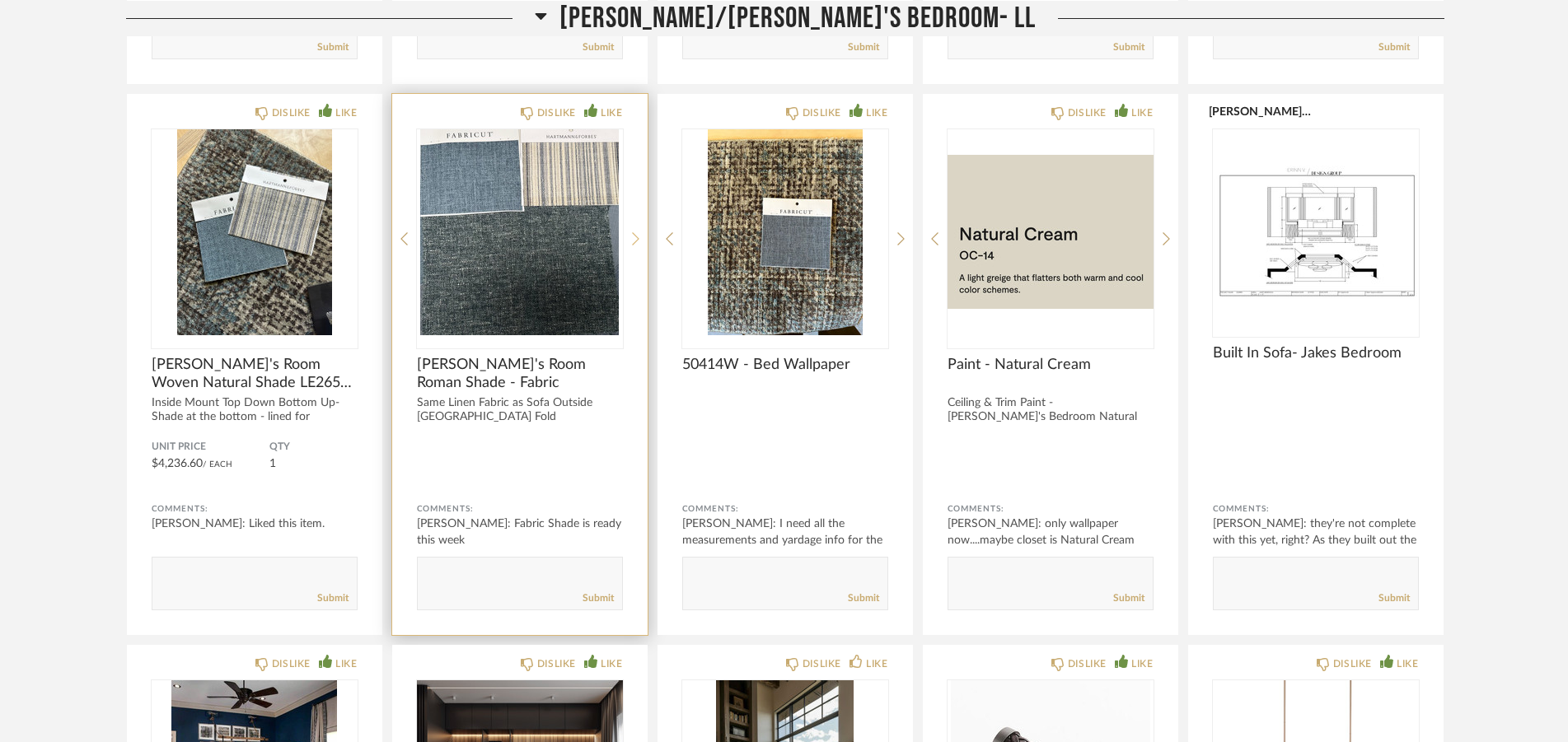
click at [634, 239] on icon at bounding box center [636, 239] width 8 height 15
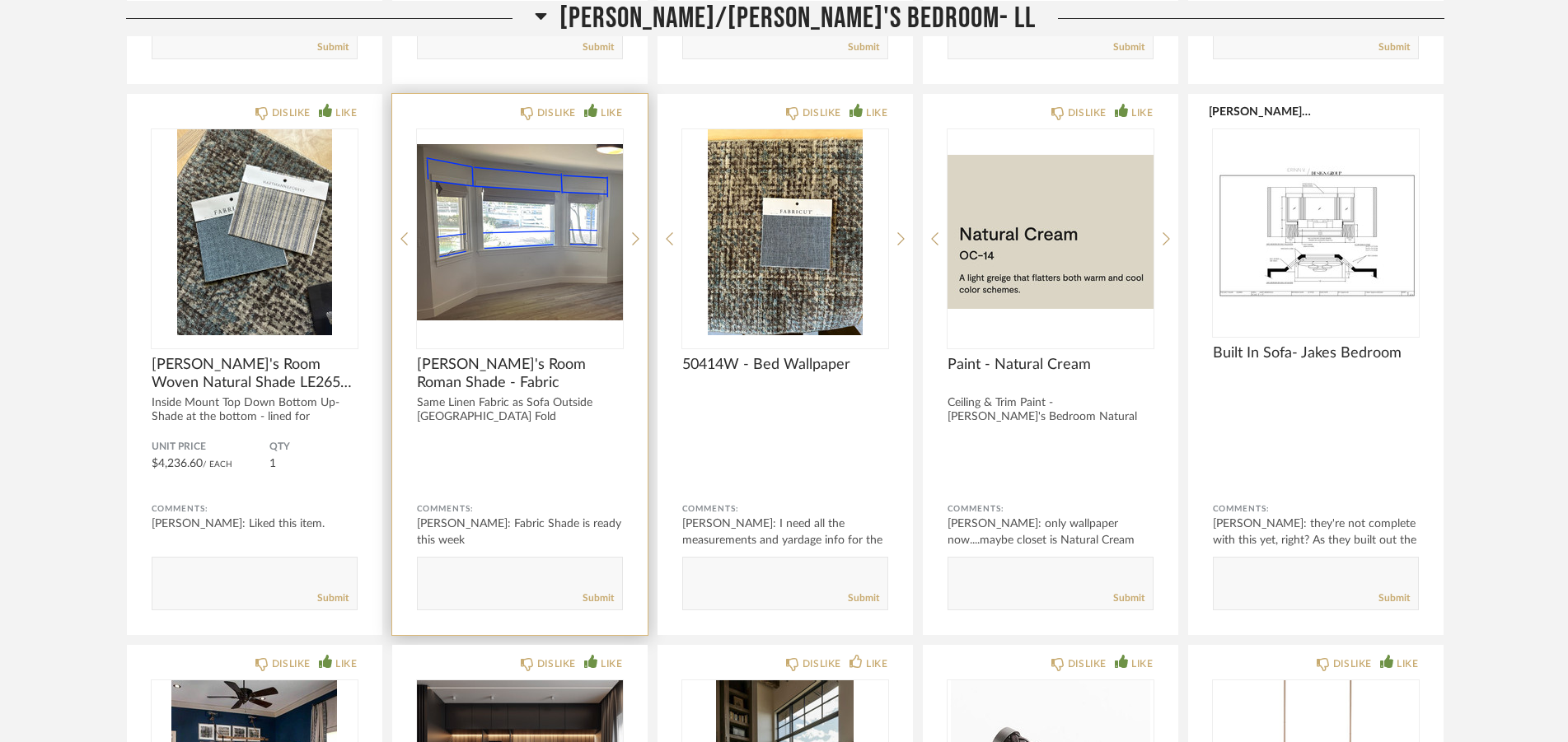
click at [558, 241] on img "1" at bounding box center [520, 233] width 206 height 206
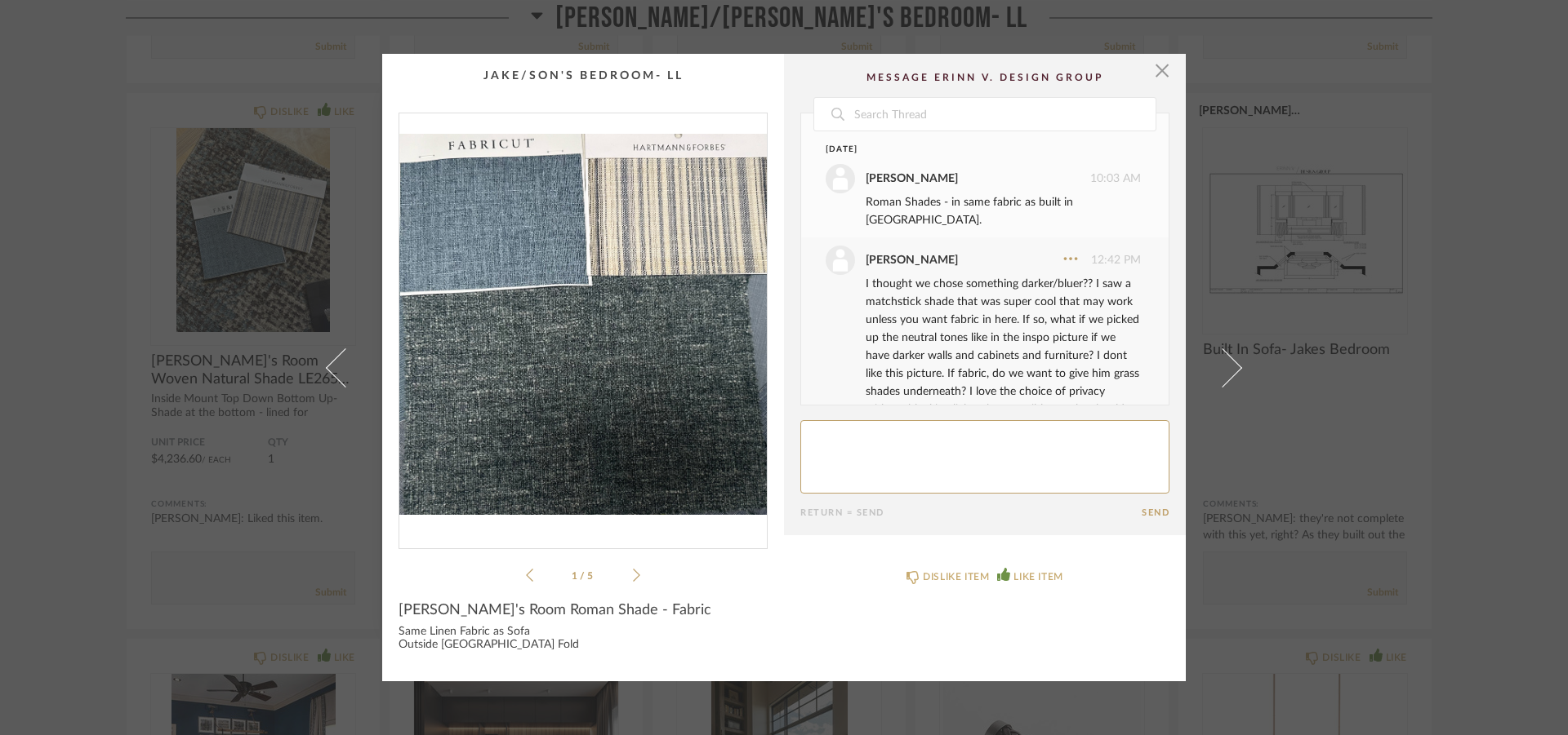
scroll to position [3410, 0]
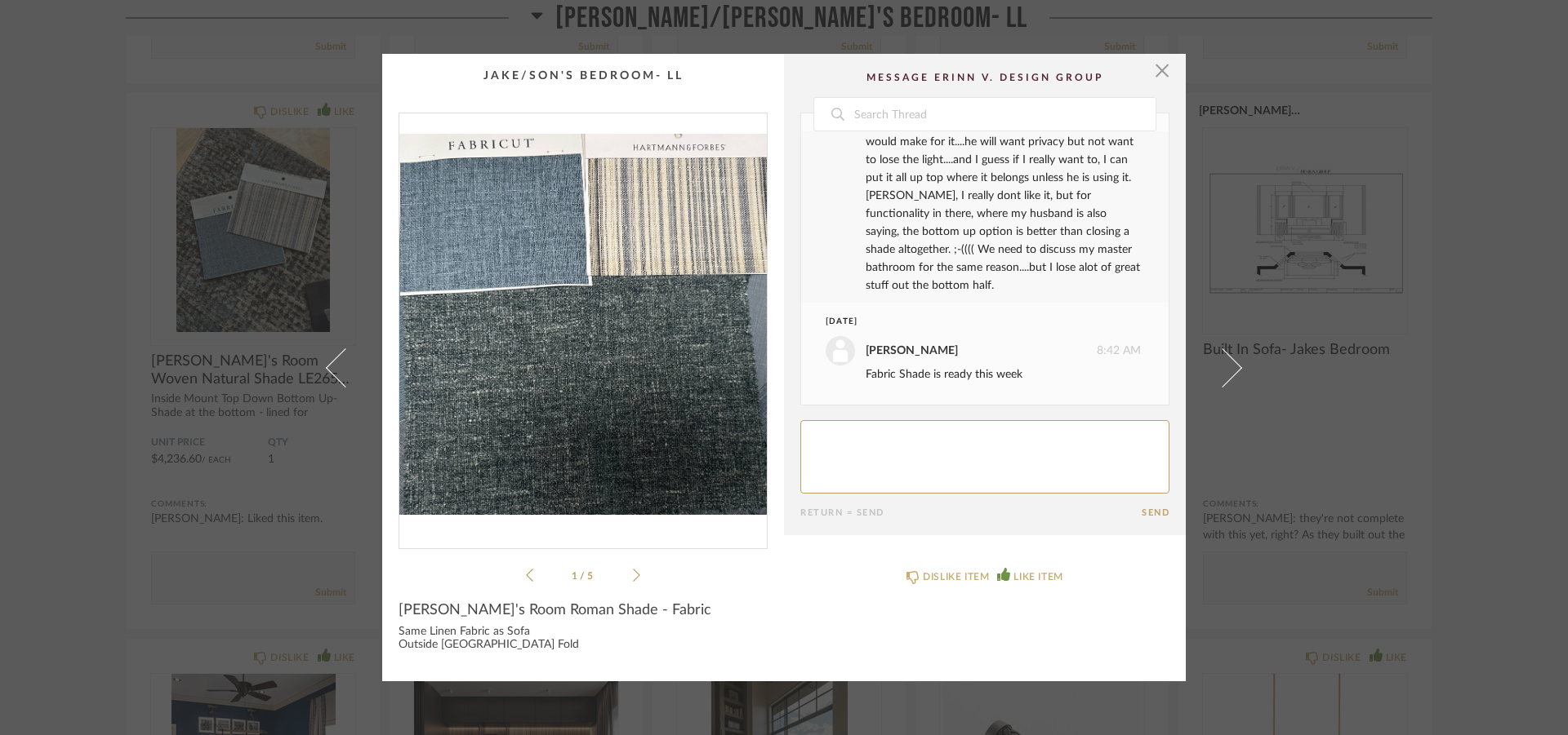
click at [633, 569] on icon at bounding box center [637, 576] width 8 height 14
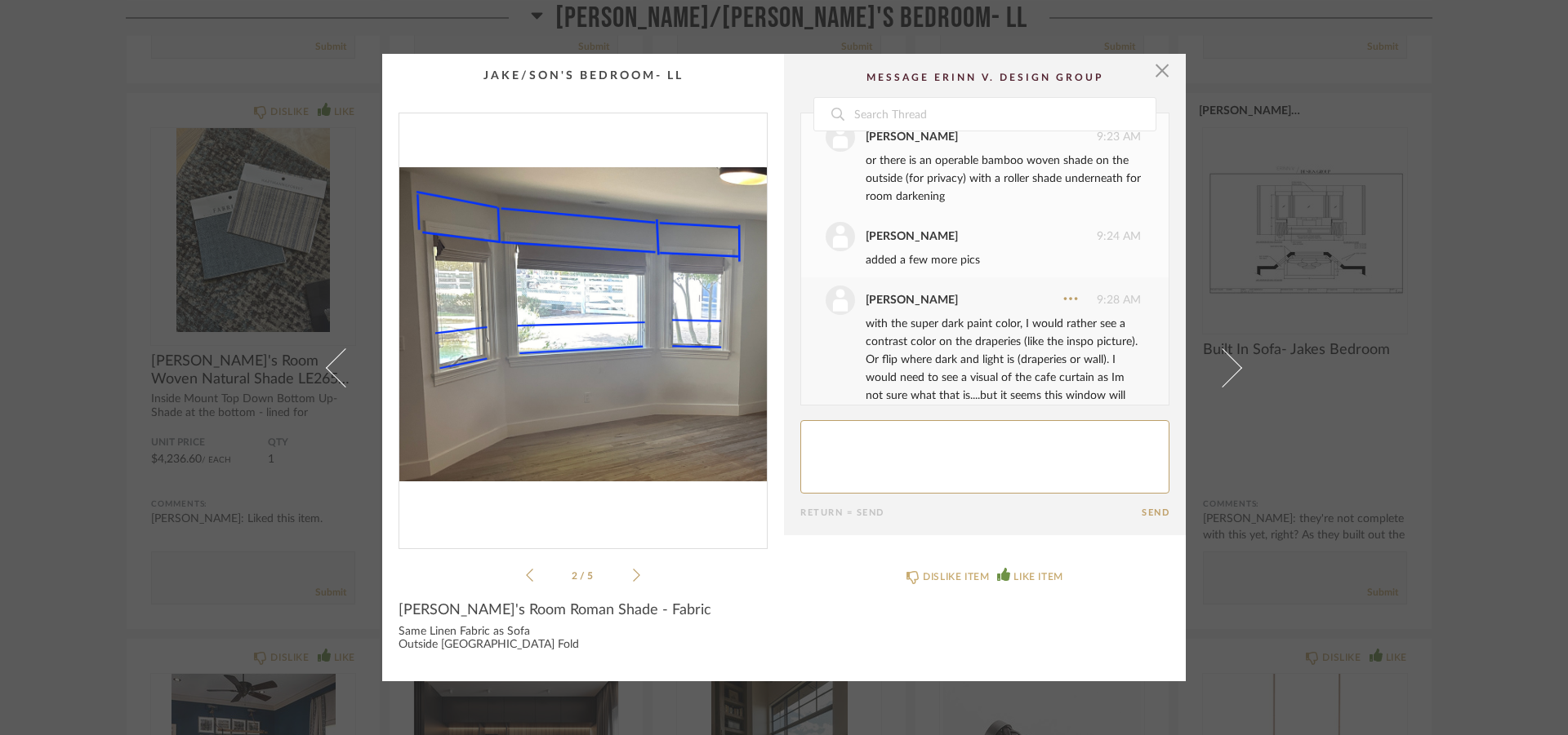
scroll to position [1019, 0]
click at [633, 568] on icon at bounding box center [637, 575] width 8 height 14
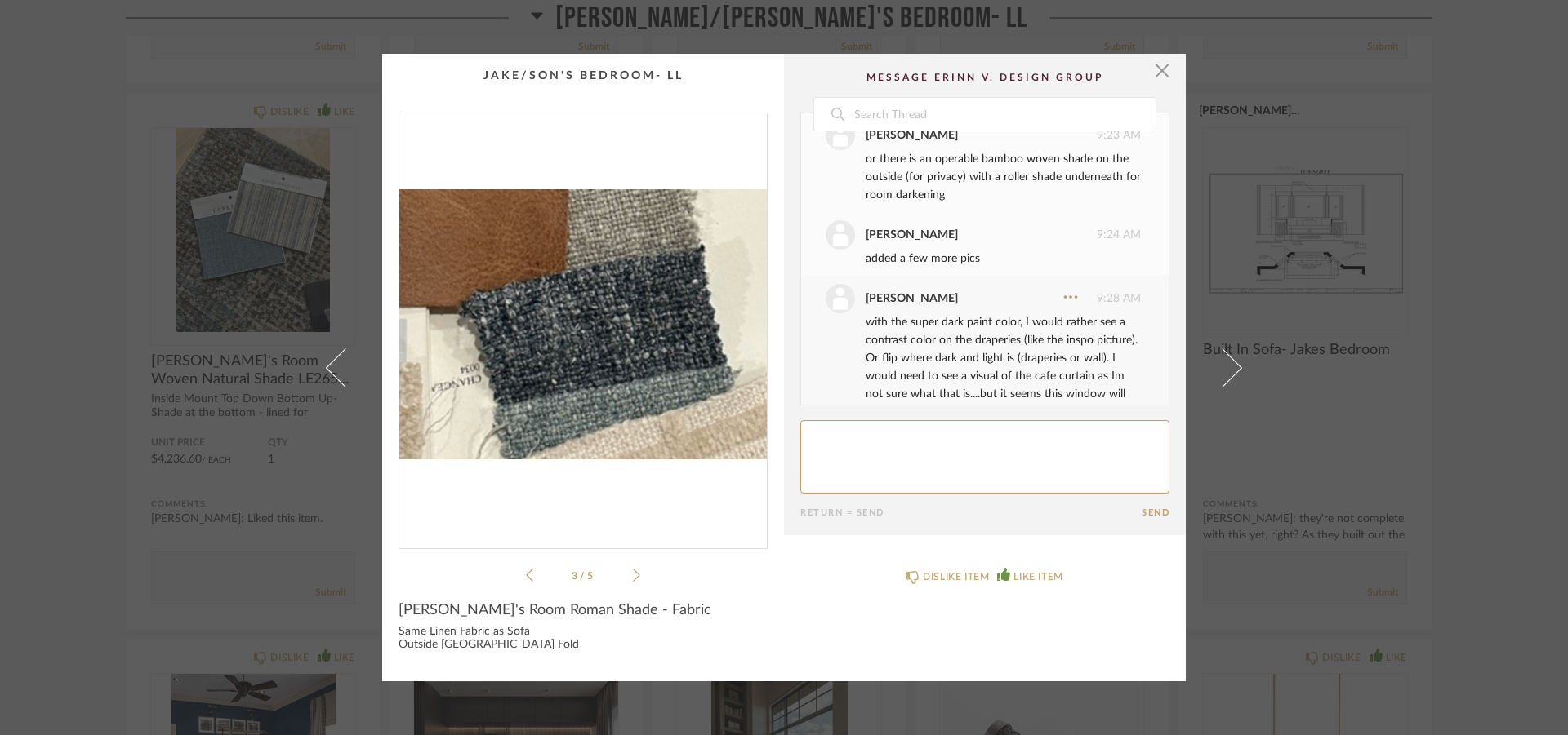
click at [633, 574] on icon at bounding box center [637, 576] width 8 height 14
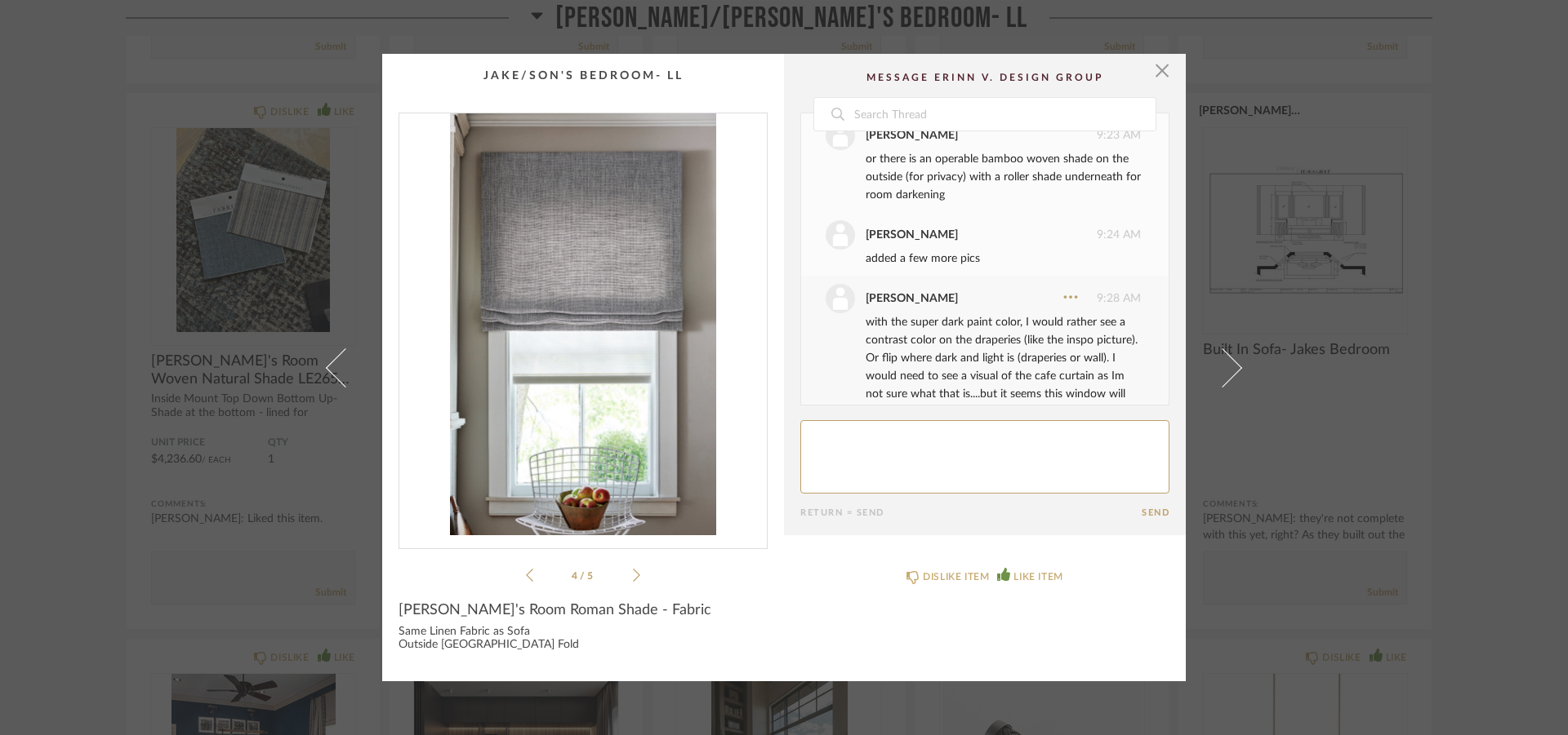
click at [633, 574] on icon at bounding box center [637, 576] width 8 height 14
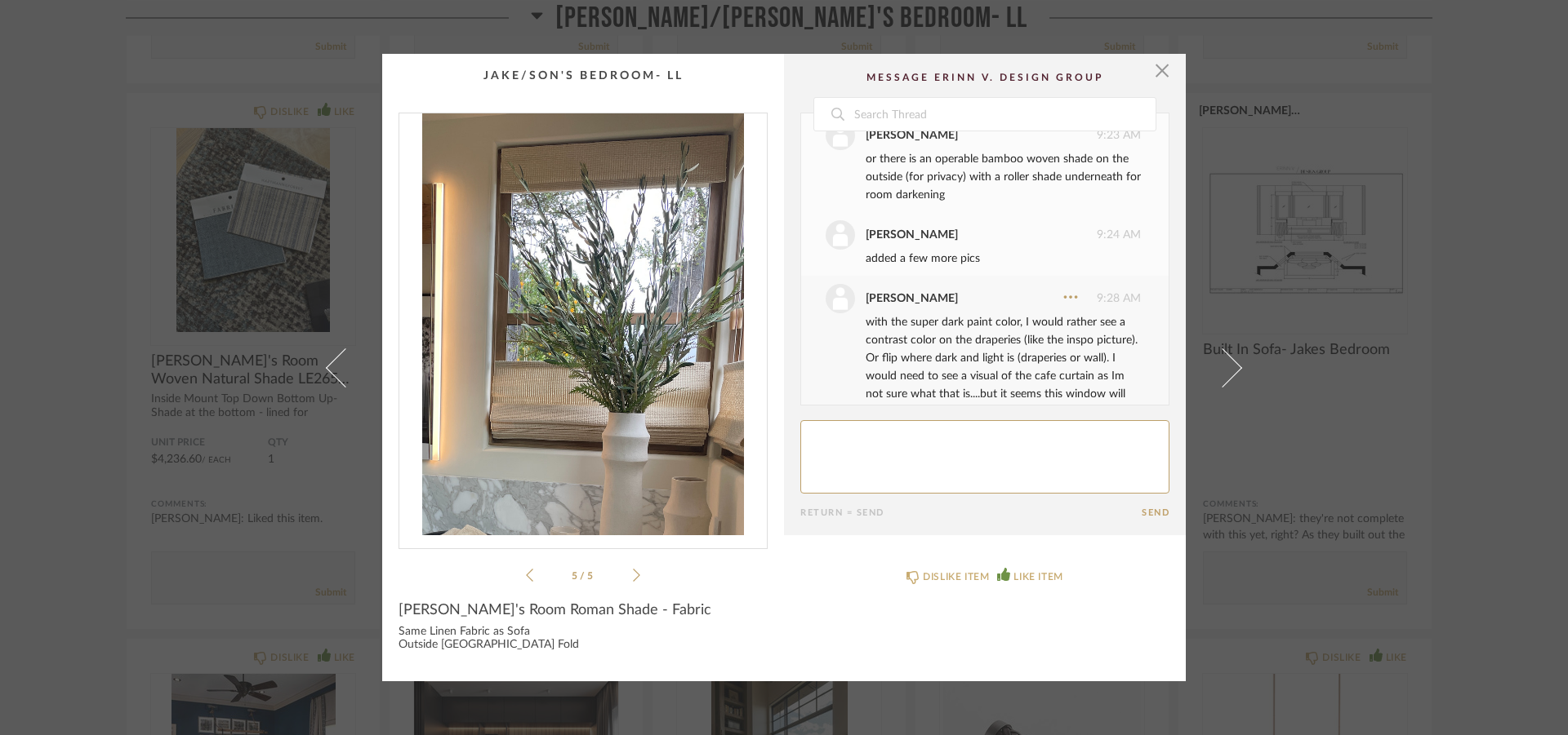
click at [633, 574] on icon at bounding box center [637, 576] width 8 height 14
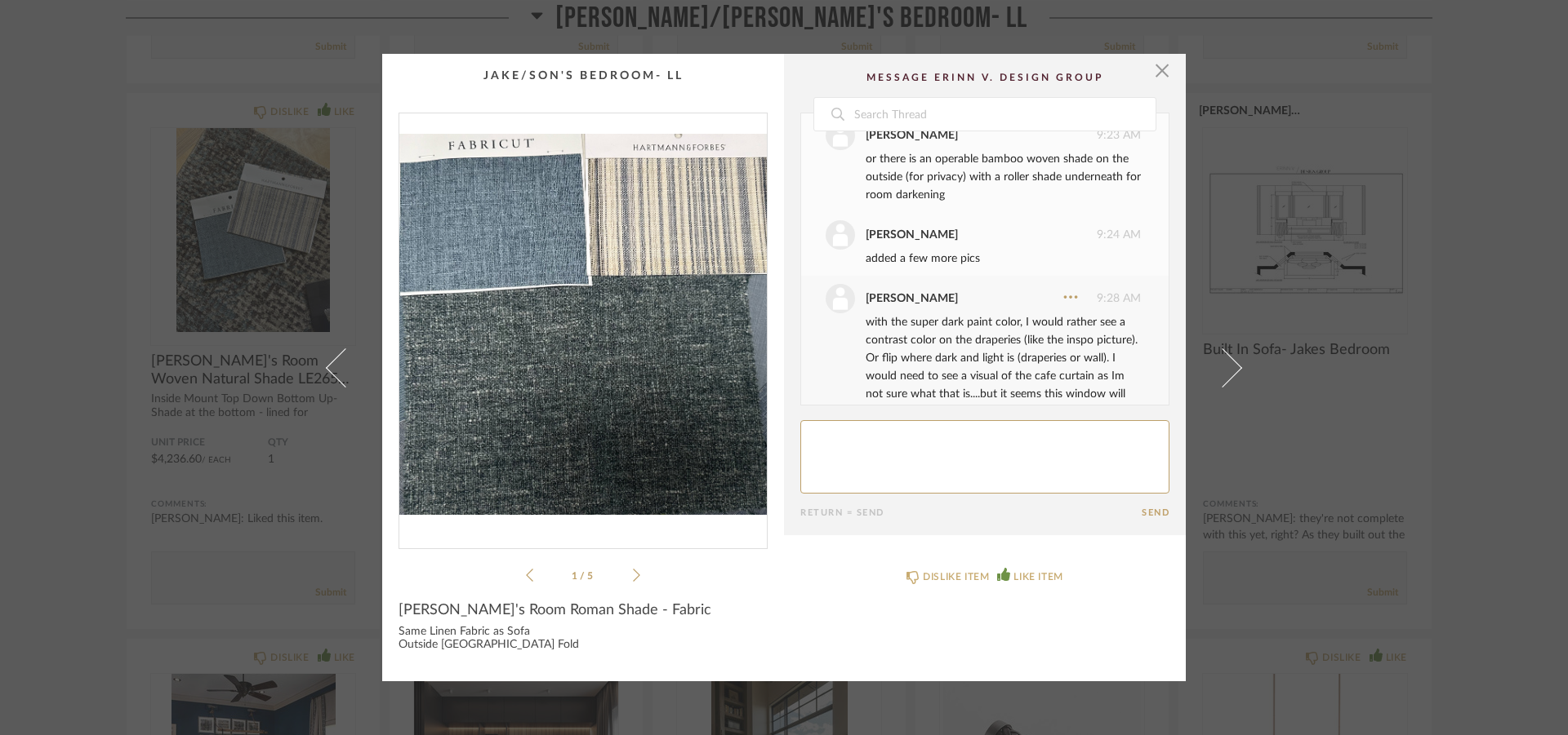
click at [633, 574] on icon at bounding box center [637, 576] width 8 height 14
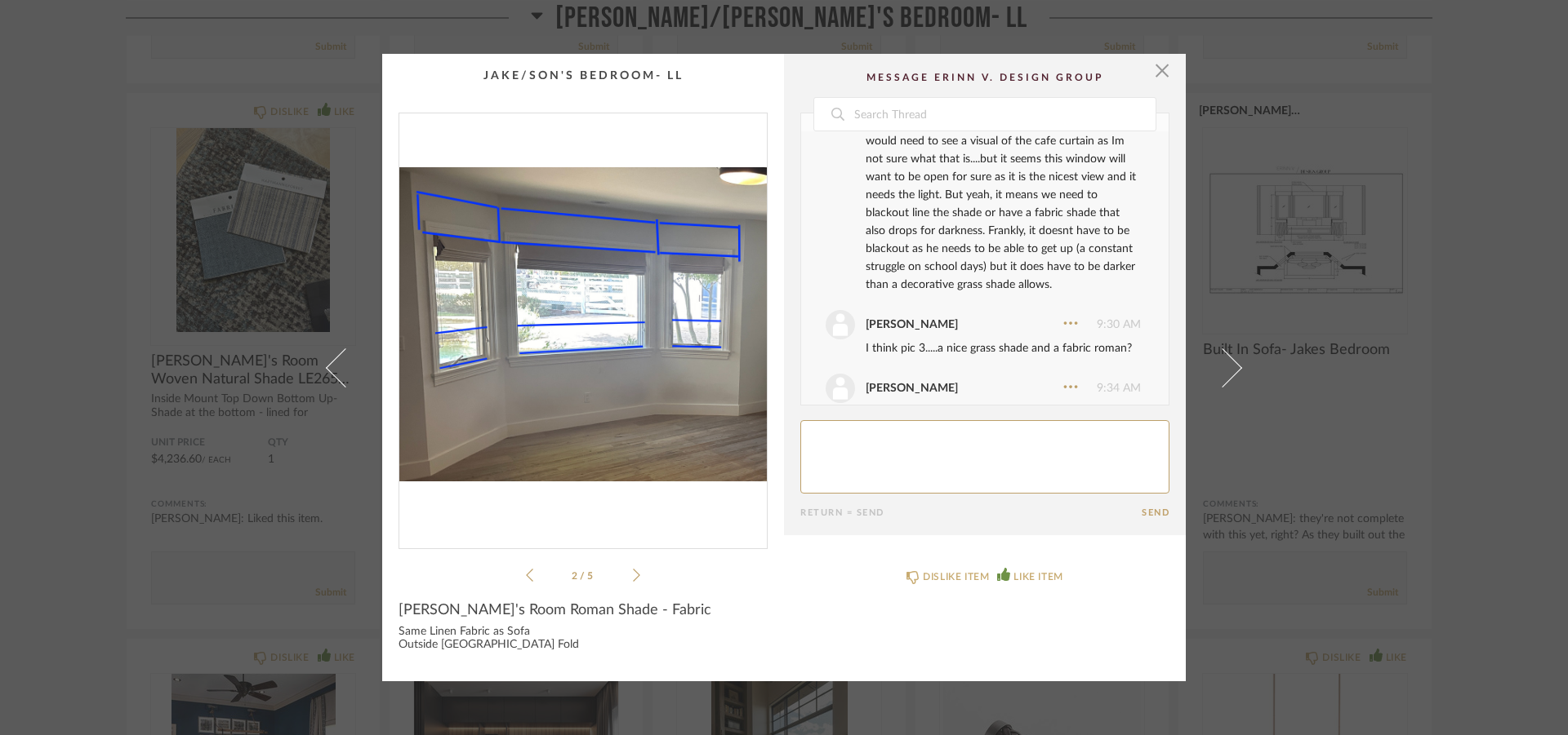
scroll to position [1332, 0]
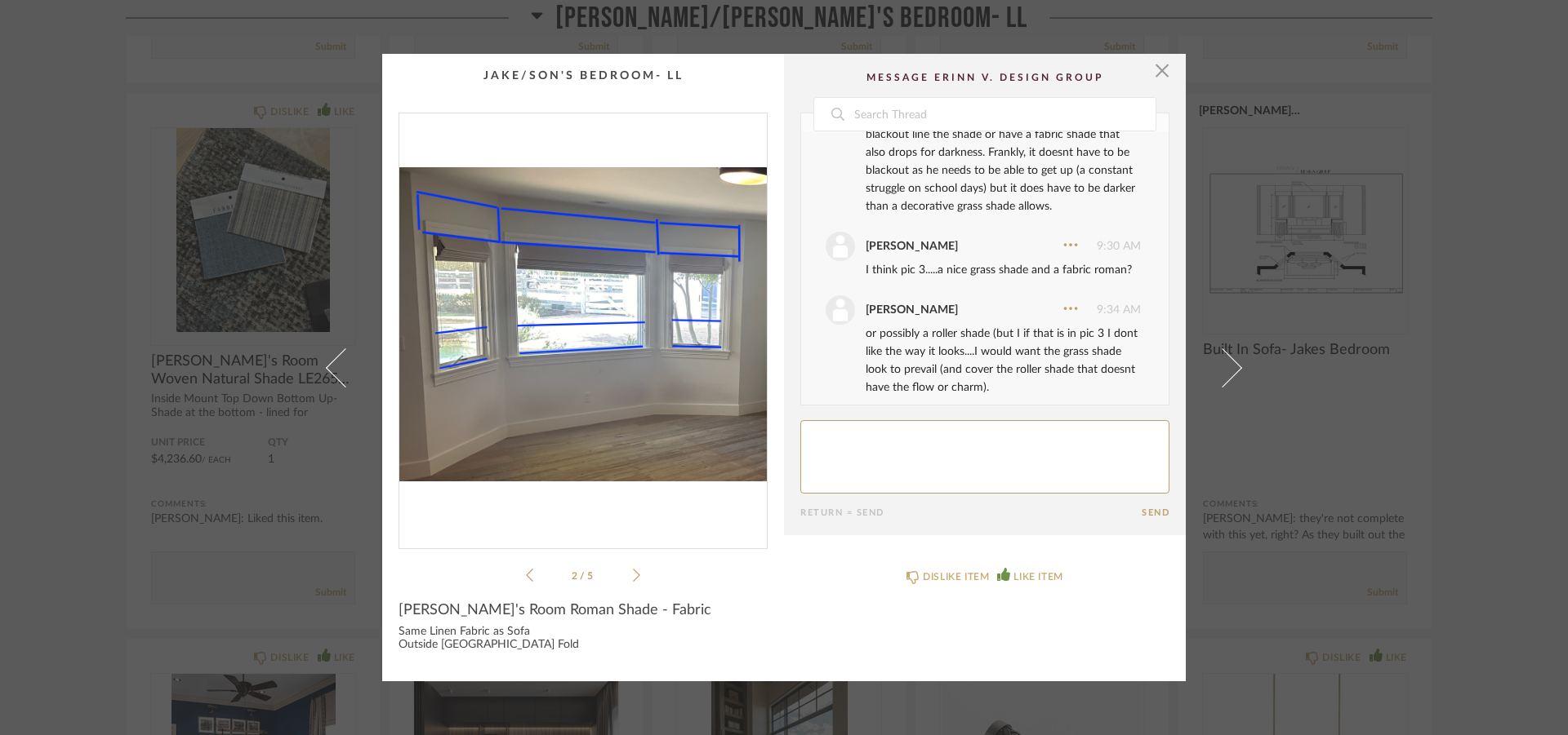
click at [633, 570] on icon at bounding box center [637, 575] width 8 height 14
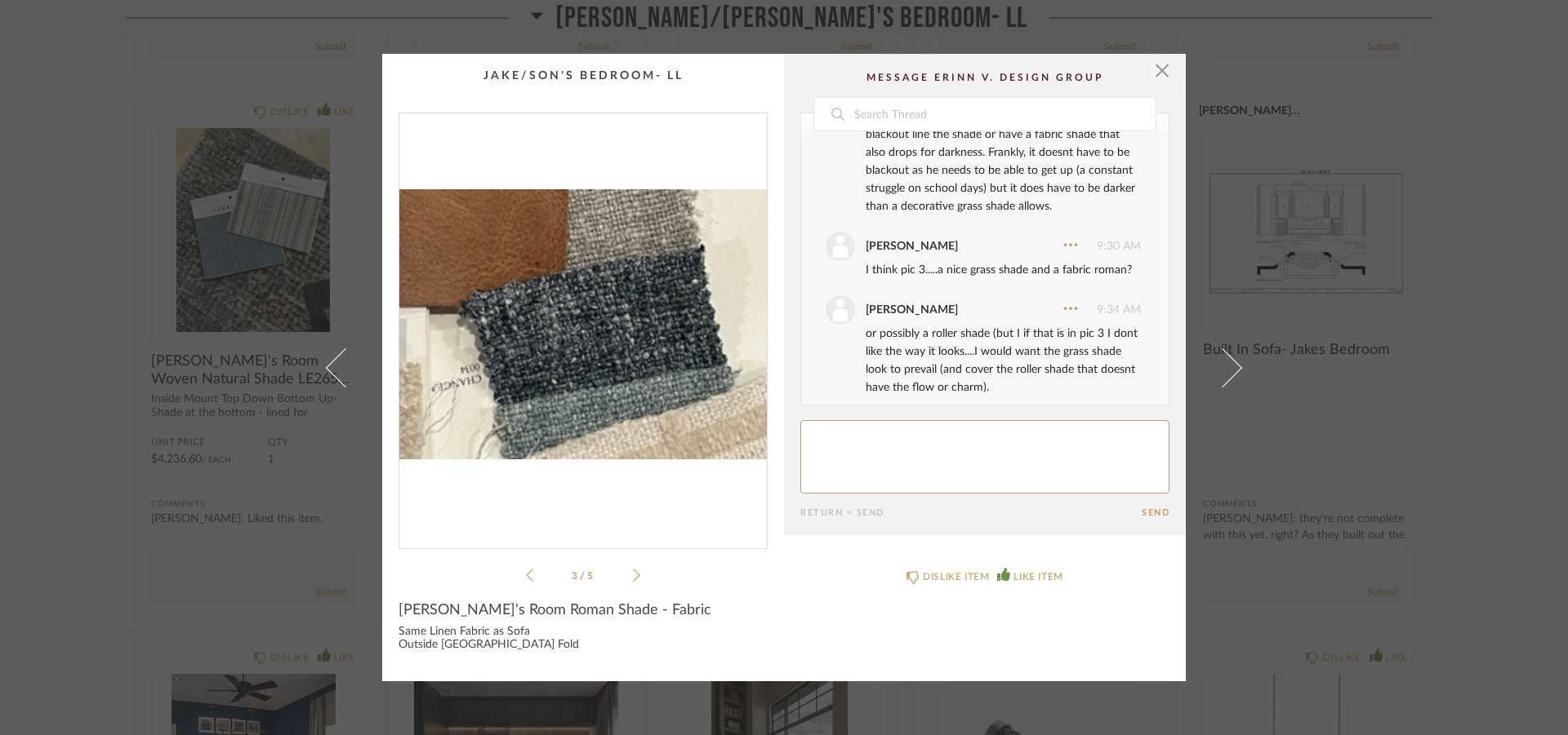
click at [526, 569] on icon at bounding box center [530, 575] width 8 height 14
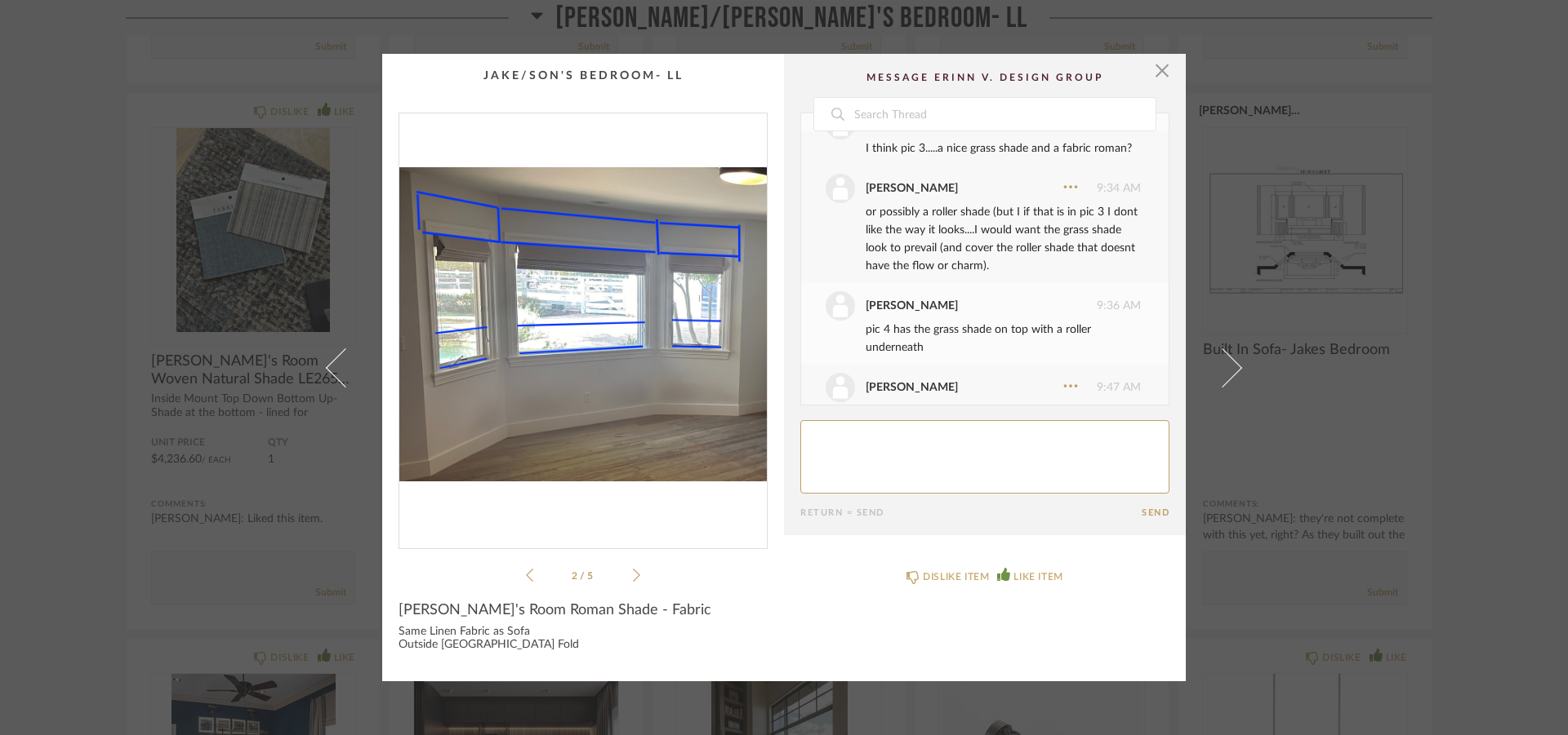
scroll to position [1488, 0]
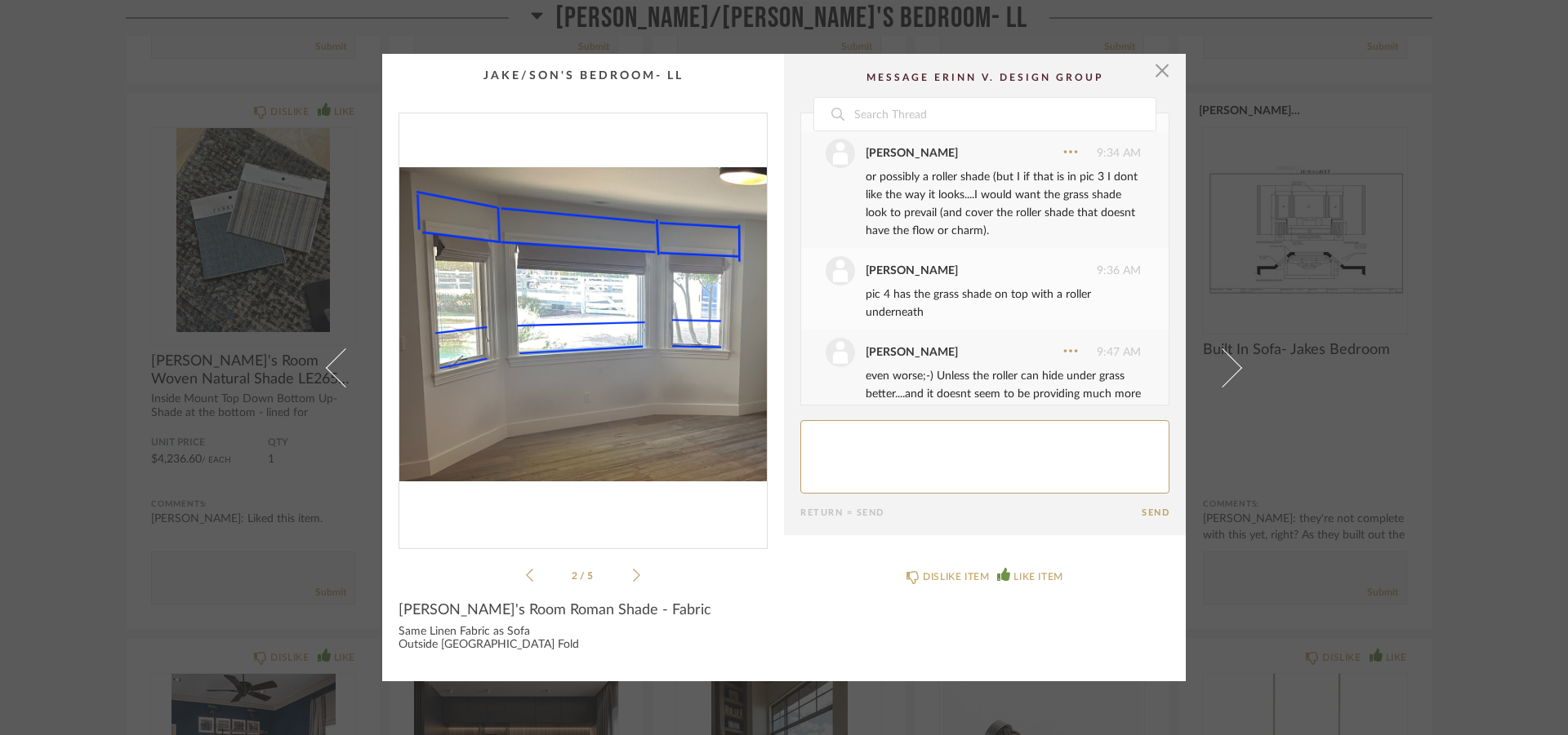
click at [625, 565] on li "2 / 5" at bounding box center [583, 575] width 99 height 19
click at [633, 572] on icon at bounding box center [637, 576] width 8 height 14
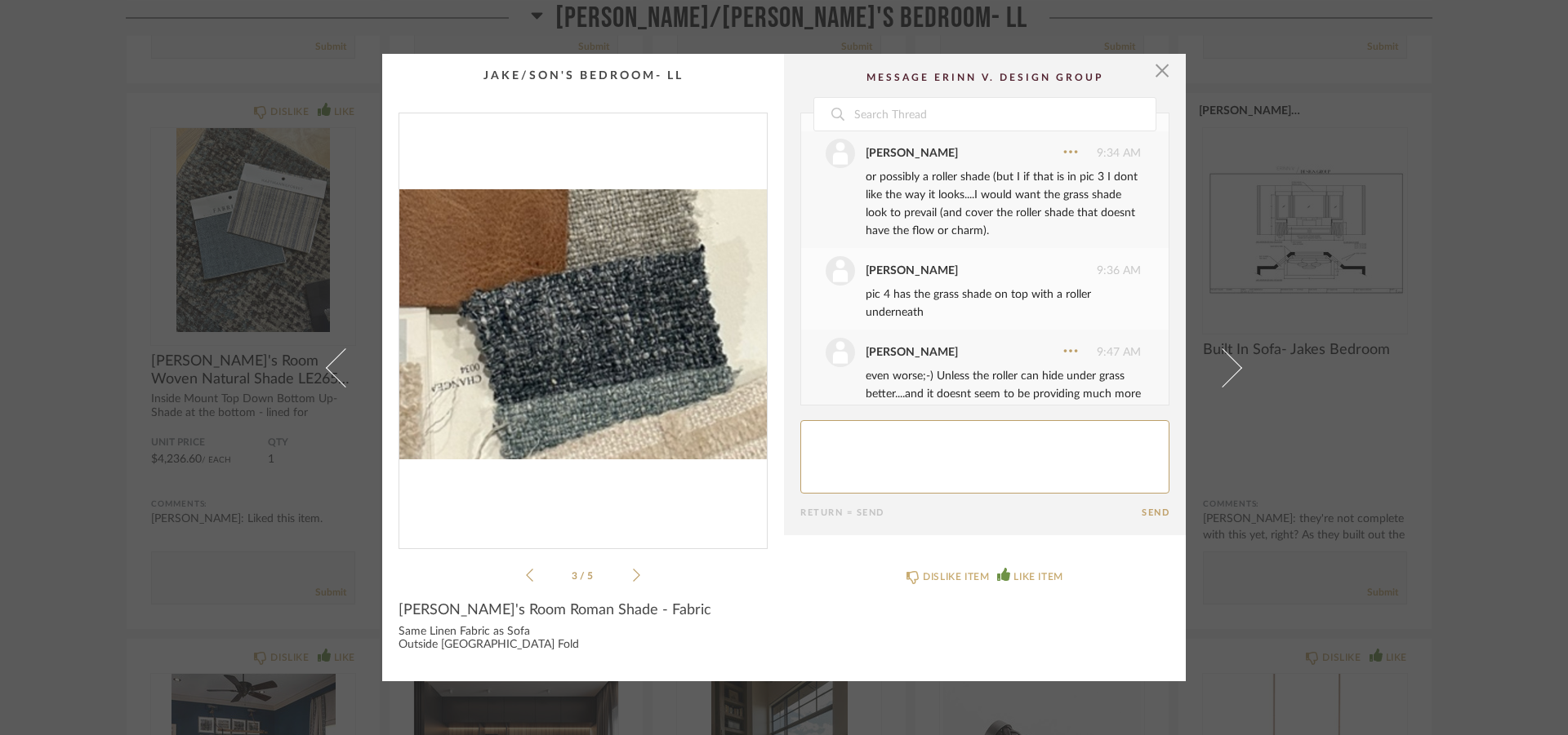
click at [633, 572] on icon at bounding box center [637, 576] width 8 height 14
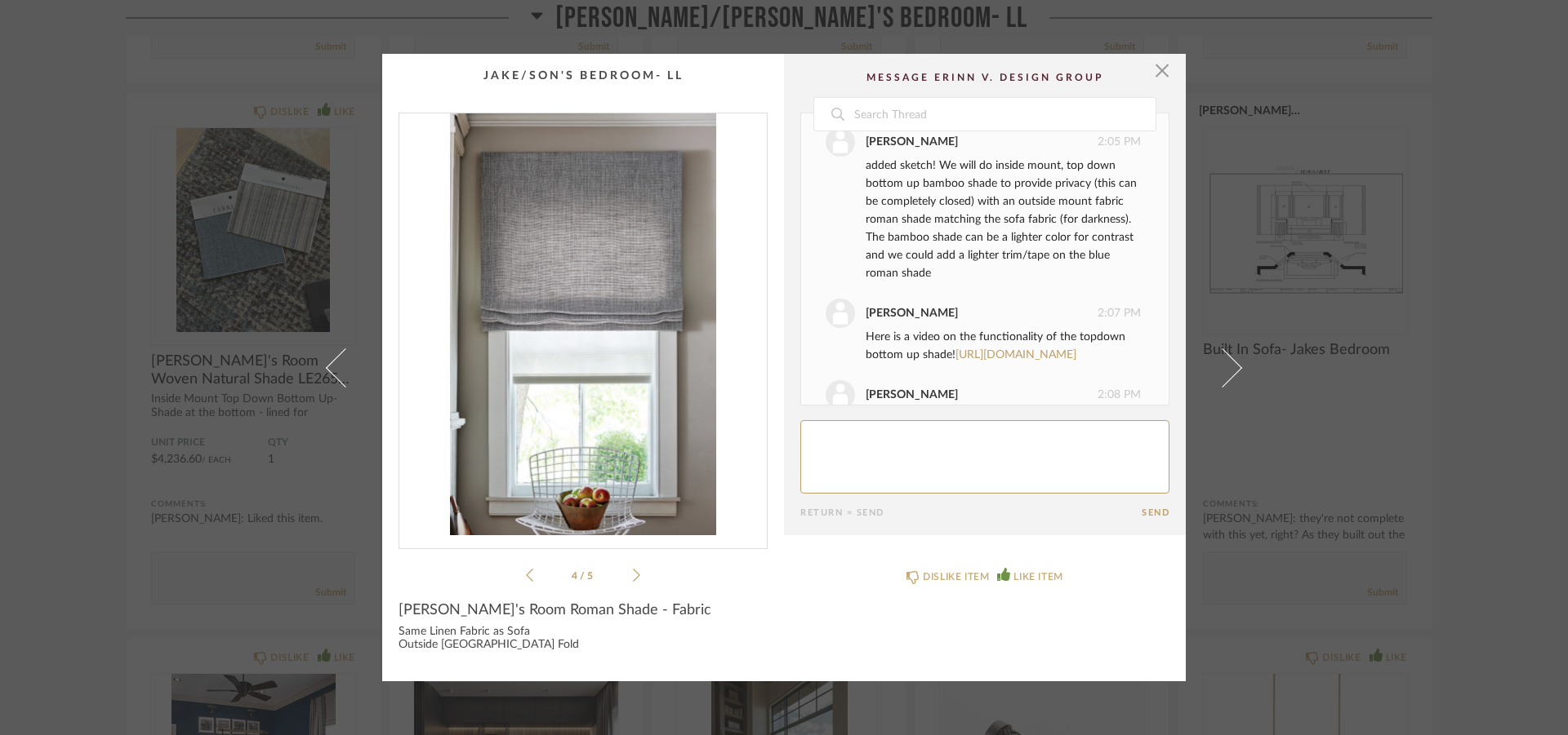
scroll to position [2742, 0]
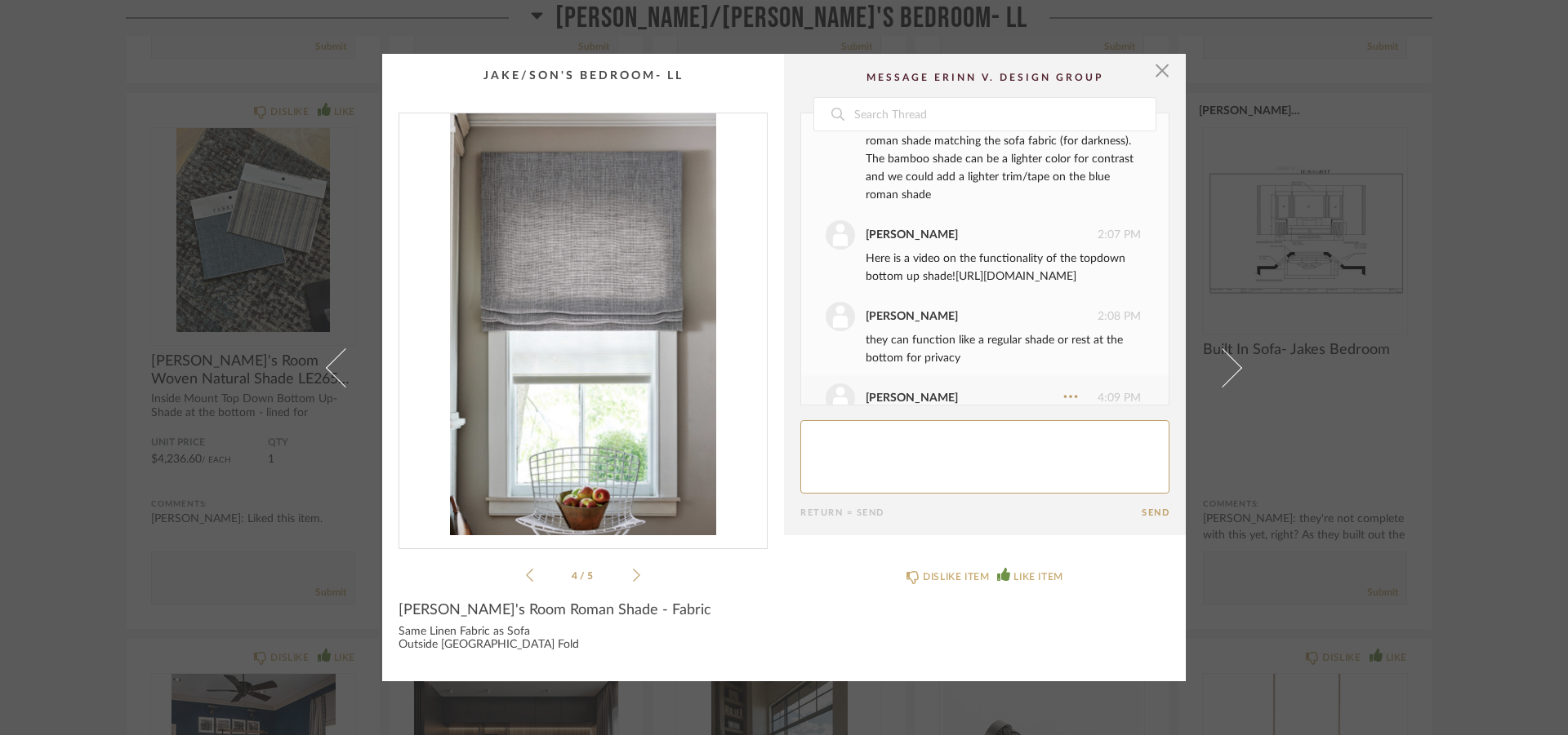
click at [1012, 283] on link "https://youtu.be/EBxaXpnqYRc" at bounding box center [1015, 277] width 121 height 12
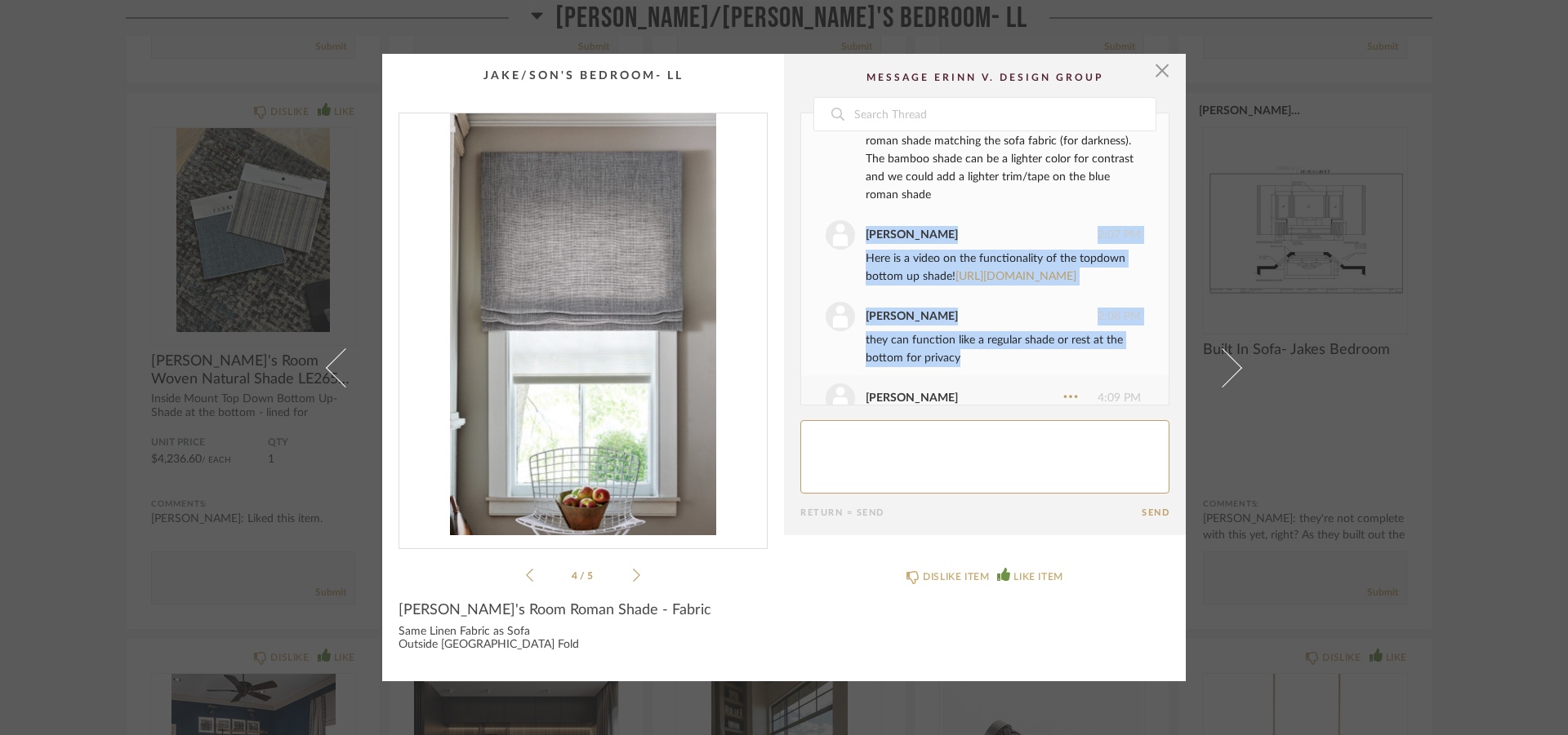
drag, startPoint x: 844, startPoint y: 246, endPoint x: 962, endPoint y: 389, distance: 185.4
copy ul "Sheridan Johnson 2:07 PM Here is a video on the functionality of the topdown bo…"
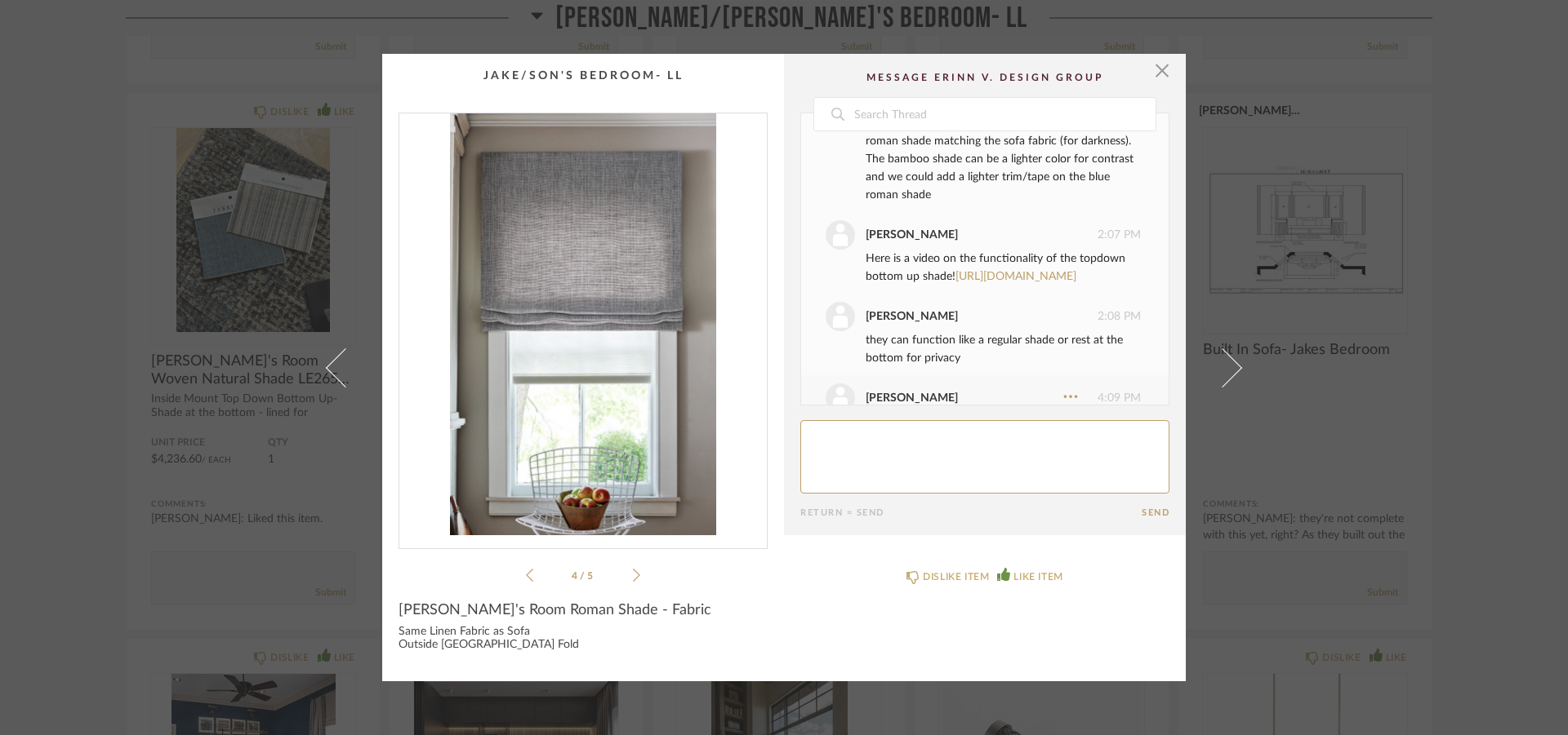
click at [1008, 192] on div "added sketch! We will do inside mount, top down bottom up bamboo shade to provi…" at bounding box center [1003, 141] width 275 height 125
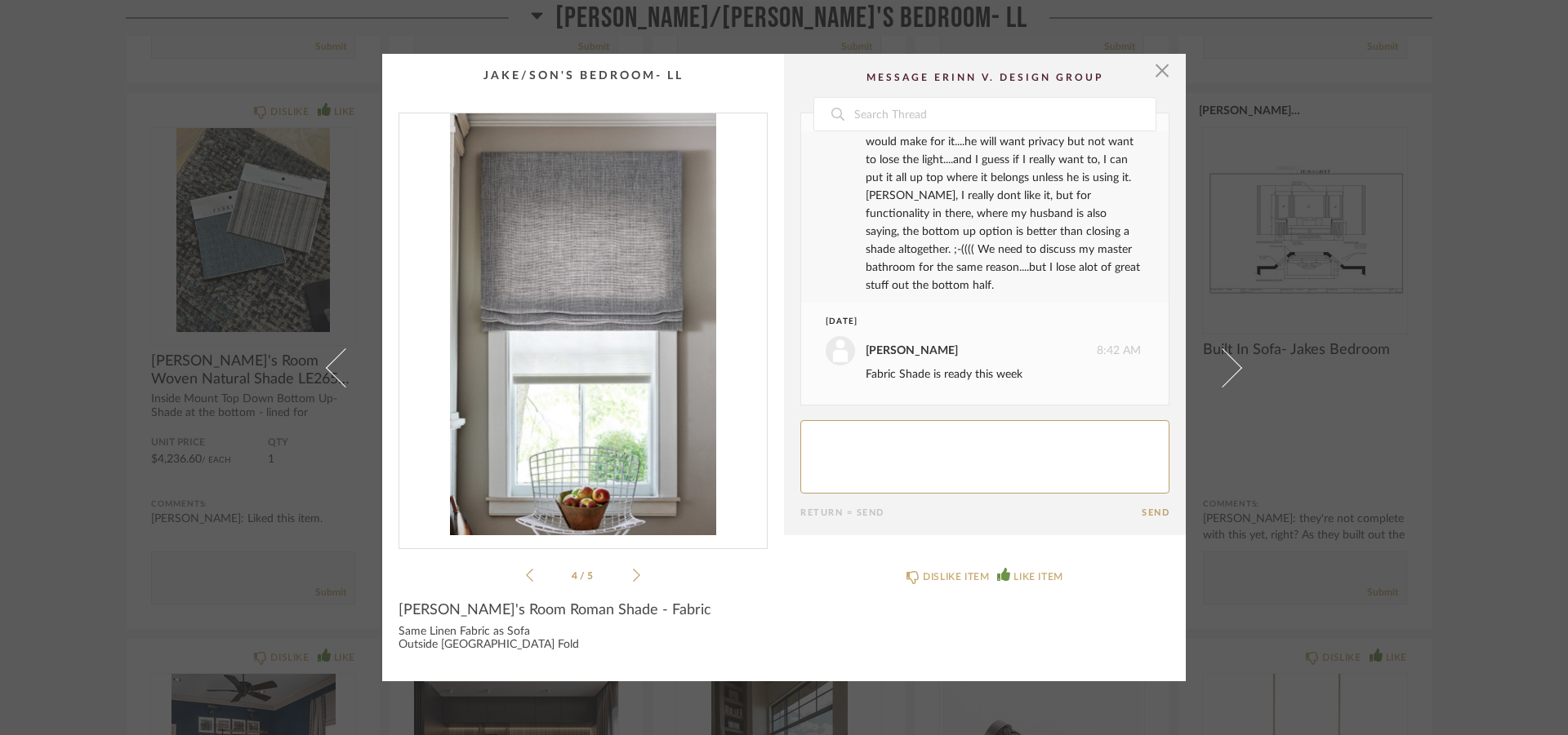
scroll to position [3410, 0]
click at [1151, 71] on span "button" at bounding box center [1162, 70] width 33 height 33
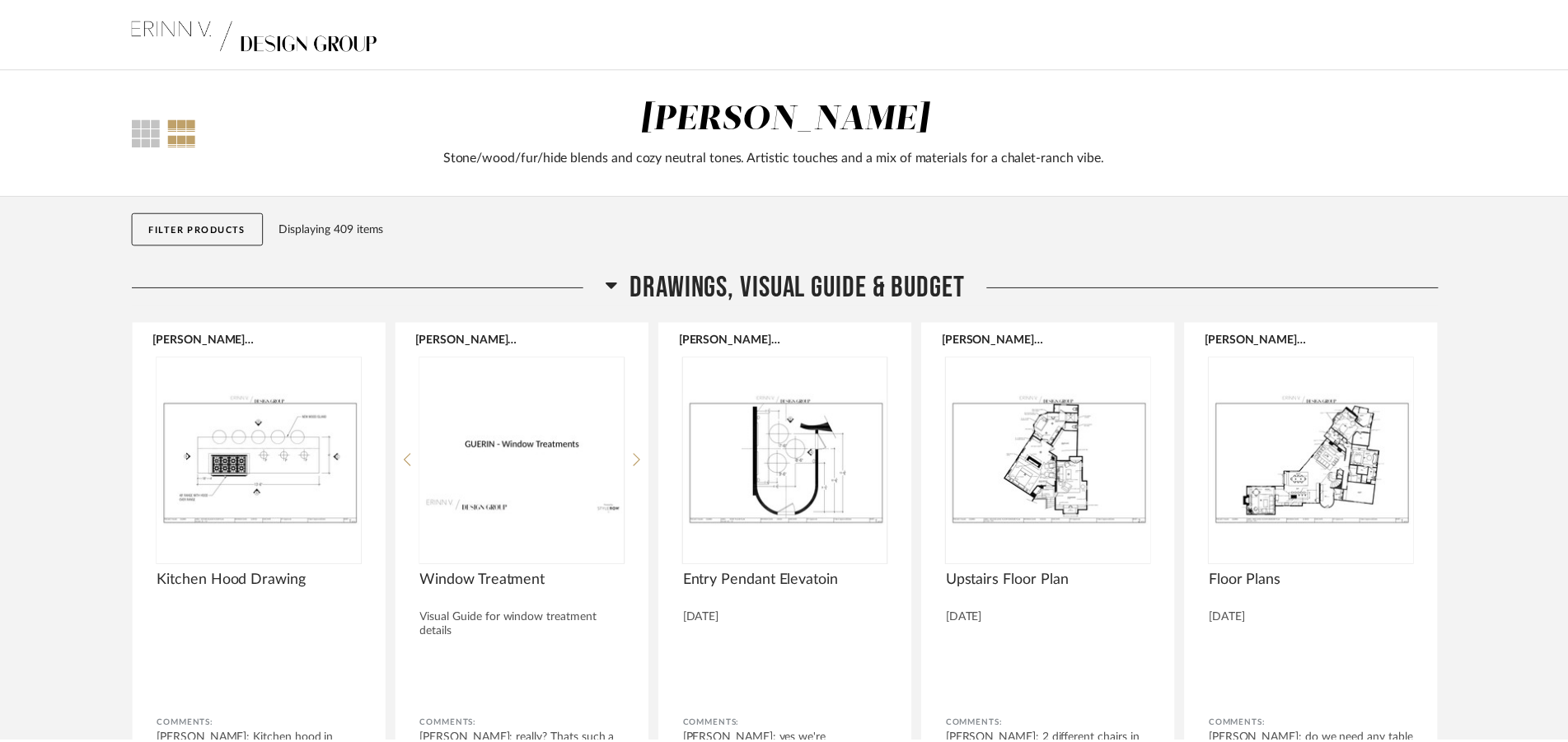
scroll to position [6640, 0]
